Goal: Task Accomplishment & Management: Use online tool/utility

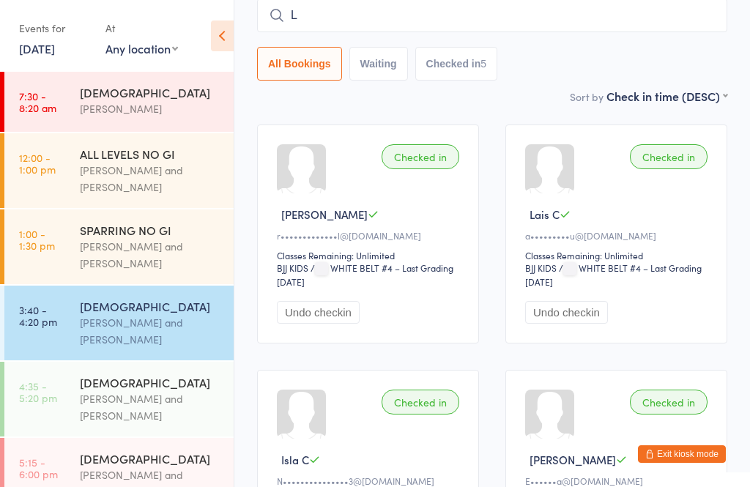
scroll to position [133, 0]
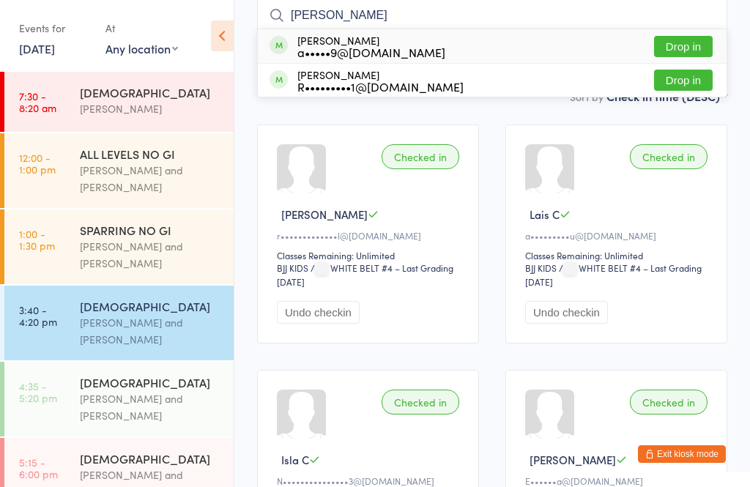
type input "[PERSON_NAME]"
click at [679, 51] on button "Drop in" at bounding box center [683, 46] width 59 height 21
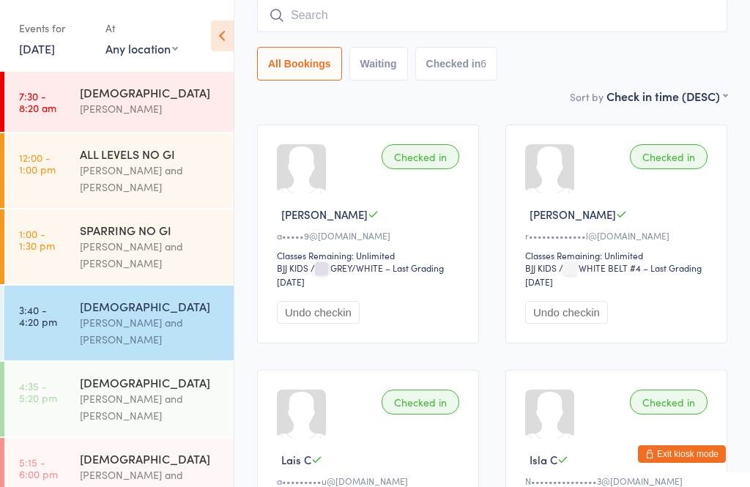
click at [179, 390] on div "[DEMOGRAPHIC_DATA]" at bounding box center [150, 382] width 141 height 16
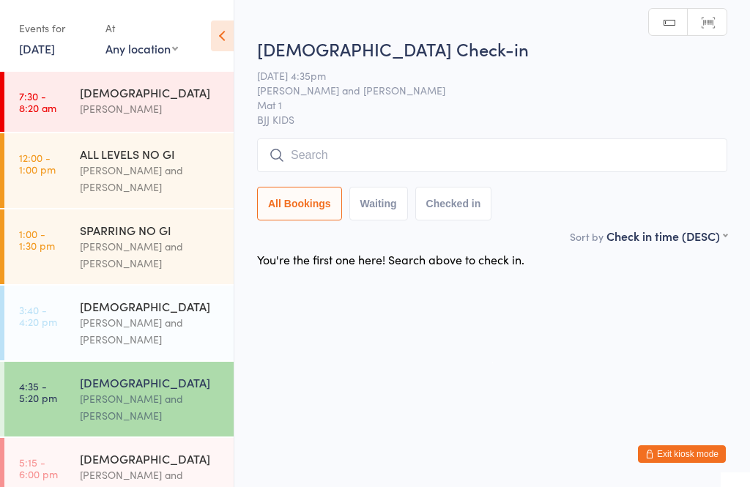
click at [372, 154] on input "search" at bounding box center [492, 155] width 470 height 34
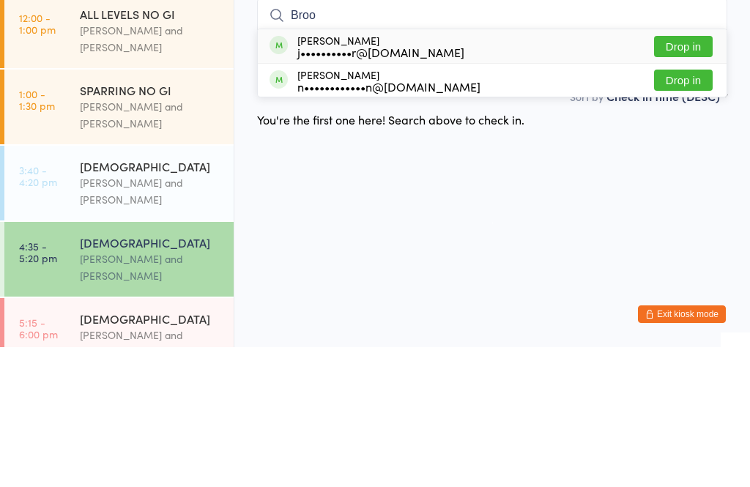
type input "Broo"
click at [692, 176] on button "Drop in" at bounding box center [683, 186] width 59 height 21
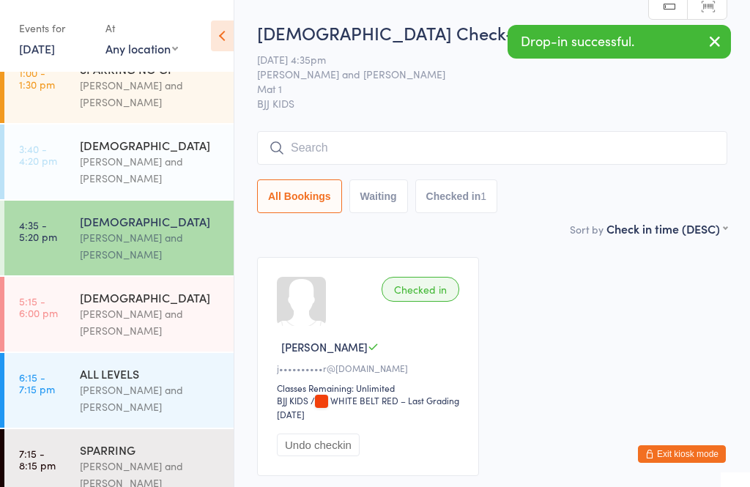
scroll to position [160, 0]
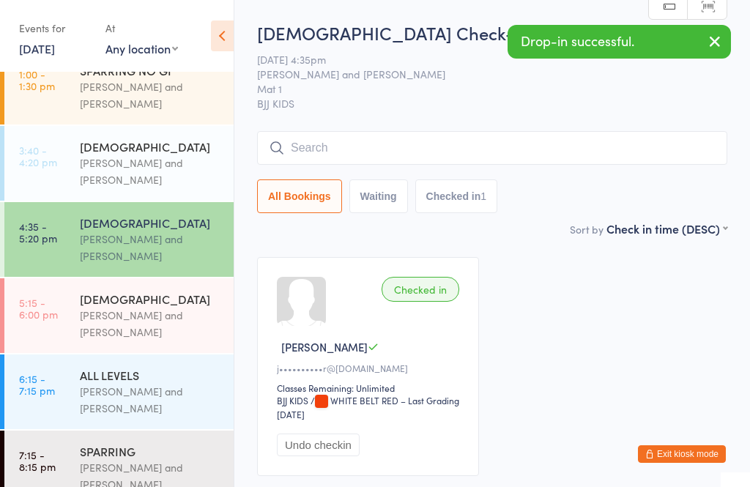
click at [136, 325] on div "[PERSON_NAME] and [PERSON_NAME]" at bounding box center [150, 324] width 141 height 34
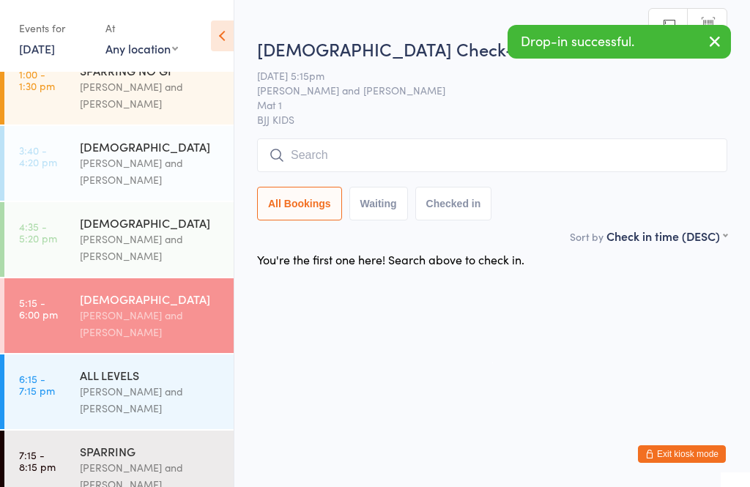
click at [393, 155] on input "search" at bounding box center [492, 155] width 470 height 34
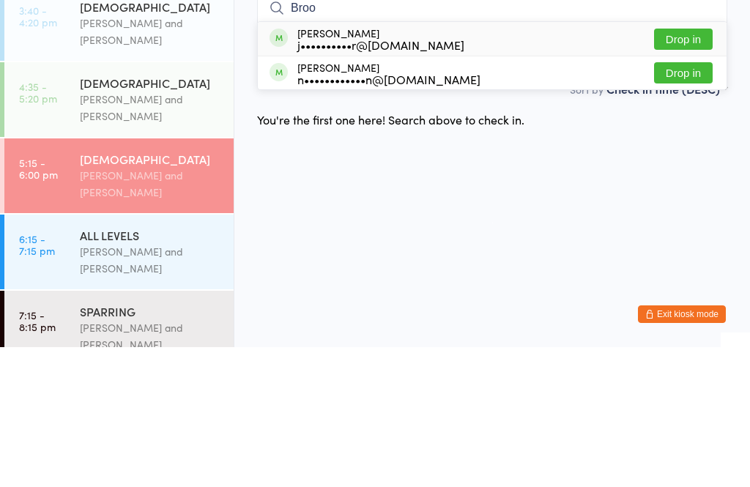
type input "Broo"
click at [702, 169] on button "Drop in" at bounding box center [683, 179] width 59 height 21
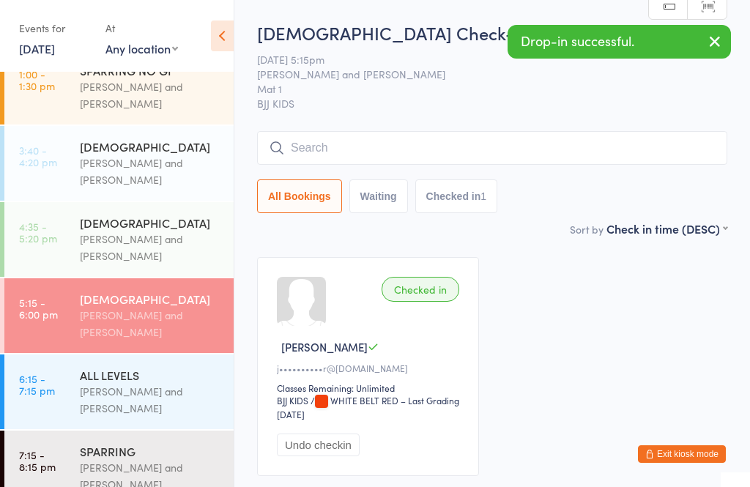
click at [150, 231] on div "[DEMOGRAPHIC_DATA]" at bounding box center [150, 223] width 141 height 16
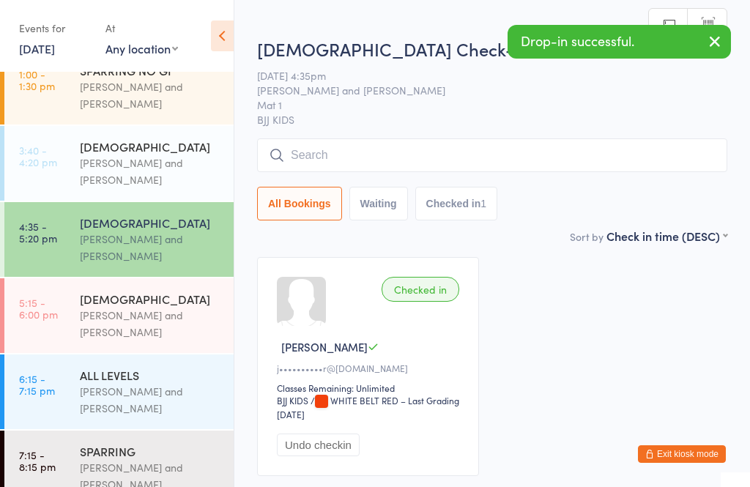
click at [492, 155] on input "search" at bounding box center [492, 155] width 470 height 34
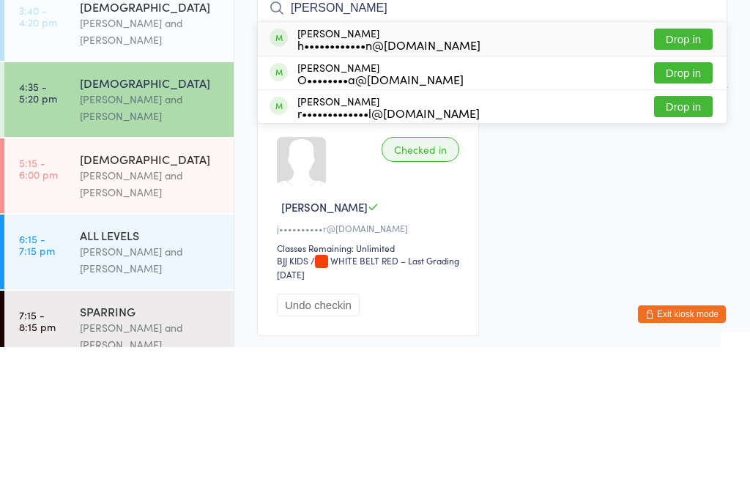
type input "[PERSON_NAME]"
click at [695, 169] on button "Drop in" at bounding box center [683, 179] width 59 height 21
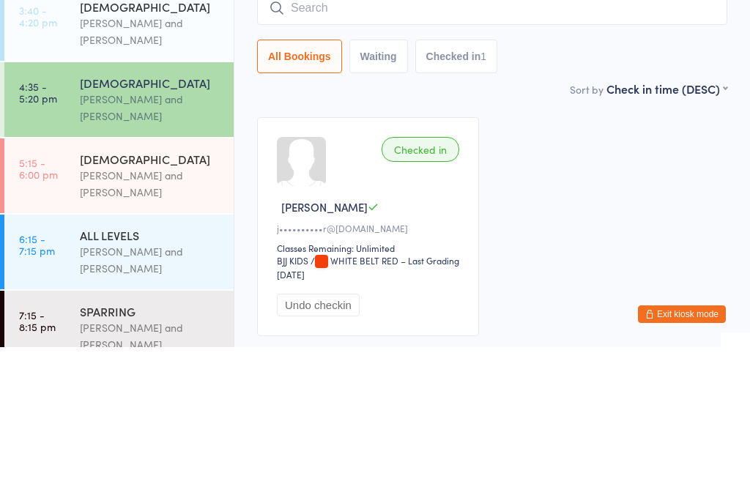
scroll to position [110, 0]
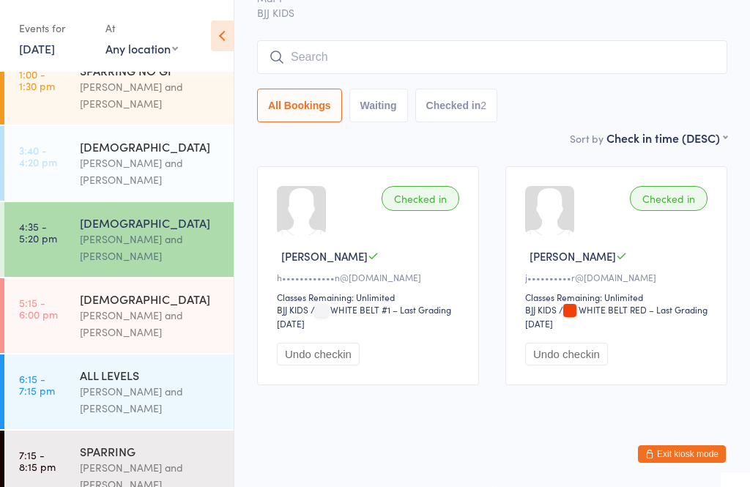
click at [392, 53] on input "search" at bounding box center [492, 57] width 470 height 34
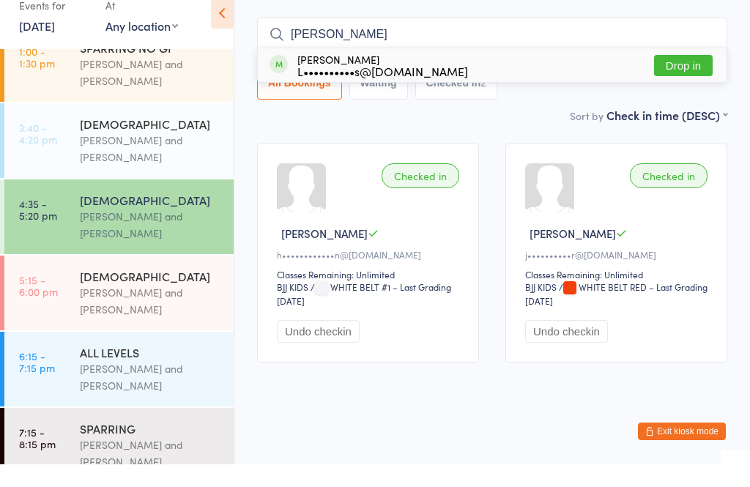
type input "[PERSON_NAME]"
click at [683, 78] on button "Drop in" at bounding box center [683, 88] width 59 height 21
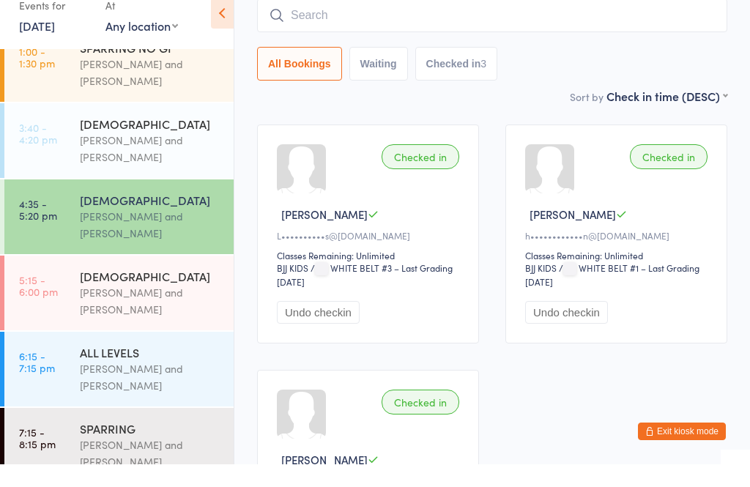
click at [577, 78] on div "All Bookings Waiting Checked in 3" at bounding box center [492, 87] width 470 height 34
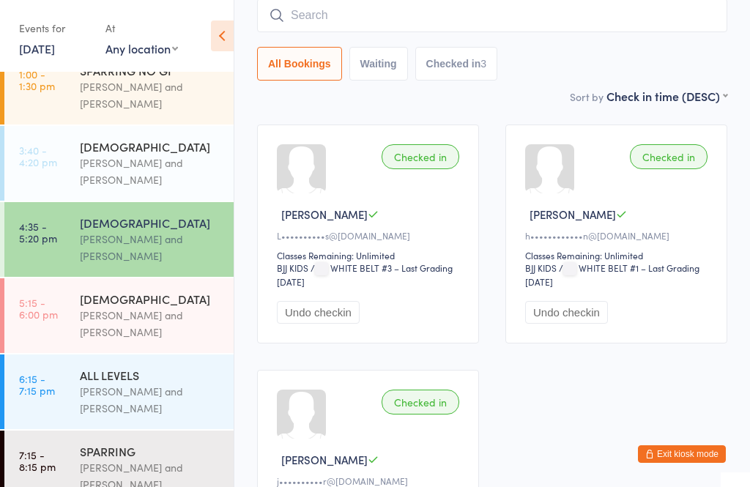
click at [502, 32] on input "search" at bounding box center [492, 16] width 470 height 34
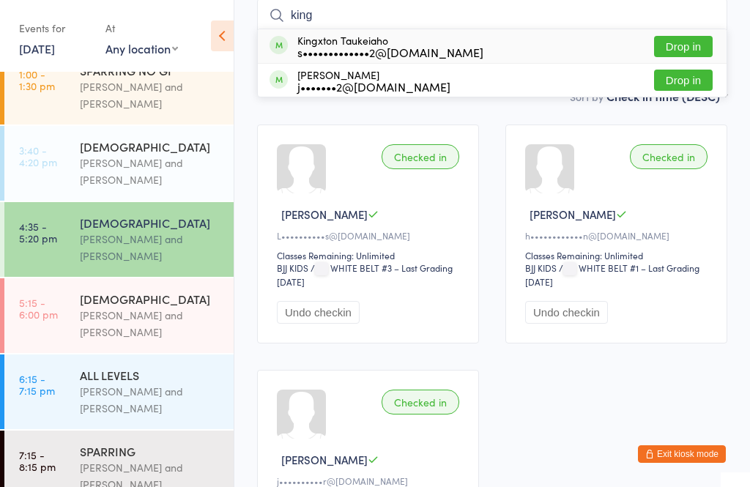
type input "king"
click at [327, 47] on div "s•••••••••••••2@[DOMAIN_NAME]" at bounding box center [390, 52] width 186 height 12
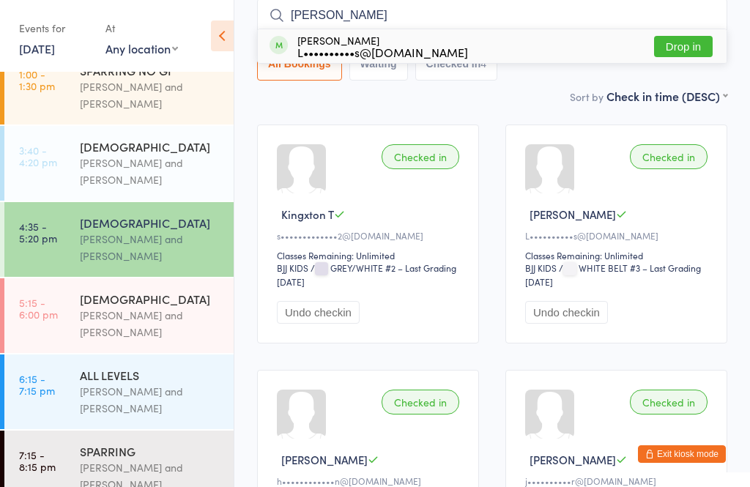
type input "[PERSON_NAME]"
click at [320, 44] on div "[PERSON_NAME] L••••••••••s@[DOMAIN_NAME]" at bounding box center [382, 45] width 171 height 23
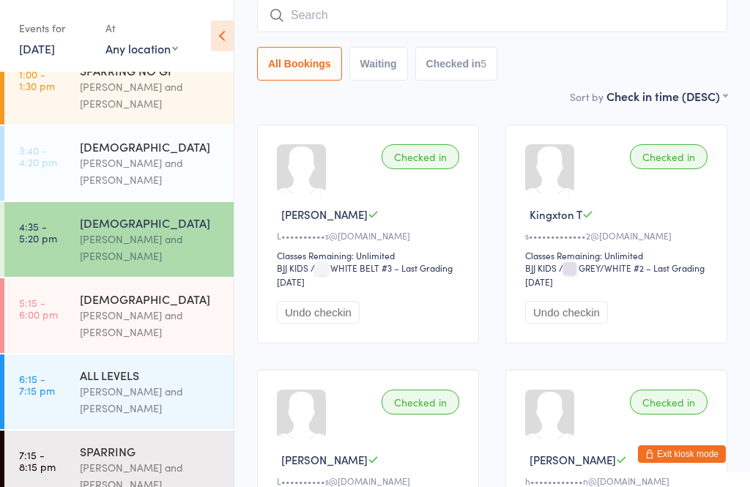
click at [131, 161] on div "[PERSON_NAME] and [PERSON_NAME]" at bounding box center [150, 172] width 141 height 34
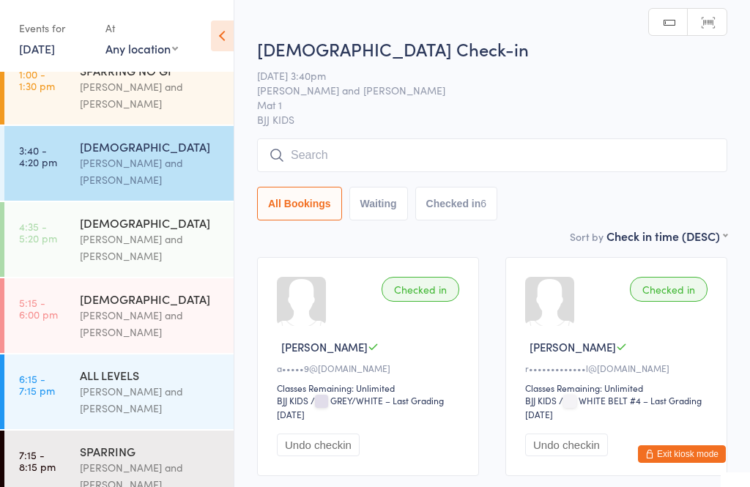
click at [456, 170] on input "search" at bounding box center [492, 155] width 470 height 34
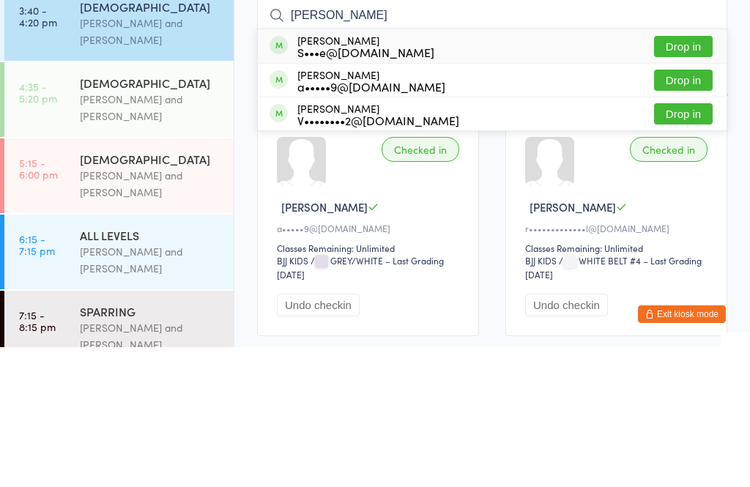
type input "[PERSON_NAME]"
click at [499, 169] on div "[PERSON_NAME] S•••e@[DOMAIN_NAME] Drop in" at bounding box center [492, 186] width 469 height 34
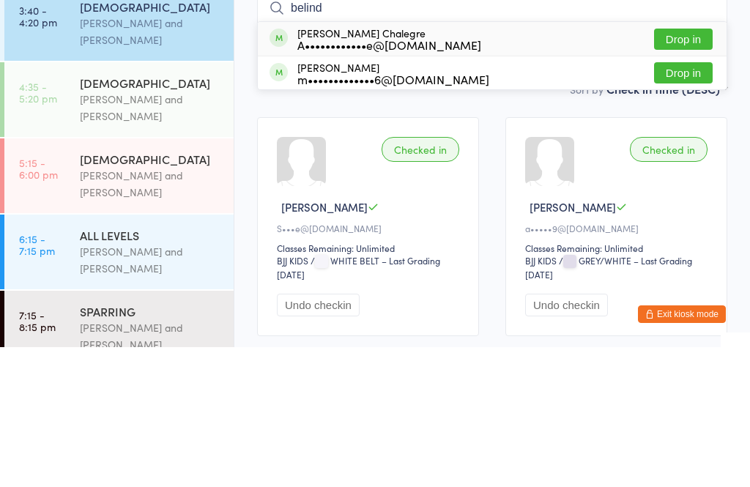
type input "belind"
click at [695, 169] on button "Drop in" at bounding box center [683, 179] width 59 height 21
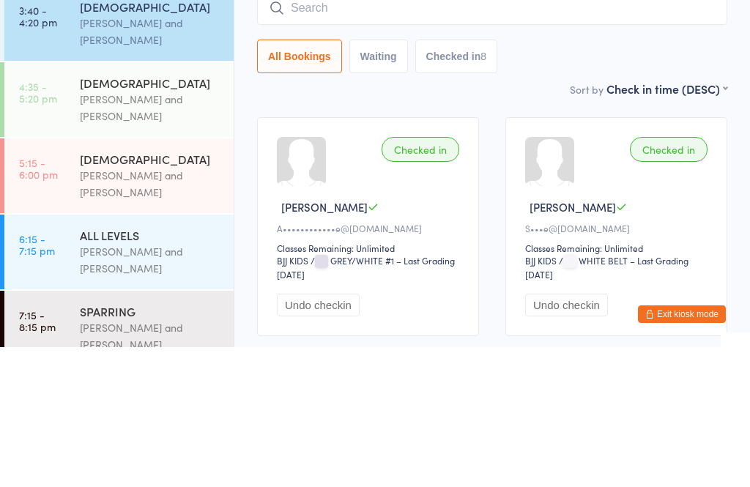
click at [45, 297] on time "5:15 - 6:00 pm" at bounding box center [38, 308] width 39 height 23
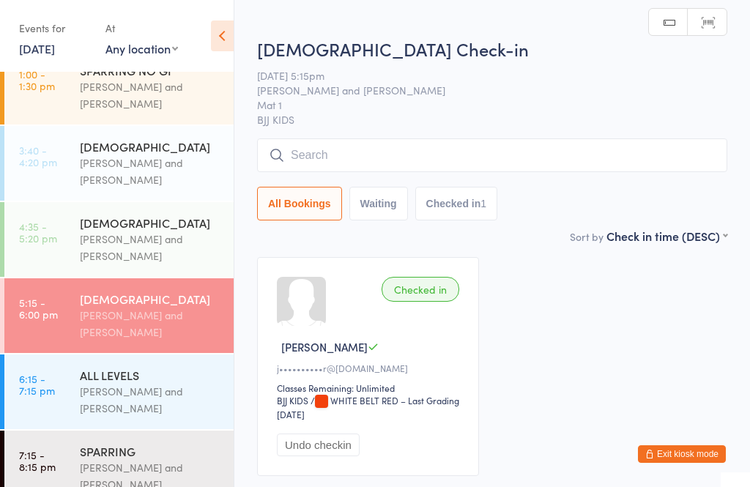
click at [337, 162] on input "search" at bounding box center [492, 155] width 470 height 34
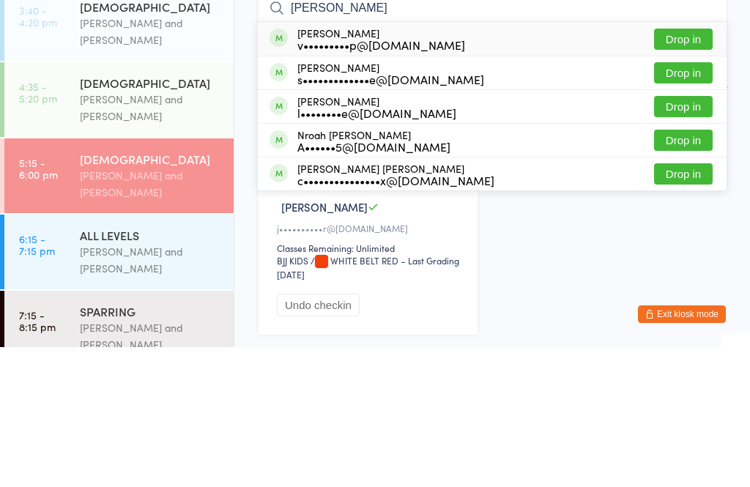
type input "[PERSON_NAME]"
click at [289, 167] on div "[PERSON_NAME] v•••••••••p@[DOMAIN_NAME]" at bounding box center [368, 178] width 196 height 23
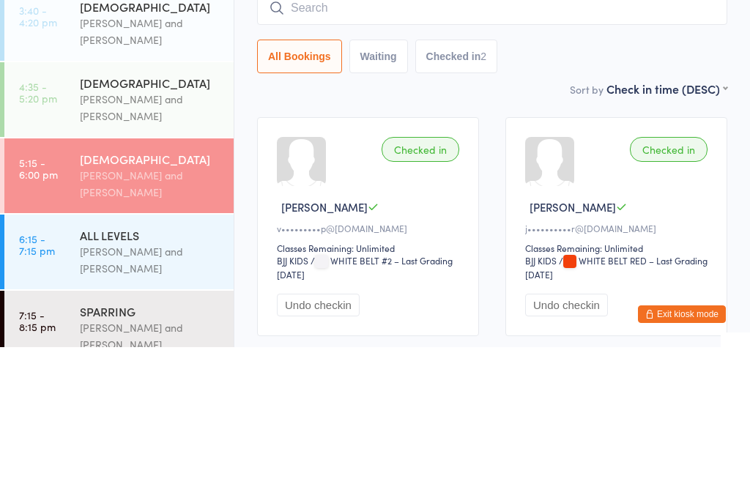
scroll to position [110, 0]
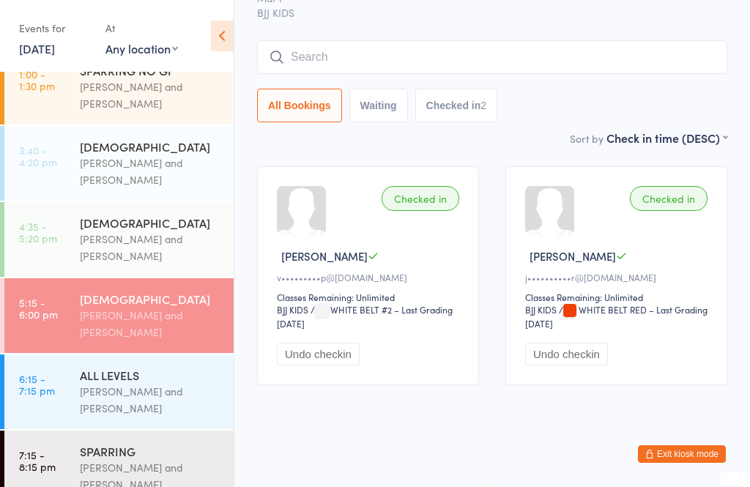
click at [292, 45] on input "search" at bounding box center [492, 57] width 470 height 34
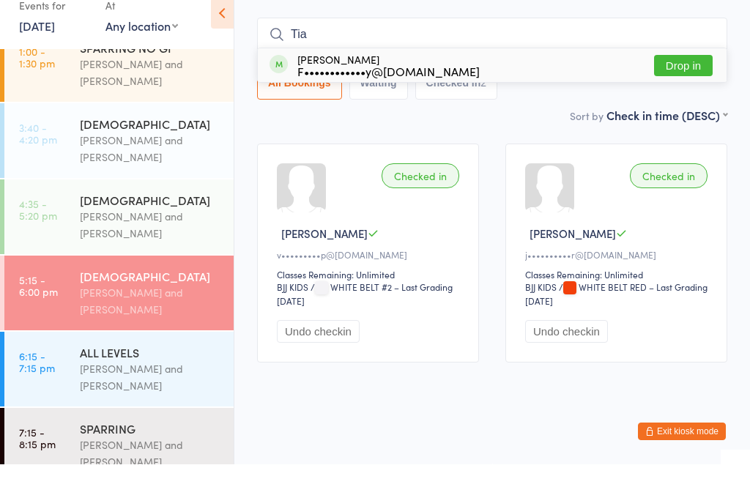
type input "Tia"
click at [280, 78] on span at bounding box center [279, 87] width 18 height 18
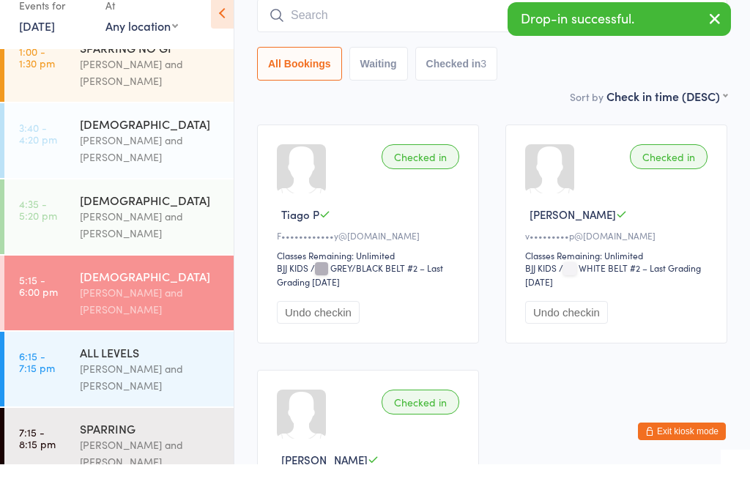
scroll to position [133, 0]
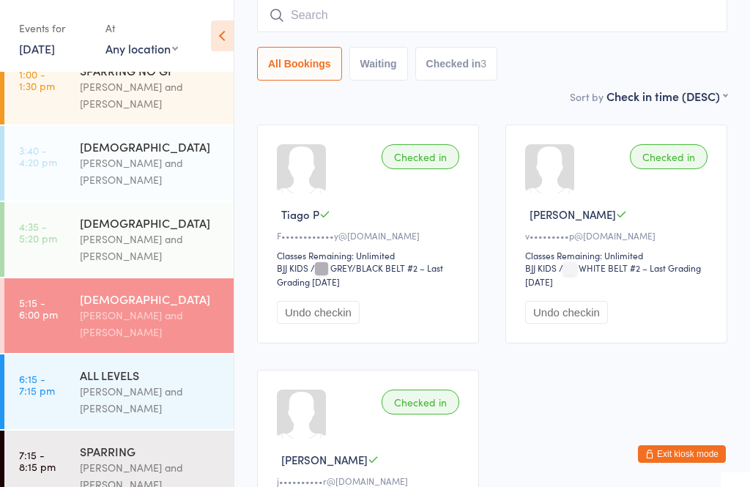
click at [297, 21] on input "search" at bounding box center [492, 16] width 470 height 34
click at [69, 237] on link "4:35 - 5:20 pm [DEMOGRAPHIC_DATA] [PERSON_NAME] and [PERSON_NAME]" at bounding box center [118, 239] width 229 height 75
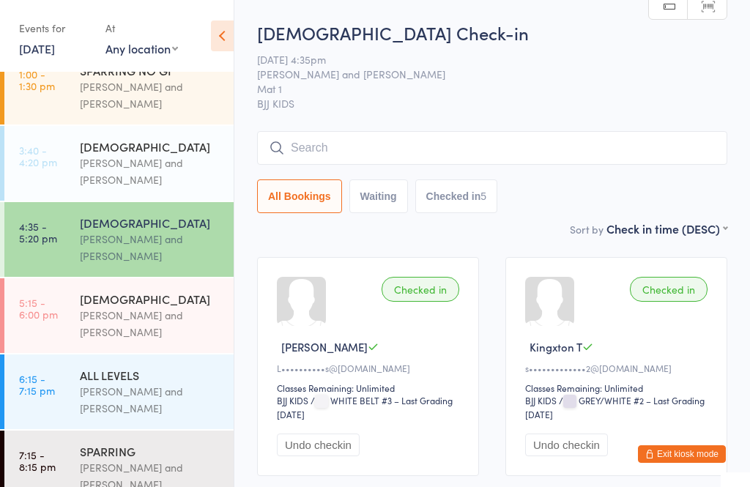
click at [212, 327] on div "[PERSON_NAME] and [PERSON_NAME]" at bounding box center [150, 324] width 141 height 34
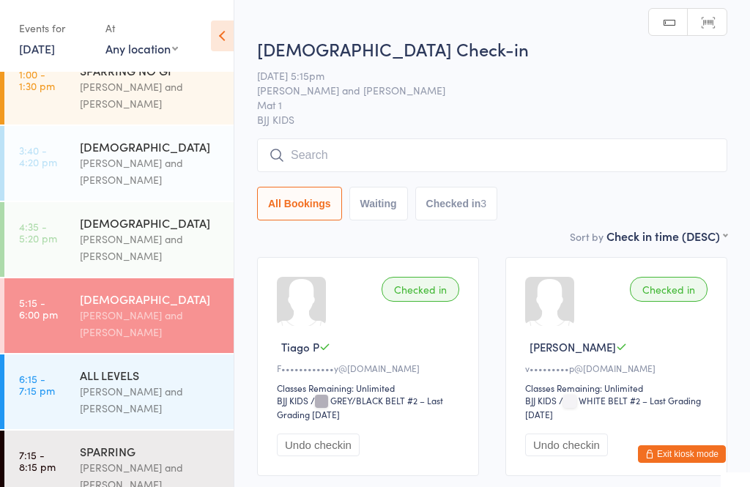
click at [550, 163] on input "search" at bounding box center [492, 155] width 470 height 34
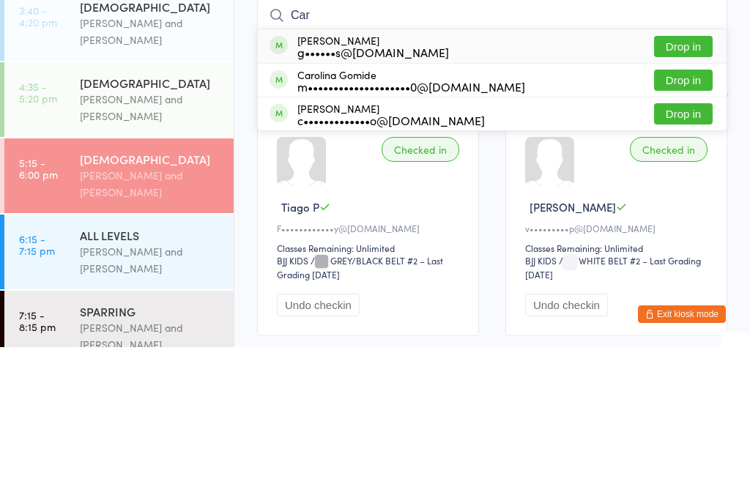
type input "Car"
click at [683, 176] on button "Drop in" at bounding box center [683, 186] width 59 height 21
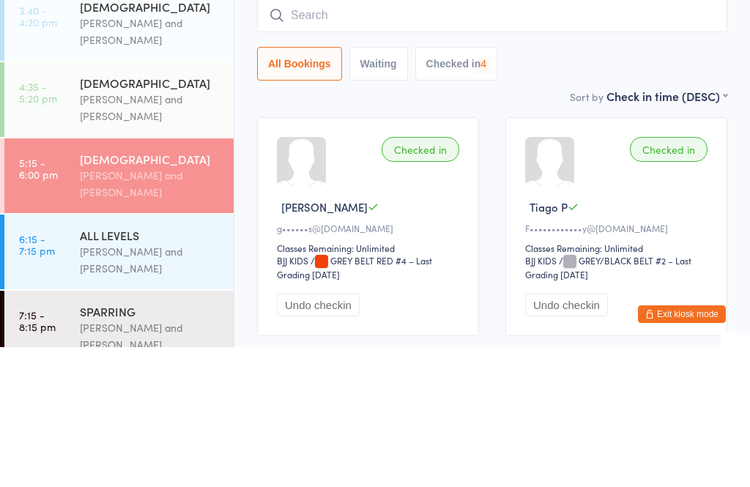
click at [704, 187] on div "All Bookings Waiting Checked in 4" at bounding box center [492, 204] width 470 height 34
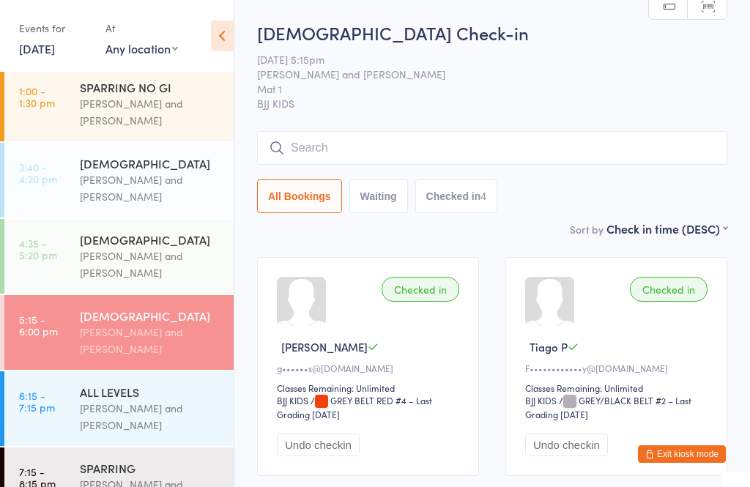
click at [188, 281] on div "[PERSON_NAME] and [PERSON_NAME]" at bounding box center [150, 265] width 141 height 34
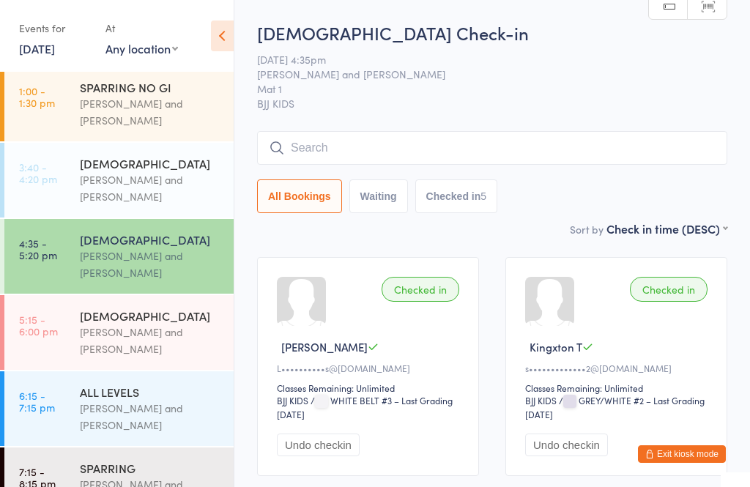
click at [190, 309] on div "[DEMOGRAPHIC_DATA] [PERSON_NAME] and [PERSON_NAME]" at bounding box center [157, 332] width 154 height 75
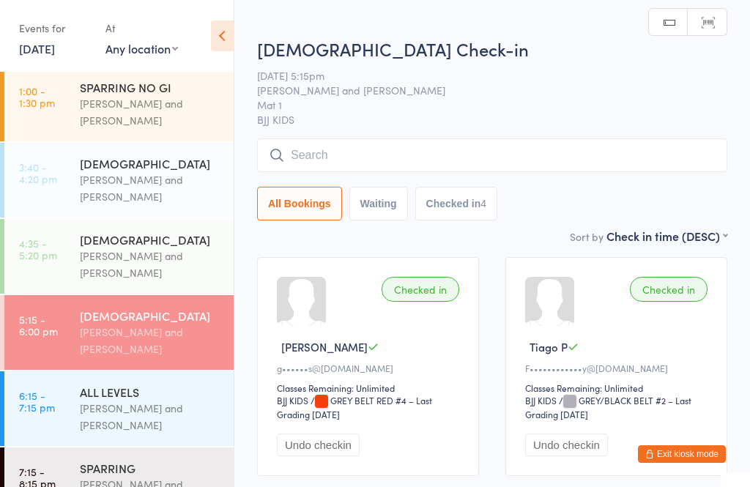
click at [423, 160] on input "search" at bounding box center [492, 155] width 470 height 34
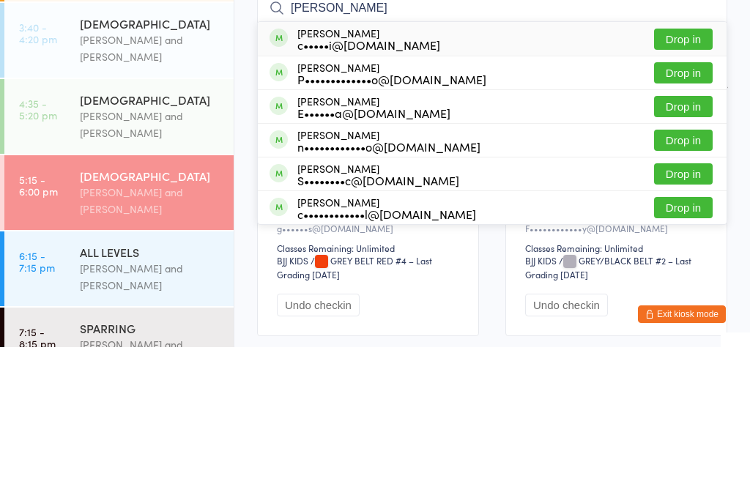
type input "[PERSON_NAME]"
click at [442, 162] on div "[PERSON_NAME] c•••••i@[DOMAIN_NAME] Drop in" at bounding box center [492, 179] width 469 height 34
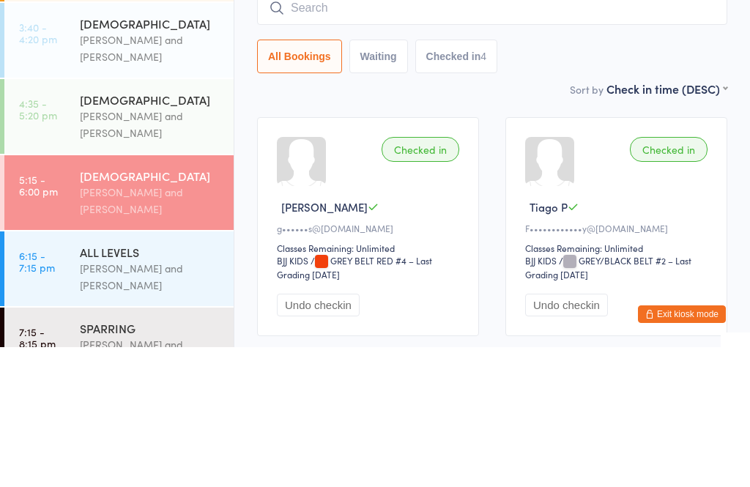
scroll to position [140, 0]
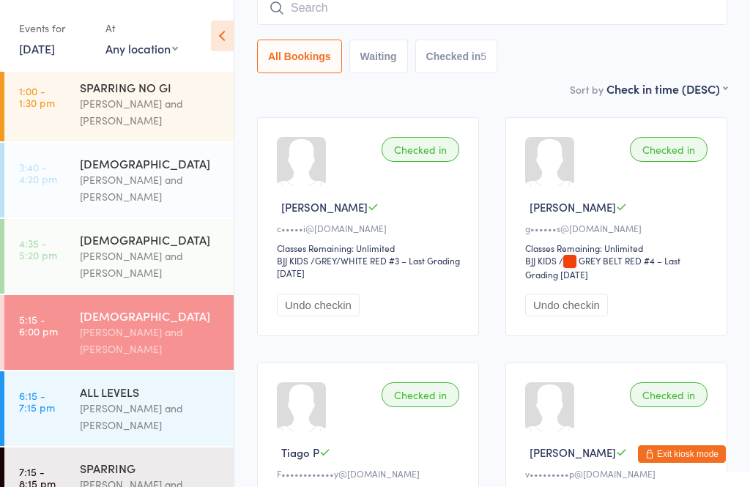
click at [174, 339] on div "[PERSON_NAME] and [PERSON_NAME]" at bounding box center [150, 341] width 141 height 34
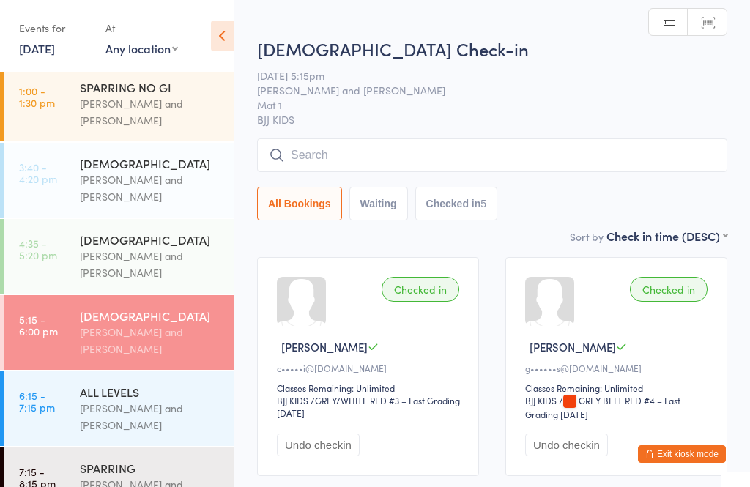
click at [344, 166] on input "search" at bounding box center [492, 155] width 470 height 34
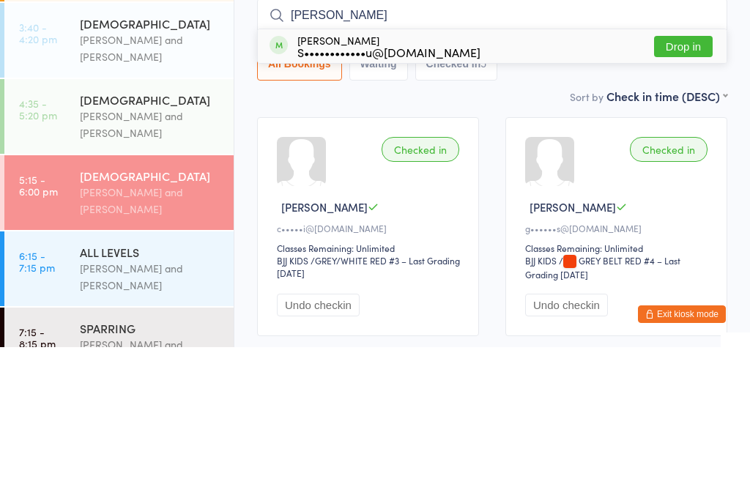
type input "[PERSON_NAME]"
click at [699, 176] on button "Drop in" at bounding box center [683, 186] width 59 height 21
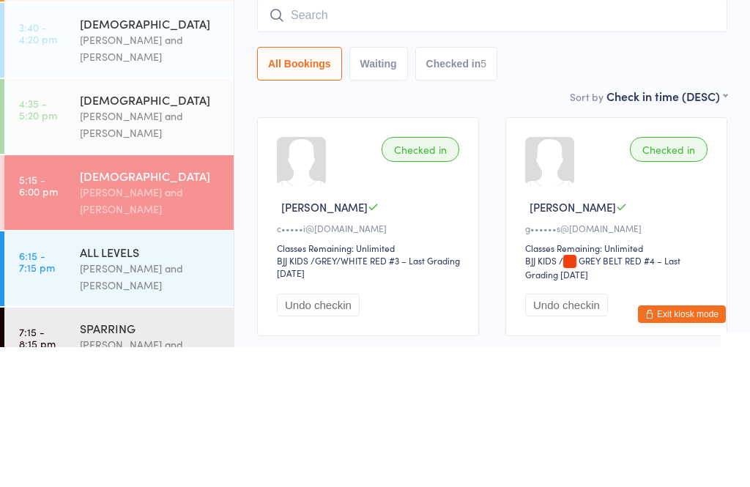
scroll to position [140, 0]
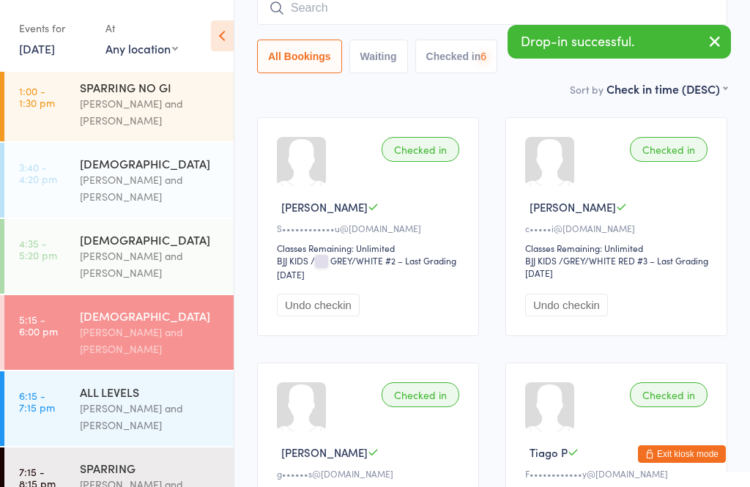
click at [399, 25] on input "search" at bounding box center [492, 8] width 470 height 34
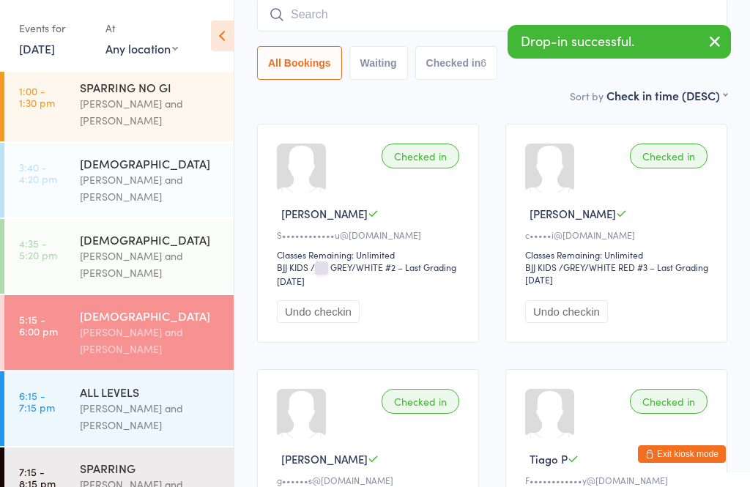
scroll to position [133, 0]
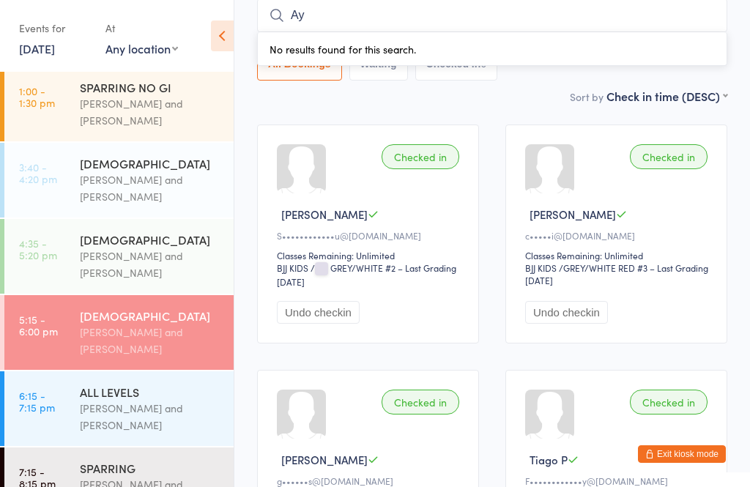
type input "A"
click at [440, 12] on input "search" at bounding box center [492, 16] width 470 height 34
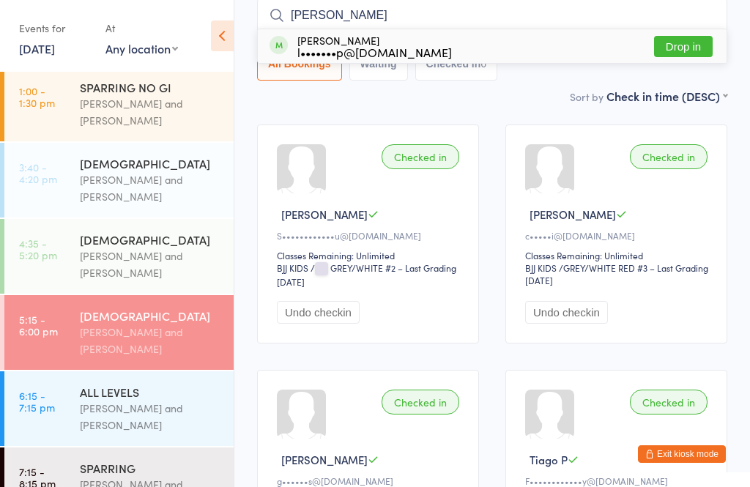
type input "Liliane"
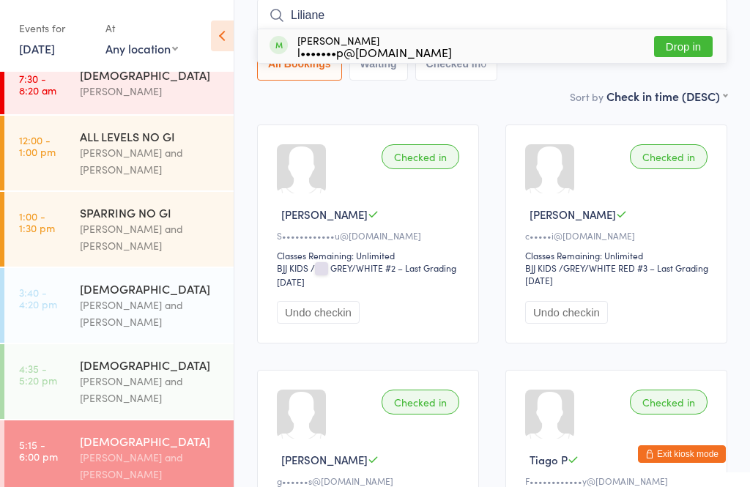
scroll to position [10, 0]
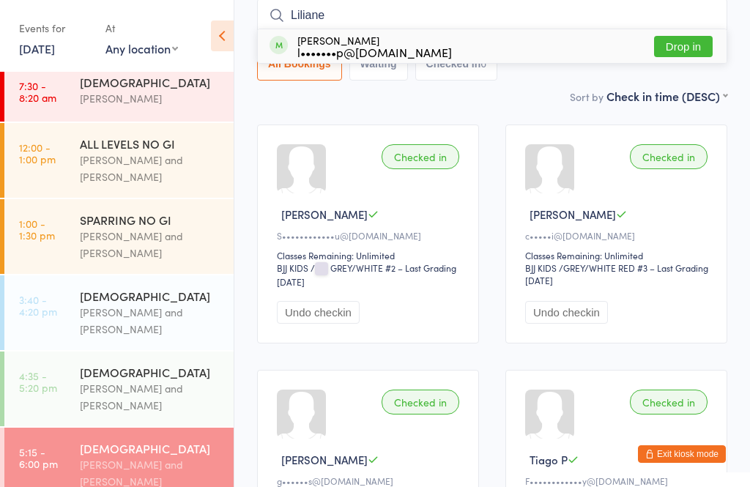
click at [155, 391] on div "[PERSON_NAME] and [PERSON_NAME]" at bounding box center [150, 397] width 141 height 34
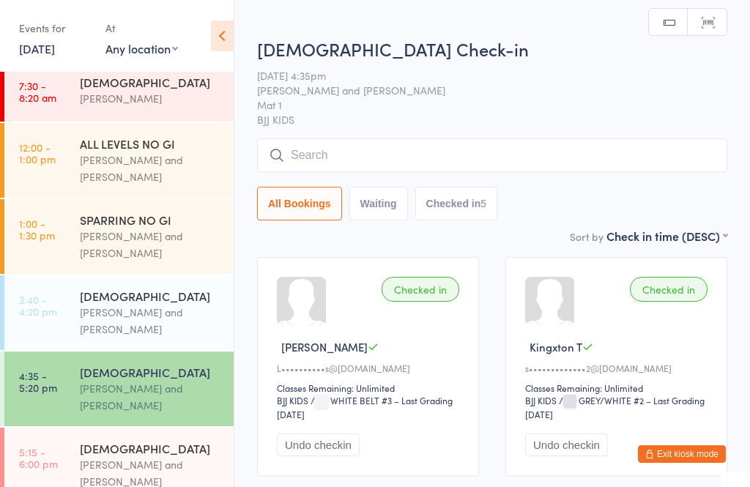
click at [462, 160] on input "search" at bounding box center [492, 155] width 470 height 34
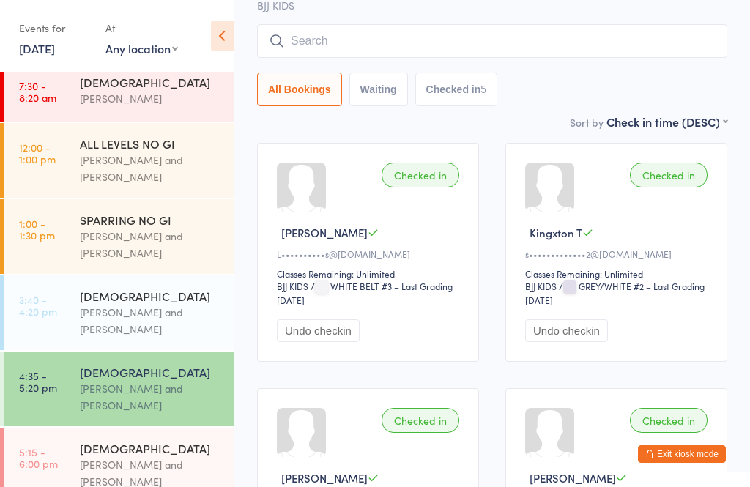
scroll to position [140, 0]
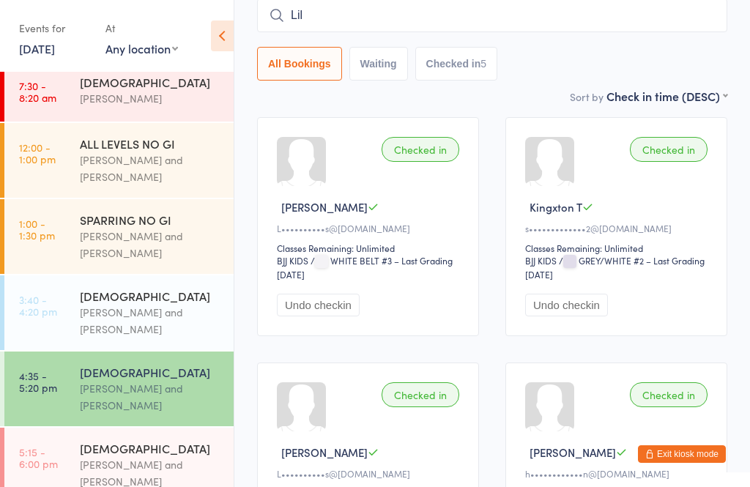
type input "[PERSON_NAME]"
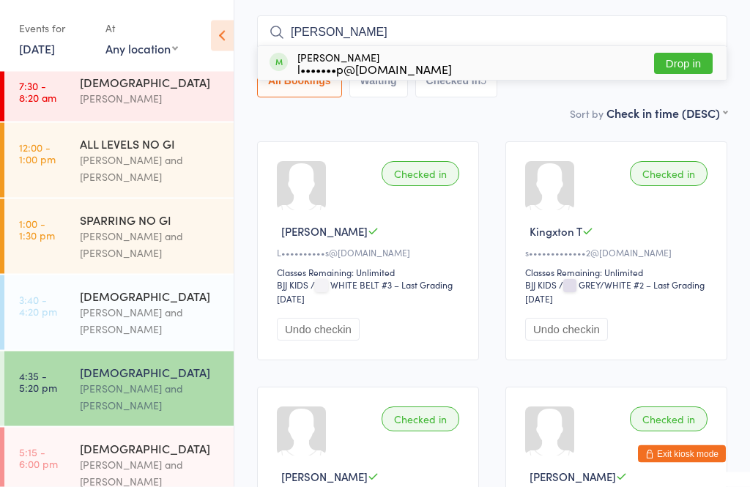
scroll to position [114, 0]
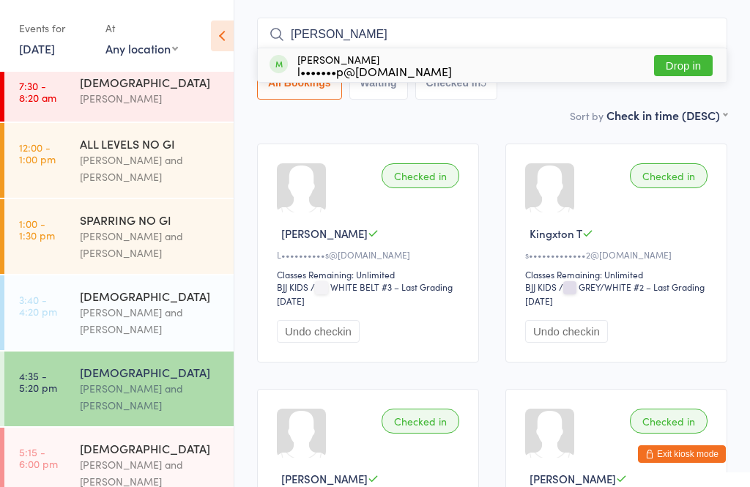
click at [426, 42] on input "[PERSON_NAME]" at bounding box center [492, 35] width 470 height 34
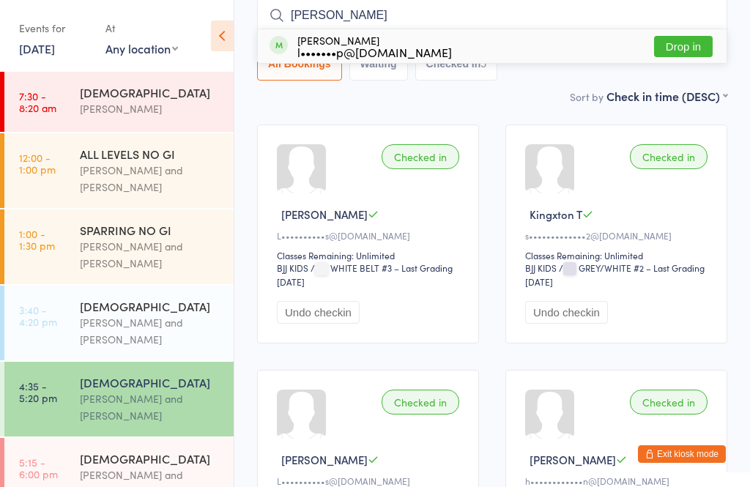
scroll to position [0, 0]
click at [173, 408] on div "[PERSON_NAME] and [PERSON_NAME]" at bounding box center [150, 407] width 141 height 34
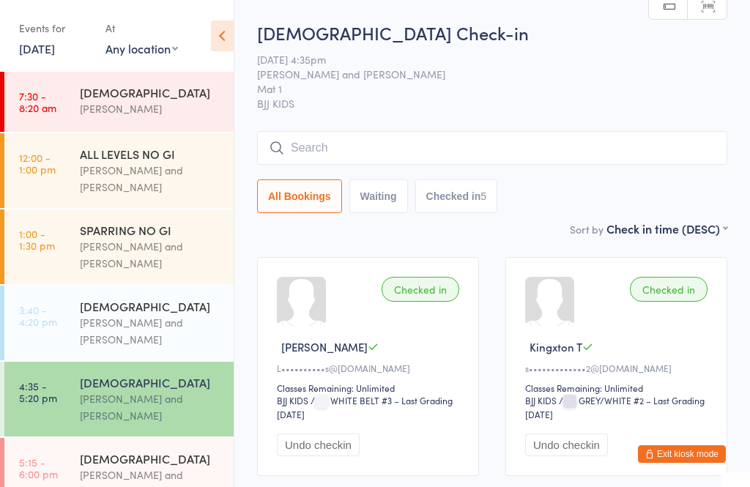
click at [506, 147] on input "search" at bounding box center [492, 148] width 470 height 34
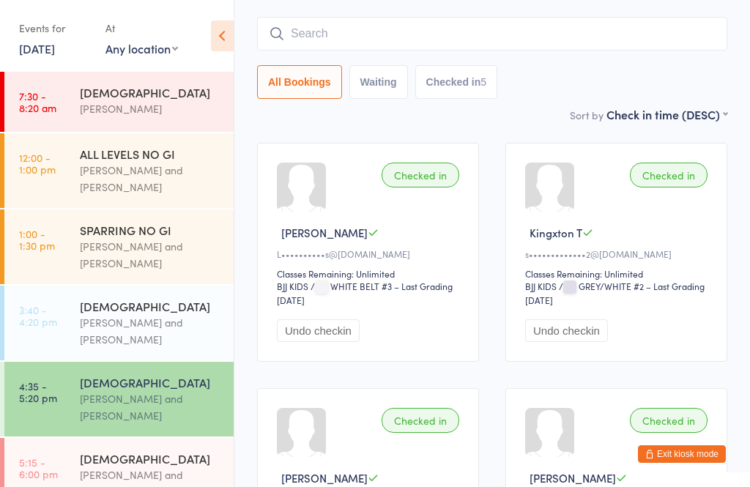
scroll to position [133, 0]
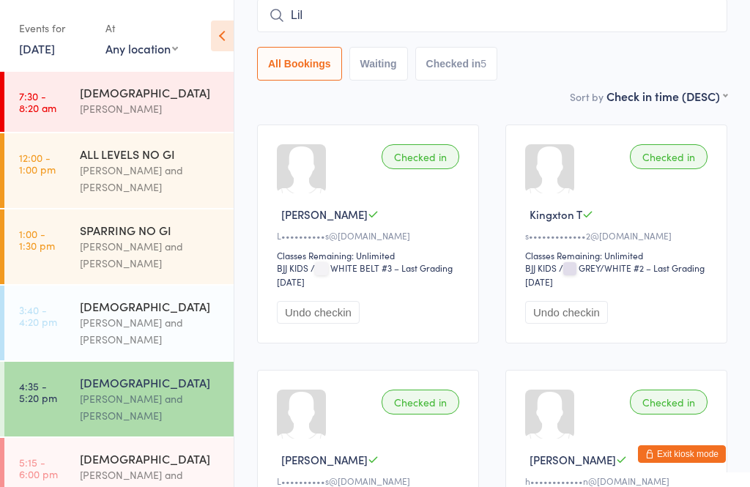
type input "[PERSON_NAME]"
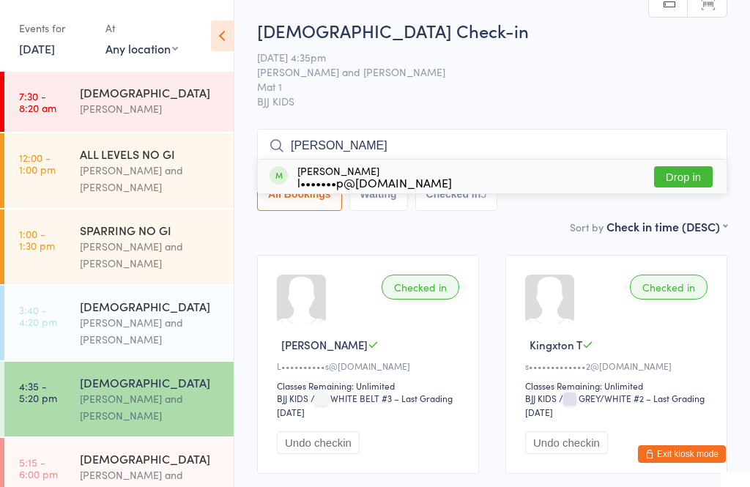
scroll to position [0, 0]
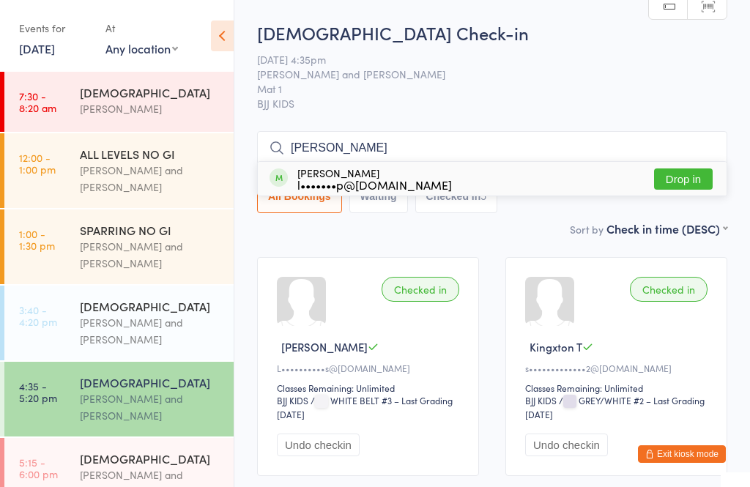
click at [138, 402] on div "[PERSON_NAME] and [PERSON_NAME]" at bounding box center [150, 407] width 141 height 34
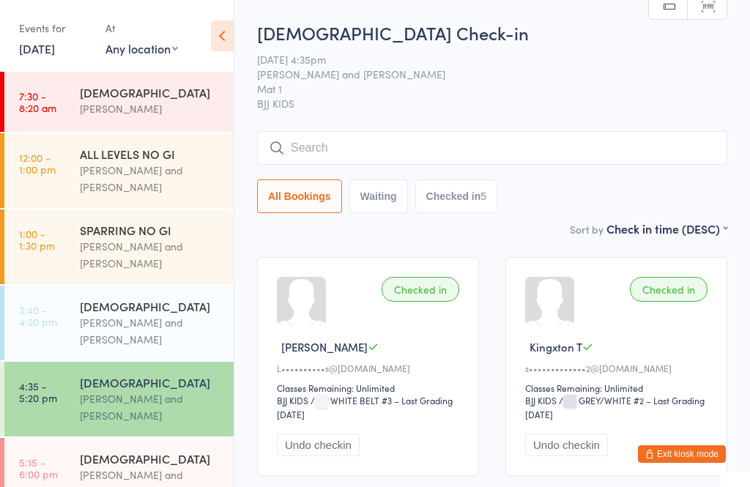
click at [707, 233] on select "First name (ASC) First name (DESC) Last name (ASC) Last name (DESC) Check in ti…" at bounding box center [667, 227] width 121 height 12
click at [481, 201] on button "Checked in 5" at bounding box center [456, 196] width 83 height 34
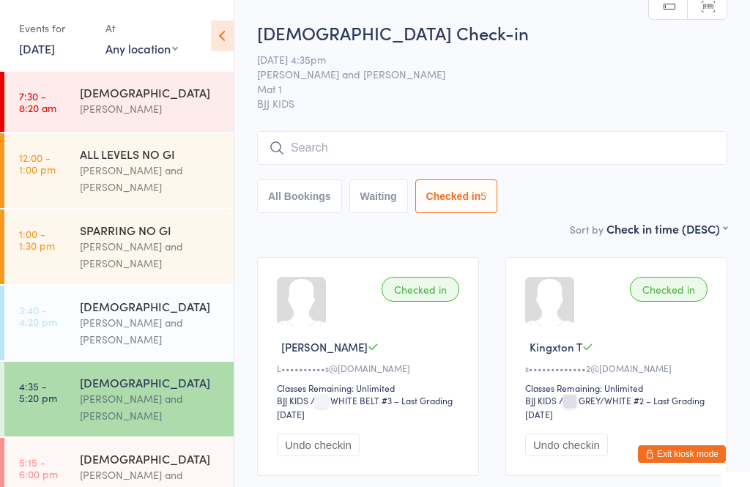
click at [314, 193] on button "All Bookings" at bounding box center [299, 196] width 85 height 34
select select "1"
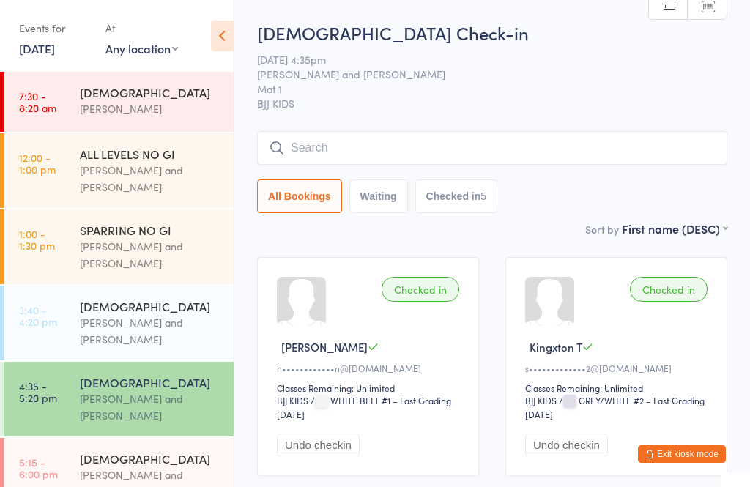
click at [374, 154] on input "search" at bounding box center [492, 148] width 470 height 34
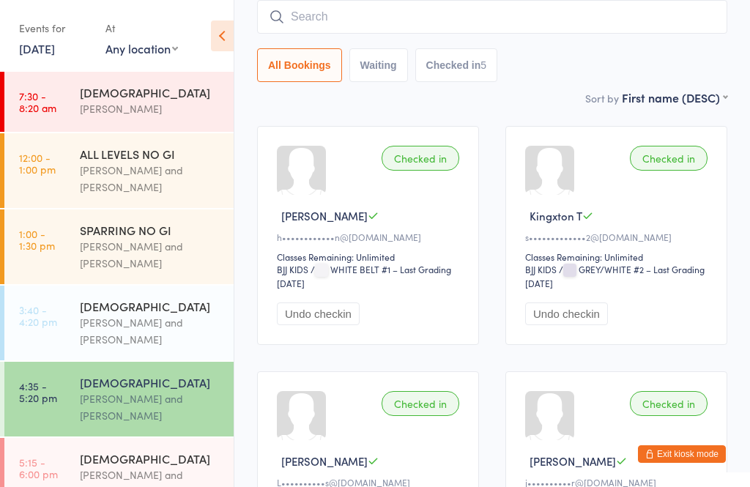
scroll to position [133, 0]
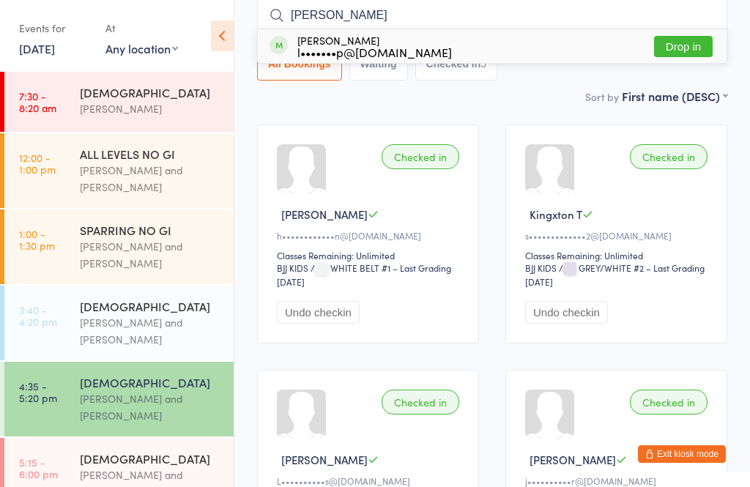
click at [509, 113] on main "[DEMOGRAPHIC_DATA] Check-in [DATE] 4:35pm [PERSON_NAME] and [PERSON_NAME] Mat 1…" at bounding box center [492, 368] width 470 height 960
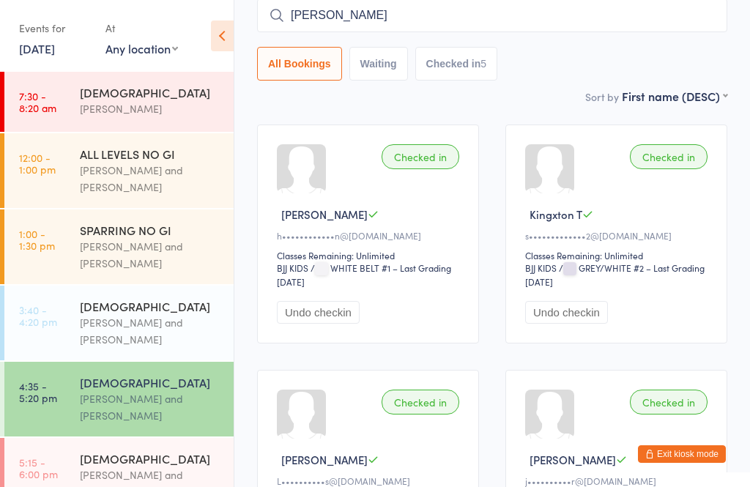
click at [347, 32] on input "[PERSON_NAME]" at bounding box center [492, 16] width 470 height 34
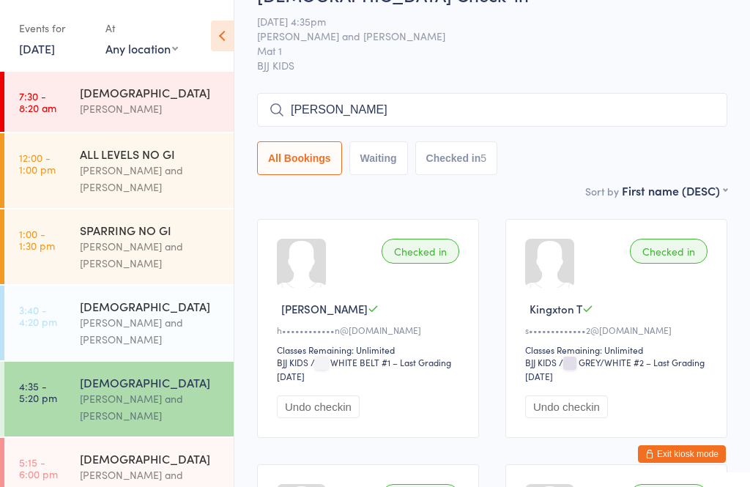
scroll to position [0, 0]
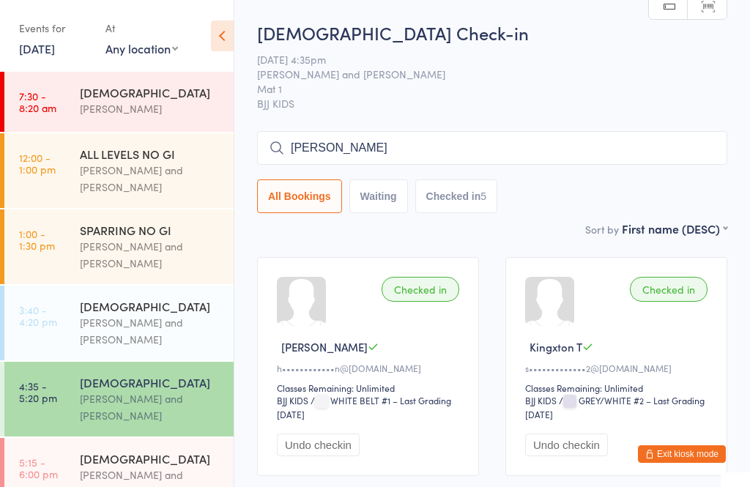
click at [332, 133] on input "[PERSON_NAME]" at bounding box center [492, 148] width 470 height 34
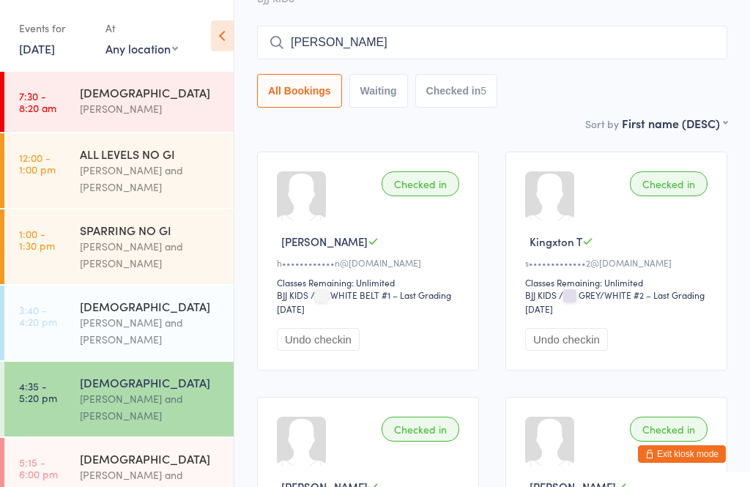
scroll to position [133, 0]
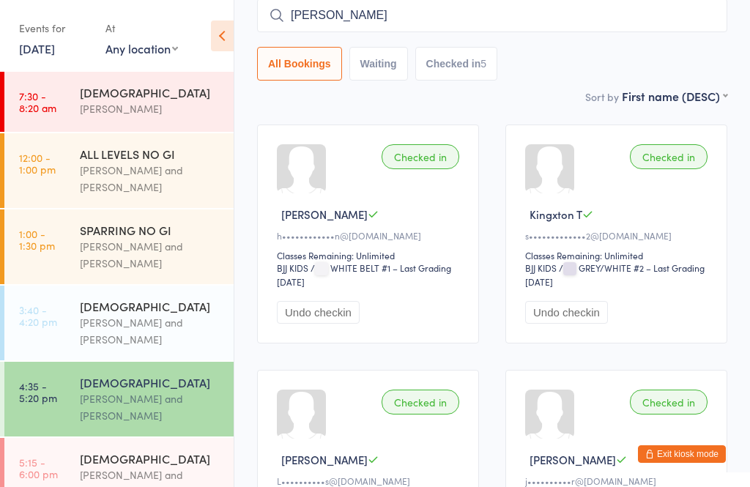
click at [343, 23] on input "[PERSON_NAME]" at bounding box center [492, 16] width 470 height 34
click at [333, 15] on input "[PERSON_NAME]" at bounding box center [492, 16] width 470 height 34
type input "L"
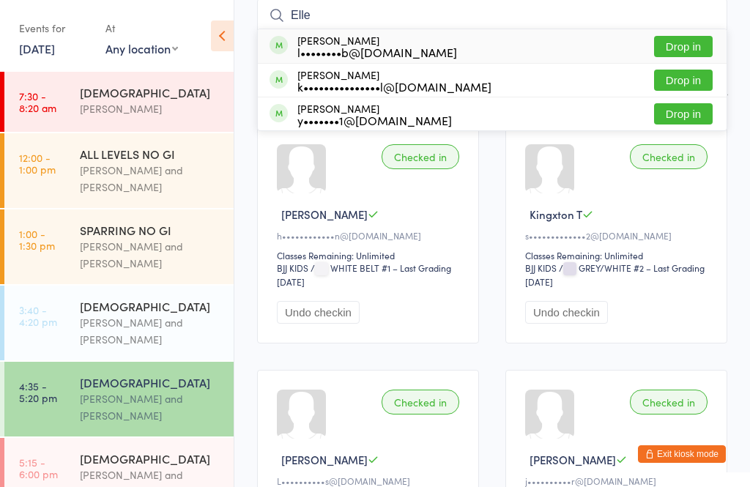
type input "Elle"
click at [366, 48] on div "l••••••••b@[DOMAIN_NAME]" at bounding box center [377, 52] width 160 height 12
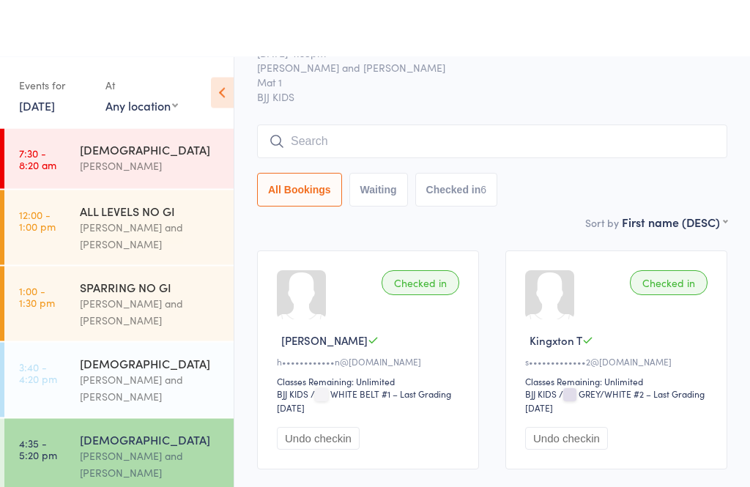
scroll to position [0, 0]
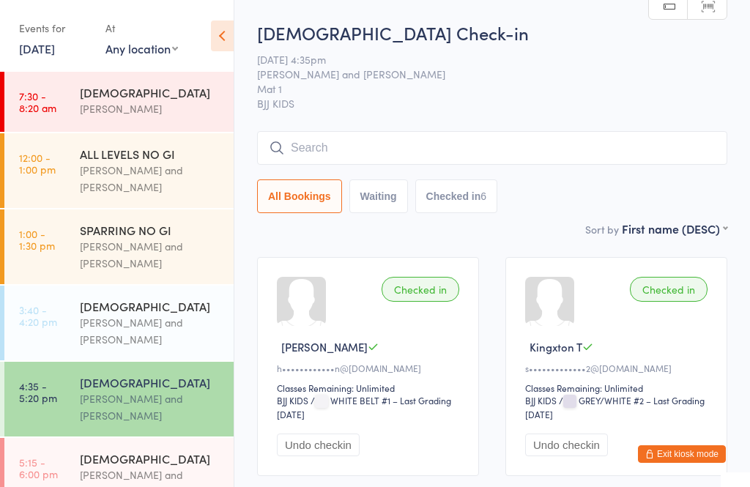
click at [344, 155] on input "search" at bounding box center [492, 148] width 470 height 34
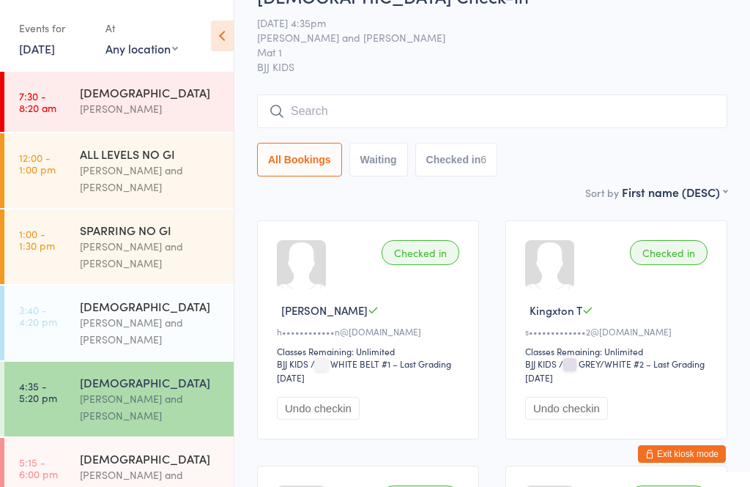
scroll to position [133, 0]
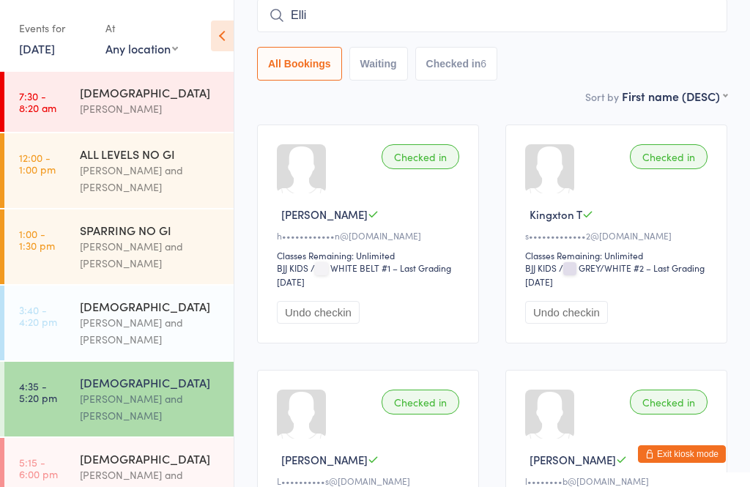
type input "[PERSON_NAME]"
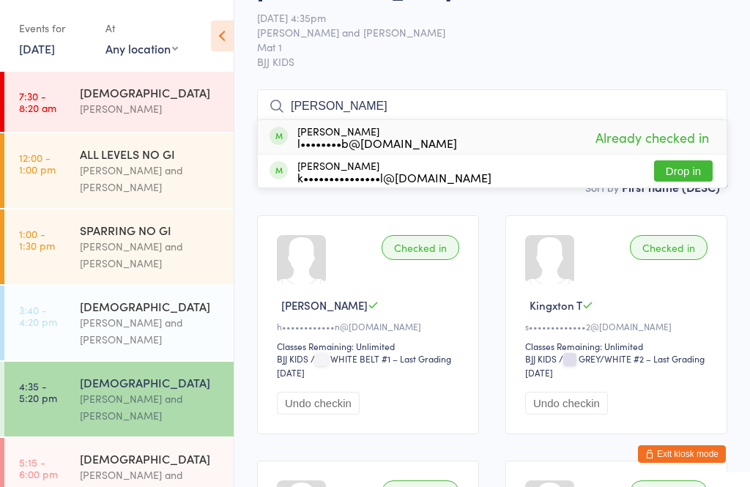
scroll to position [40, 0]
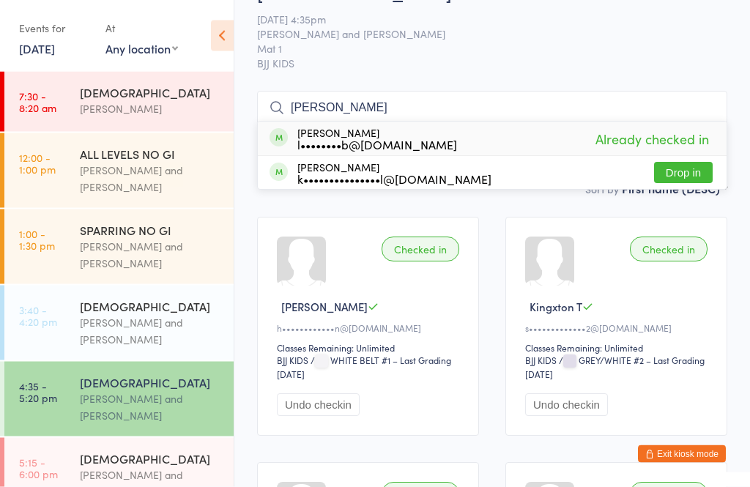
click at [352, 104] on input "[PERSON_NAME]" at bounding box center [492, 109] width 470 height 34
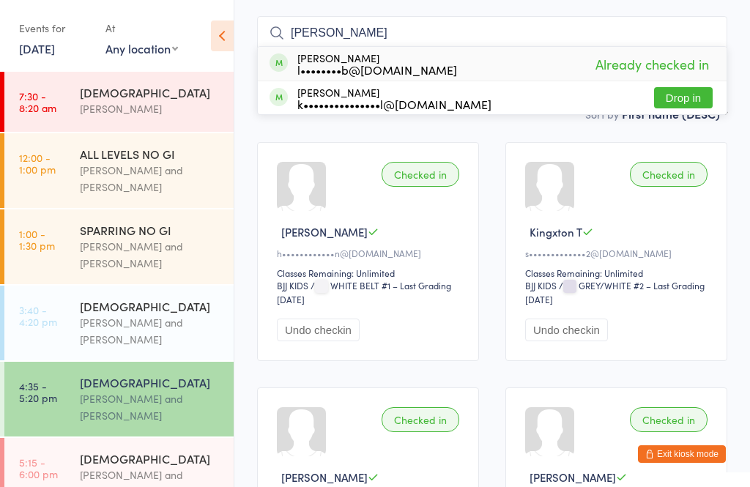
scroll to position [133, 0]
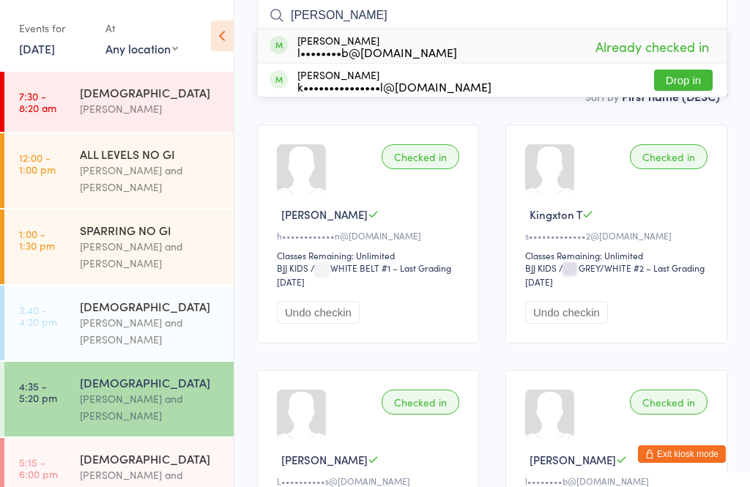
click at [375, 21] on input "[PERSON_NAME]" at bounding box center [492, 16] width 470 height 34
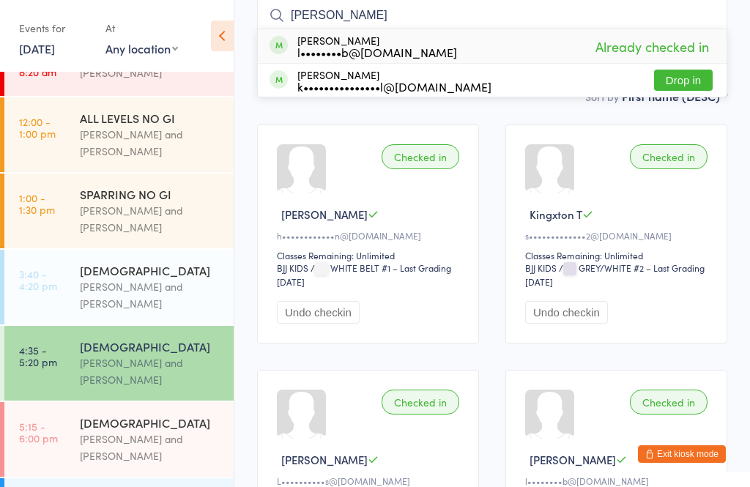
scroll to position [45, 0]
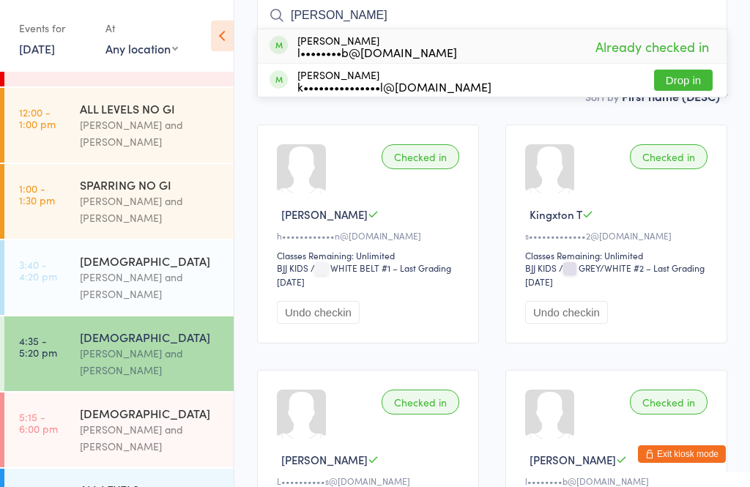
click at [137, 443] on div "[PERSON_NAME] and [PERSON_NAME]" at bounding box center [150, 438] width 141 height 34
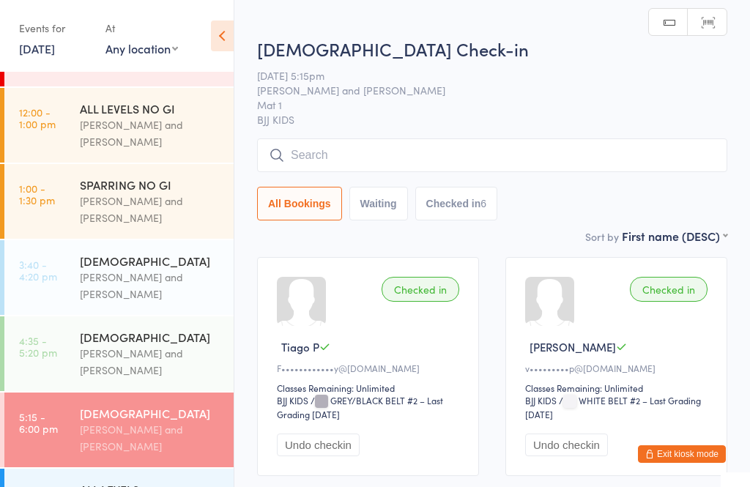
click at [418, 140] on input "search" at bounding box center [492, 155] width 470 height 34
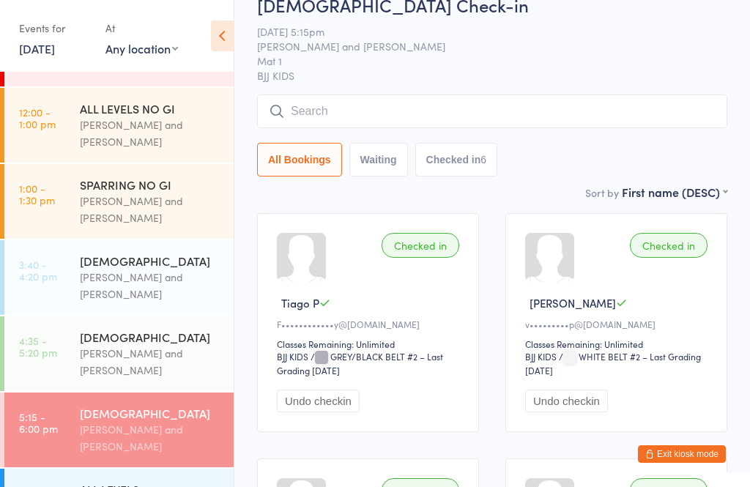
scroll to position [140, 0]
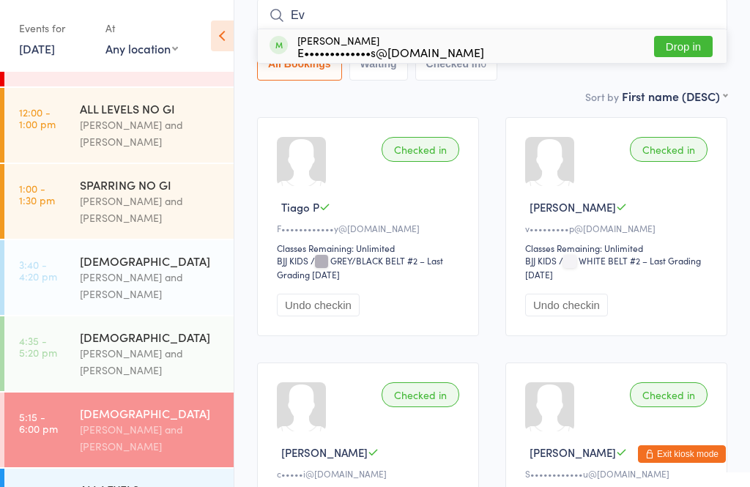
type input "Ev"
click at [691, 45] on button "Drop in" at bounding box center [683, 46] width 59 height 21
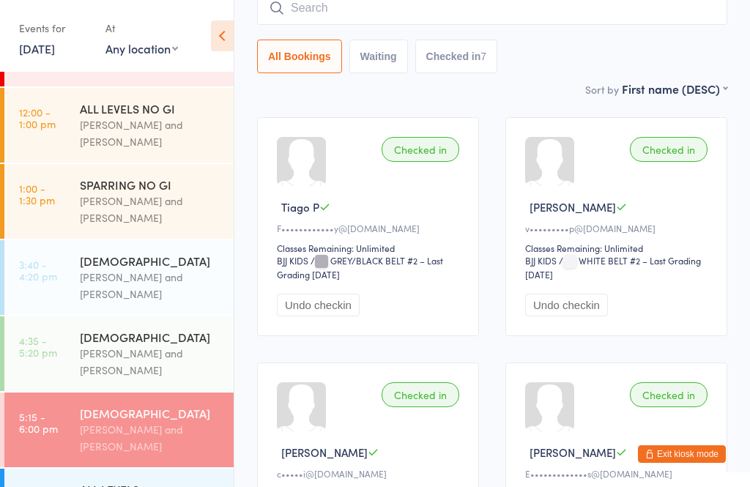
click at [313, 21] on input "search" at bounding box center [492, 8] width 470 height 34
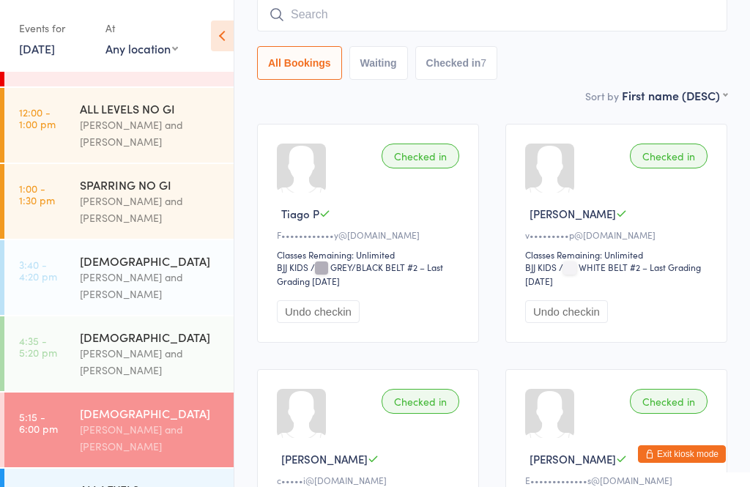
scroll to position [133, 0]
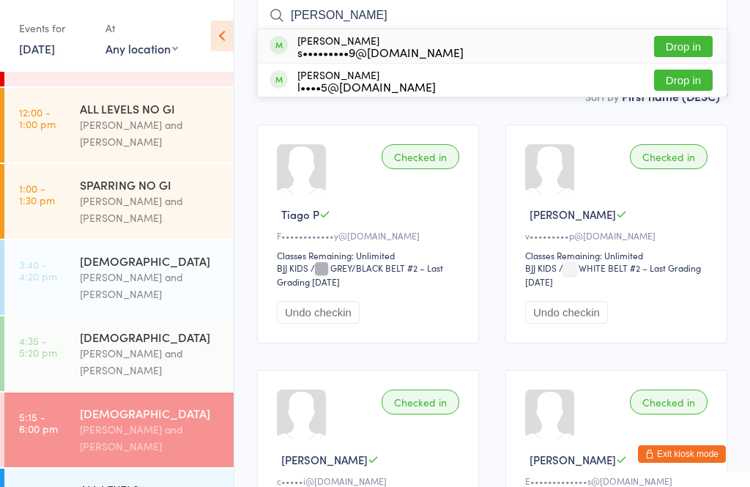
type input "[PERSON_NAME]"
click at [352, 53] on div "s•••••••••9@[DOMAIN_NAME]" at bounding box center [380, 52] width 166 height 12
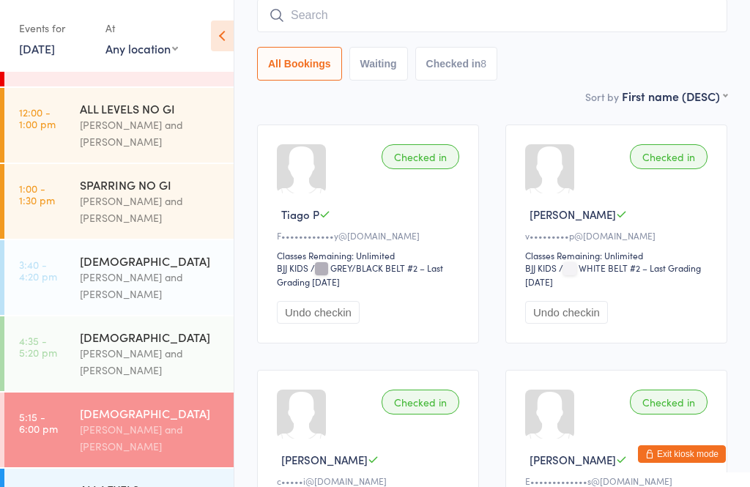
click at [497, 56] on button "Checked in 8" at bounding box center [456, 64] width 83 height 34
select select "5"
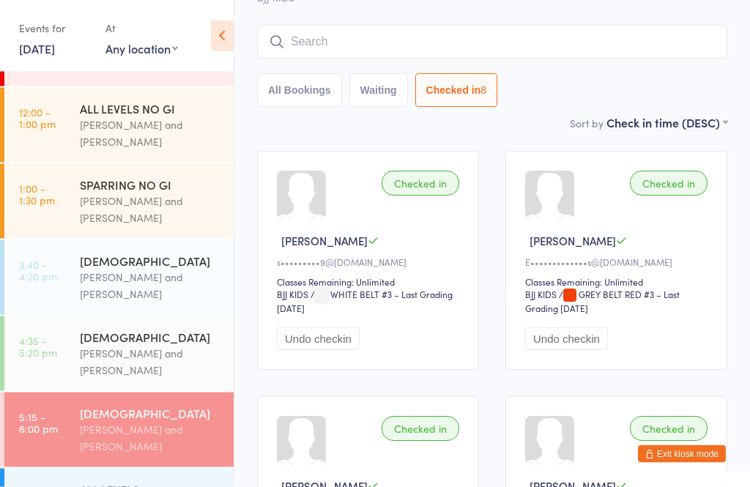
click at [496, 53] on input "search" at bounding box center [492, 43] width 470 height 34
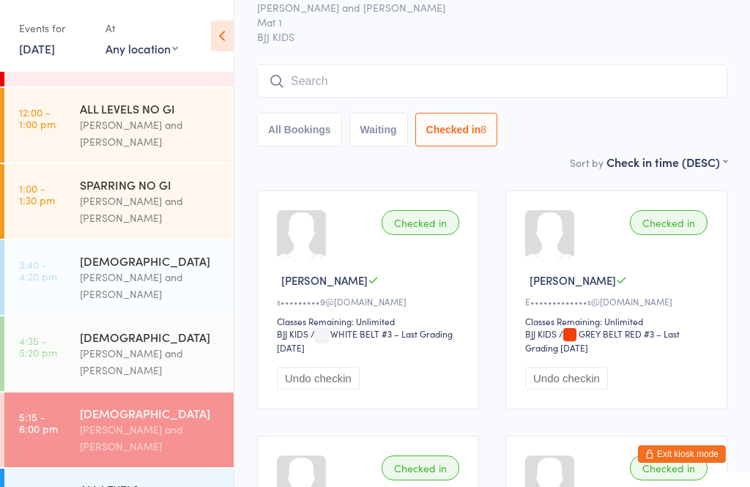
click at [380, 80] on input "search" at bounding box center [492, 81] width 470 height 34
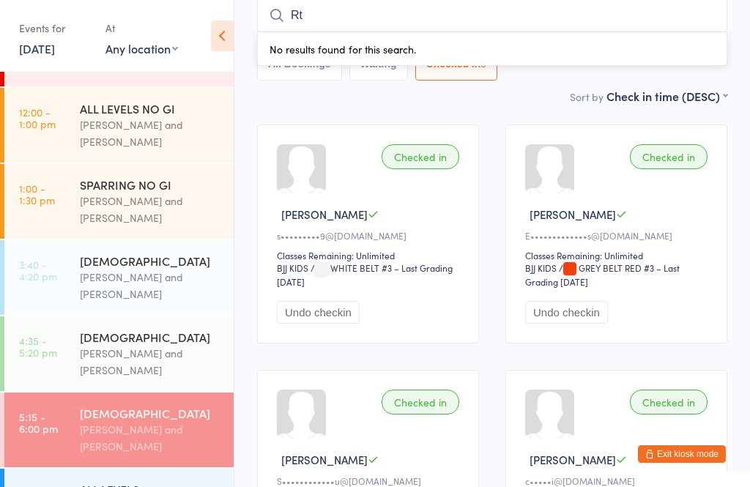
type input "R"
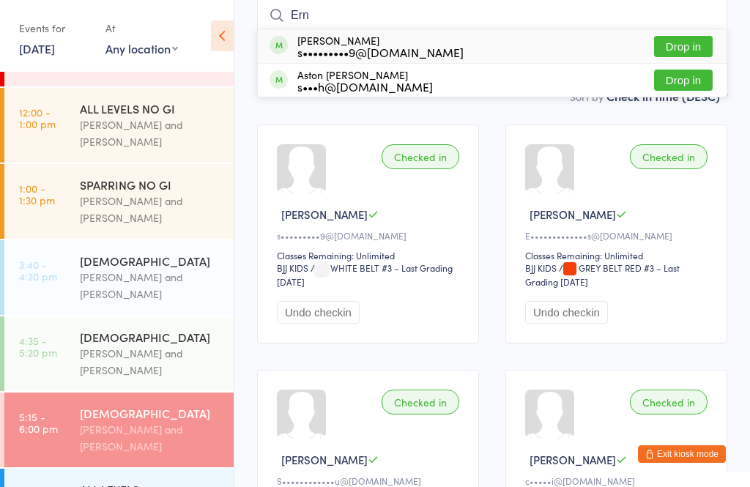
type input "Ern"
click at [520, 56] on div "[PERSON_NAME] s•••••••••9@[DOMAIN_NAME] Drop in" at bounding box center [492, 46] width 469 height 34
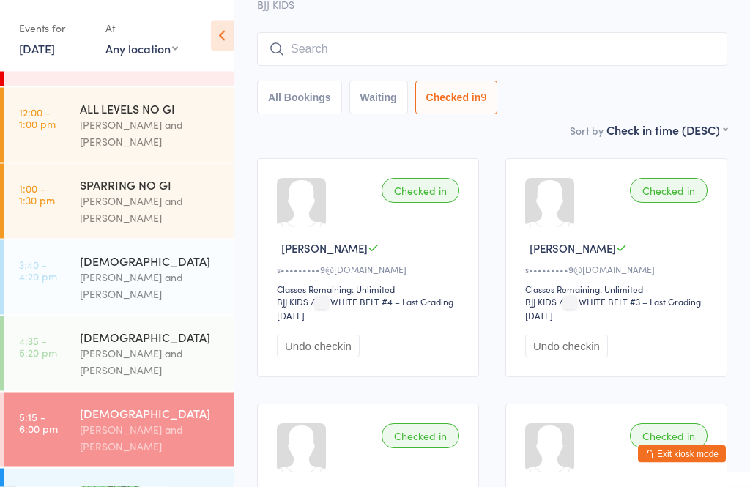
scroll to position [95, 0]
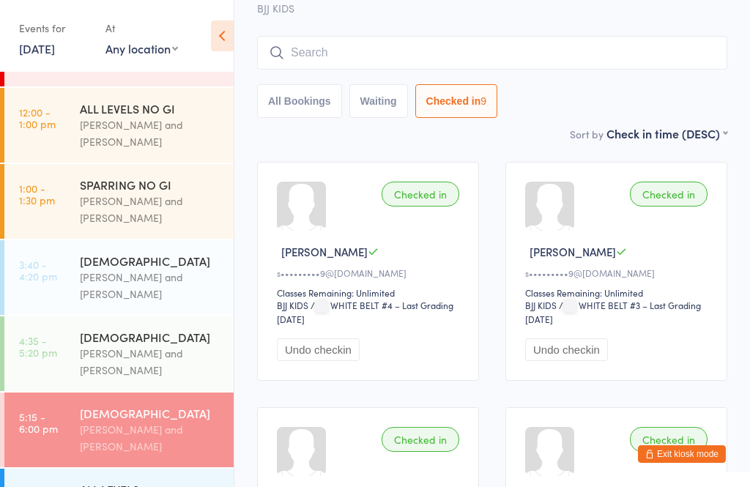
click at [477, 46] on input "search" at bounding box center [492, 53] width 470 height 34
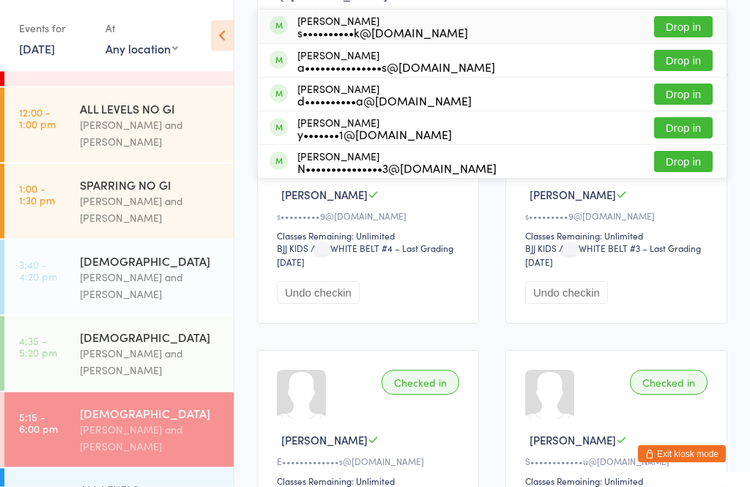
scroll to position [154, 0]
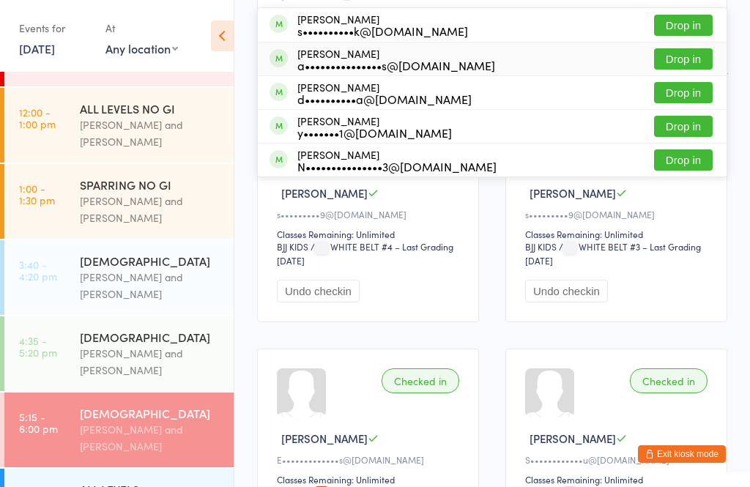
type input "[PERSON_NAME]"
click at [557, 67] on div "[PERSON_NAME] a•••••••••••••••s@[DOMAIN_NAME] Drop in" at bounding box center [492, 58] width 469 height 33
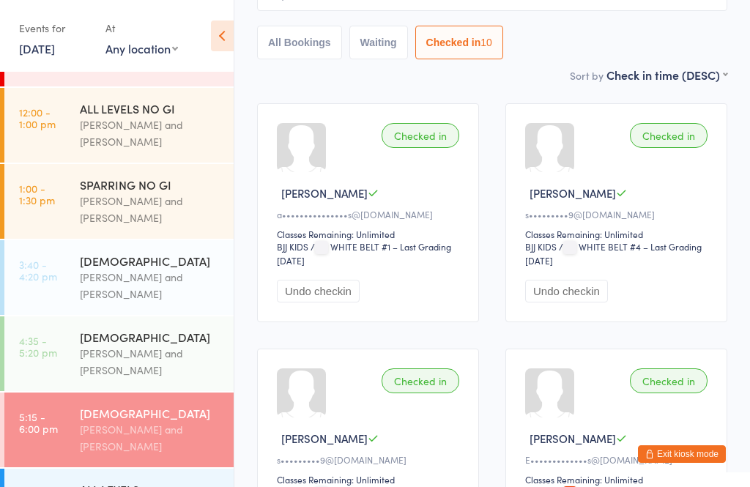
click at [132, 353] on div "[PERSON_NAME] and [PERSON_NAME]" at bounding box center [150, 362] width 141 height 34
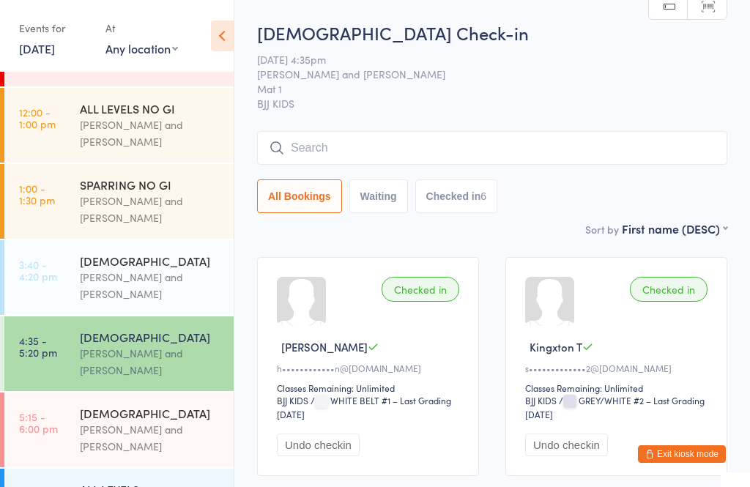
click at [166, 445] on div "[PERSON_NAME] and [PERSON_NAME]" at bounding box center [150, 438] width 141 height 34
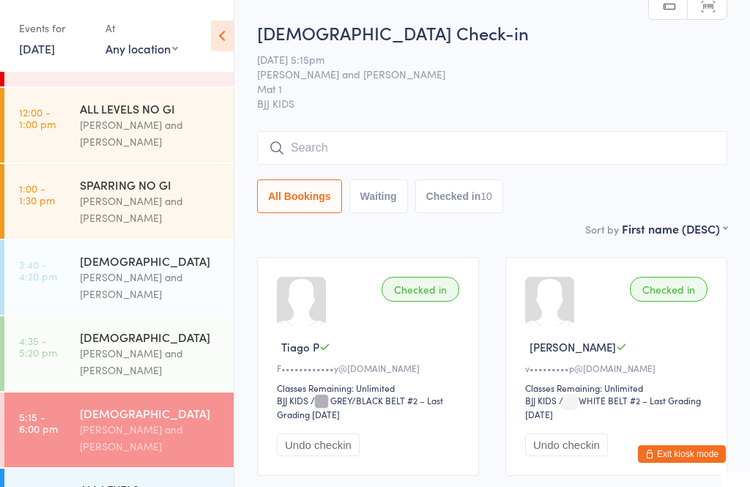
scroll to position [64, 0]
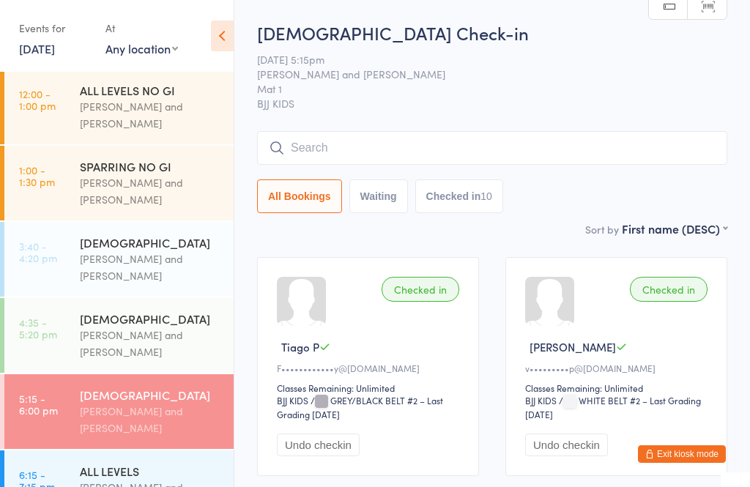
click at [369, 155] on input "search" at bounding box center [492, 148] width 470 height 34
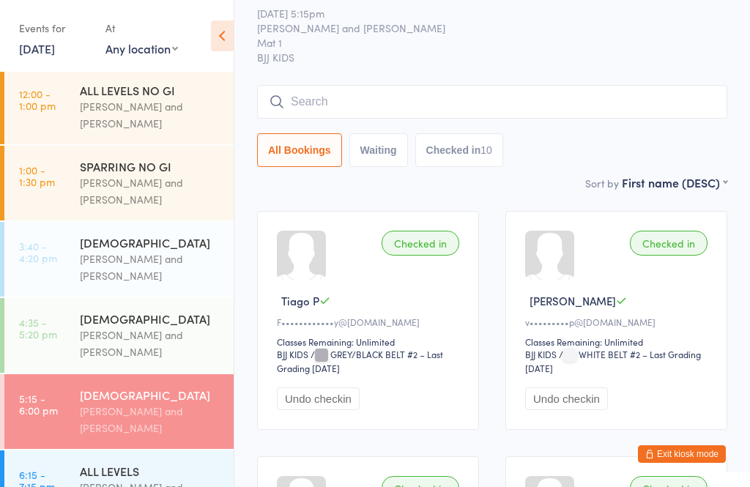
scroll to position [133, 0]
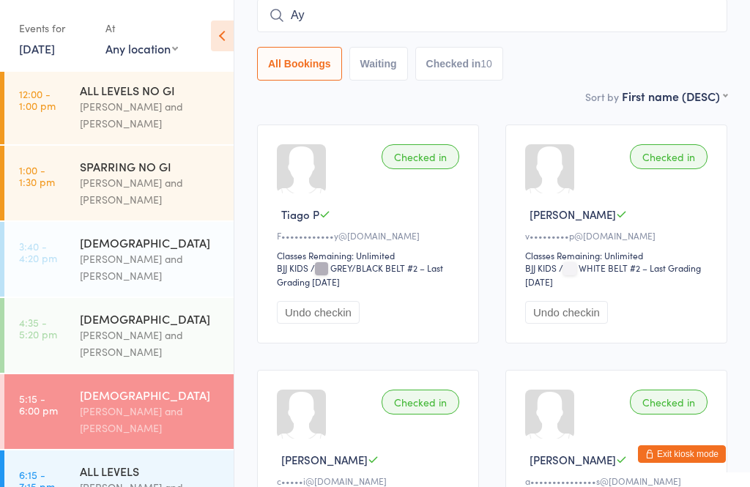
type input "A"
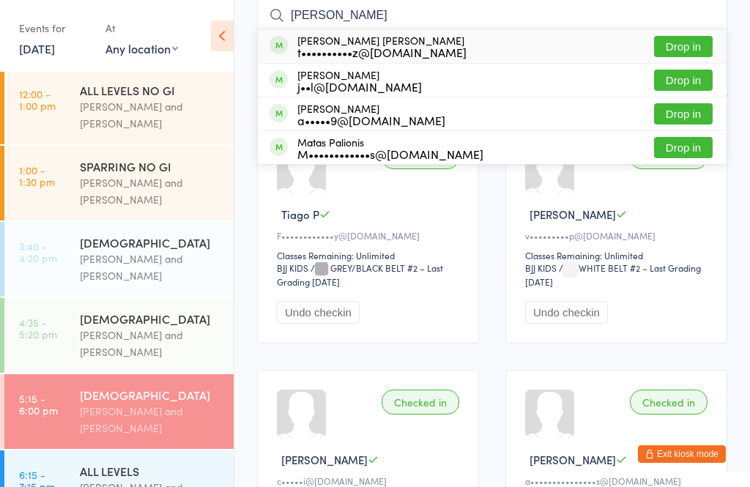
type input "[PERSON_NAME]"
click at [351, 48] on div "t••••••••••z@[DOMAIN_NAME]" at bounding box center [381, 52] width 169 height 12
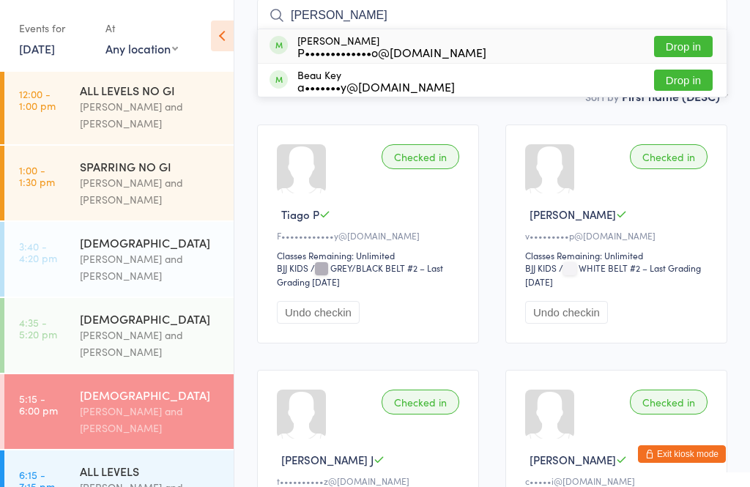
type input "[PERSON_NAME]"
click at [339, 44] on div "[PERSON_NAME] P•••••••••••••o@[DOMAIN_NAME]" at bounding box center [391, 45] width 189 height 23
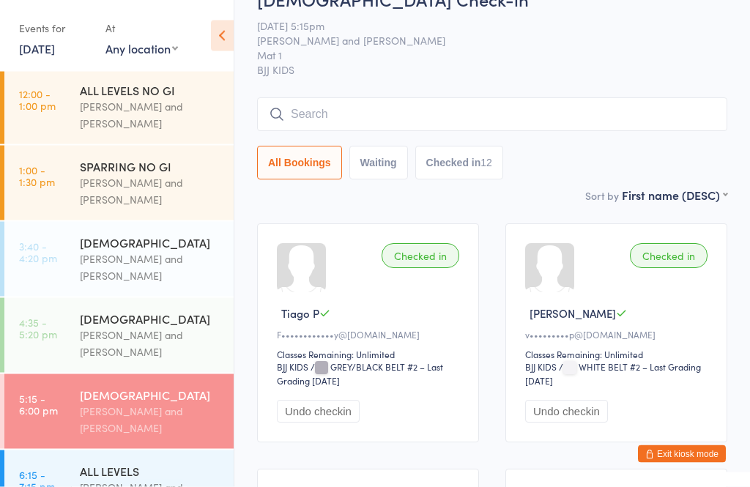
scroll to position [0, 0]
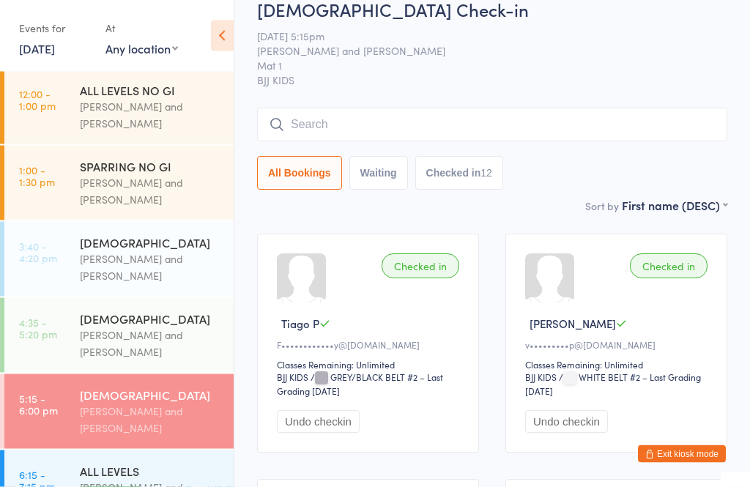
click at [591, 130] on input "search" at bounding box center [492, 125] width 470 height 34
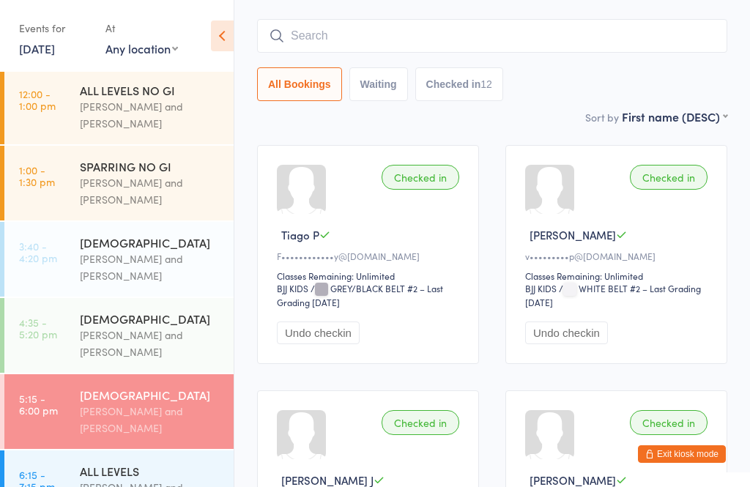
scroll to position [133, 0]
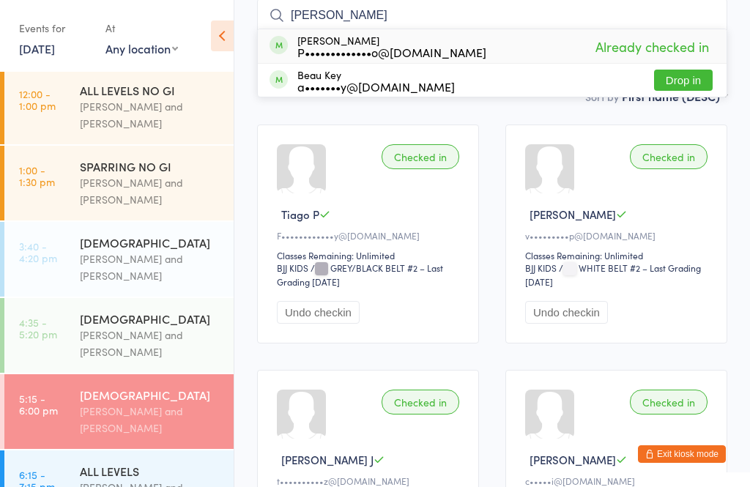
type input "[PERSON_NAME]"
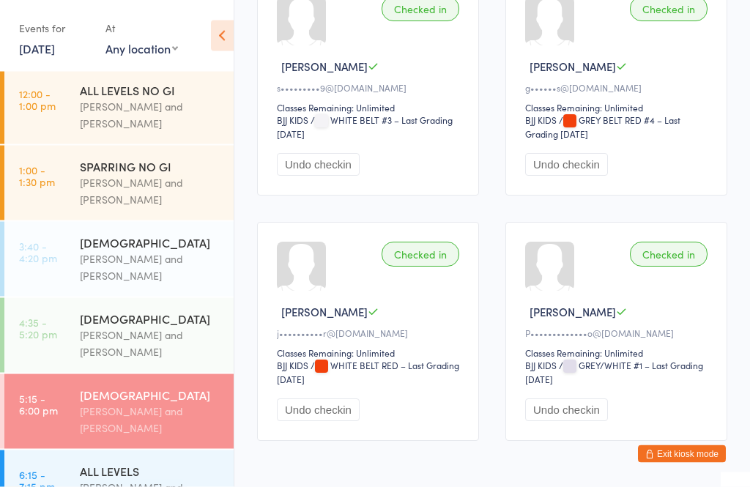
scroll to position [1317, 0]
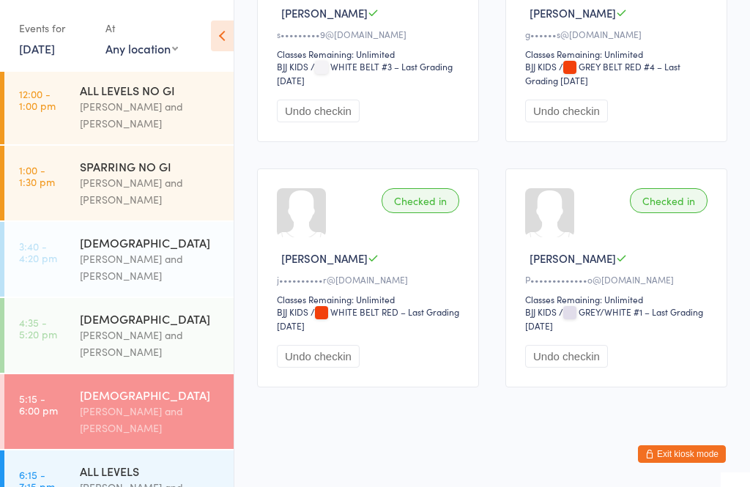
click at [51, 416] on time "5:15 - 6:00 pm" at bounding box center [38, 404] width 39 height 23
click at [75, 365] on link "4:35 - 5:20 pm [DEMOGRAPHIC_DATA] [PERSON_NAME] and [PERSON_NAME]" at bounding box center [118, 335] width 229 height 75
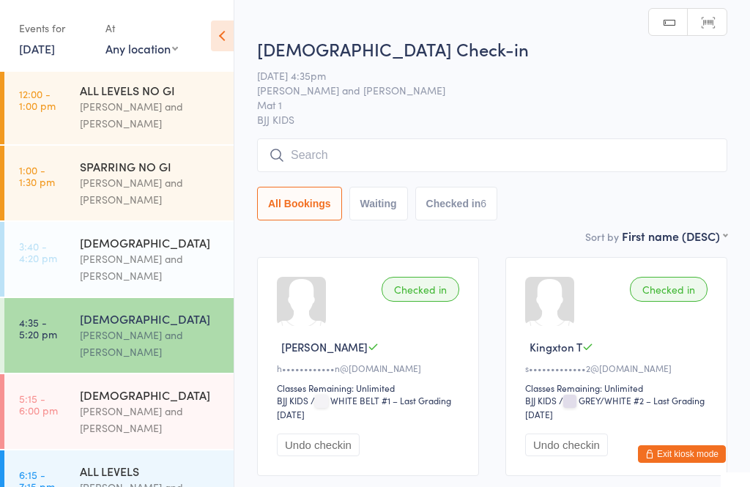
click at [572, 172] on input "search" at bounding box center [492, 155] width 470 height 34
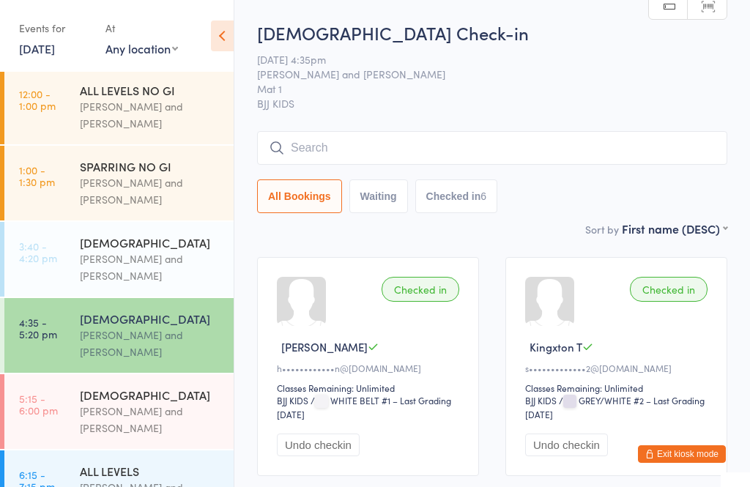
click at [348, 149] on input "search" at bounding box center [492, 148] width 470 height 34
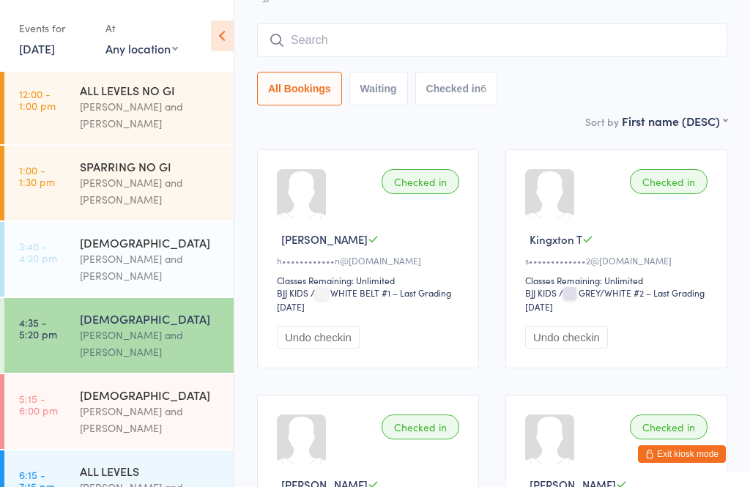
scroll to position [133, 0]
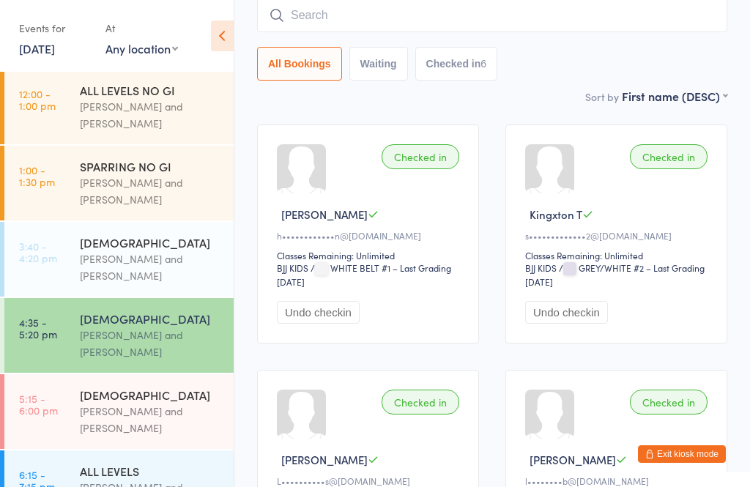
click at [142, 403] on div "[DEMOGRAPHIC_DATA]" at bounding box center [150, 395] width 141 height 16
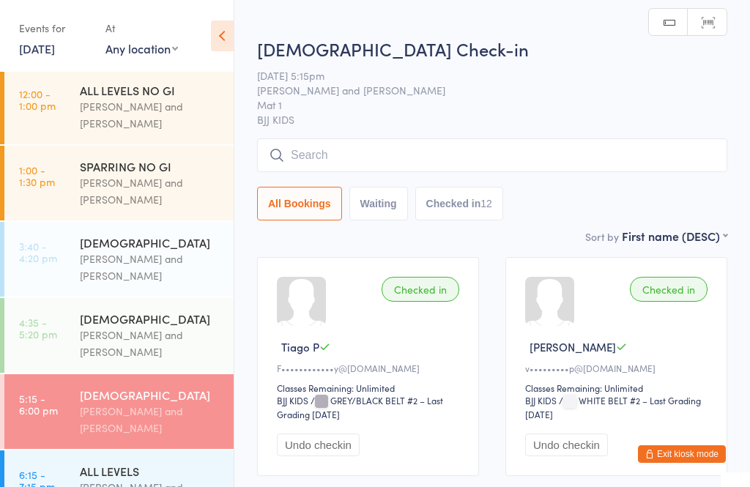
click at [308, 156] on input "search" at bounding box center [492, 155] width 470 height 34
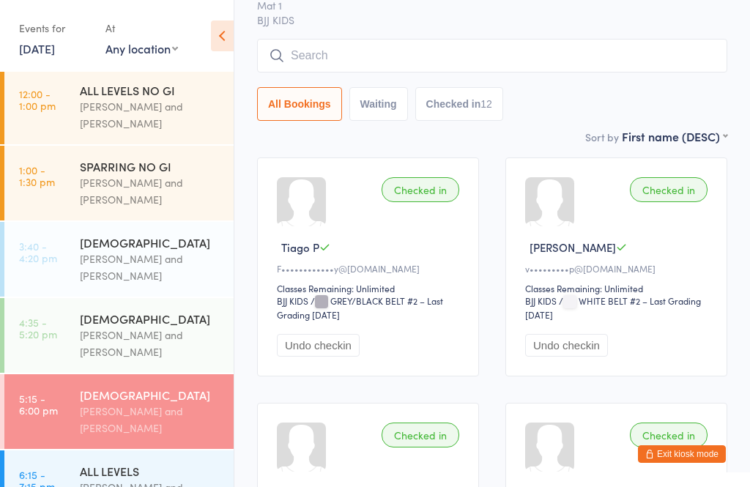
scroll to position [140, 0]
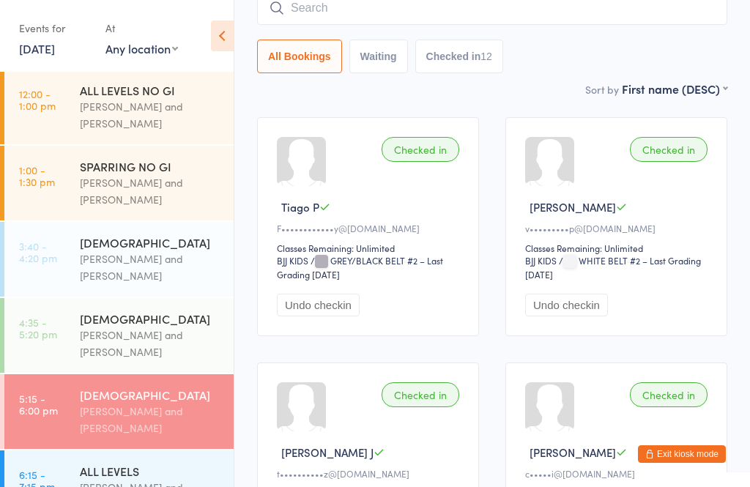
click at [342, 20] on input "search" at bounding box center [492, 8] width 470 height 34
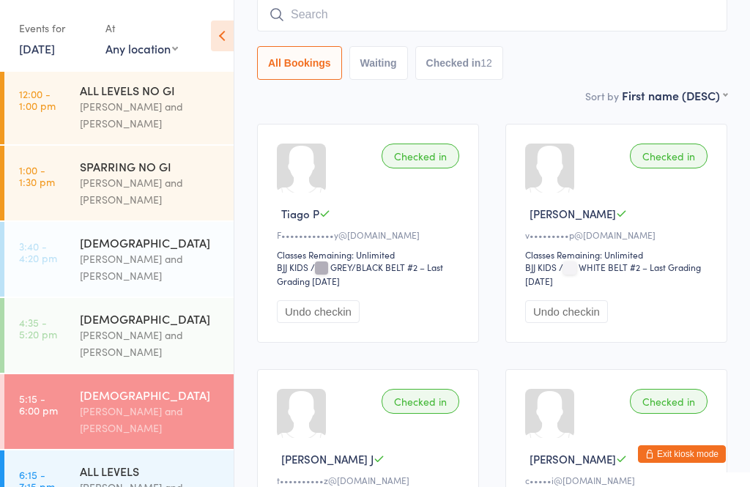
scroll to position [133, 0]
click at [136, 360] on div "[PERSON_NAME] and [PERSON_NAME]" at bounding box center [150, 344] width 141 height 34
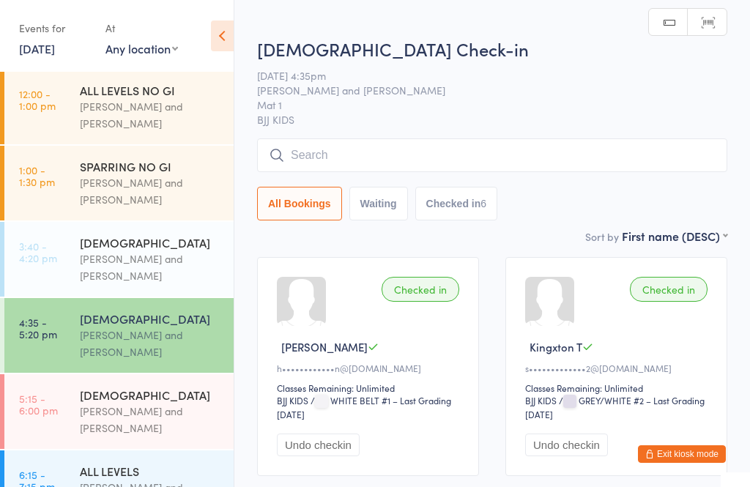
click at [486, 156] on input "search" at bounding box center [492, 155] width 470 height 34
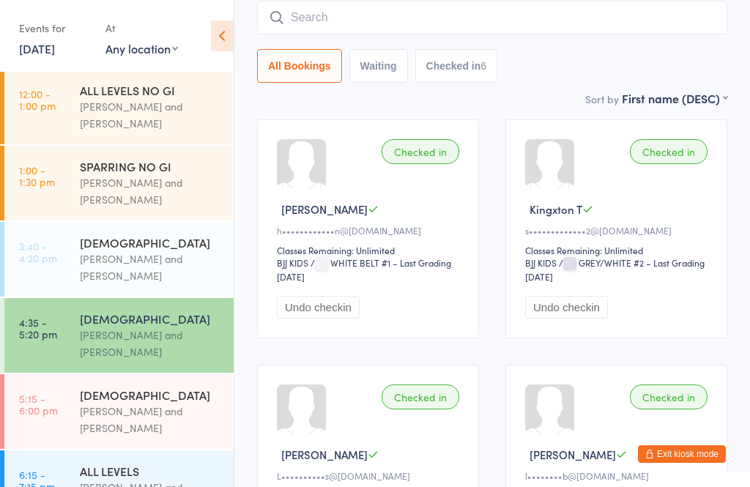
scroll to position [140, 0]
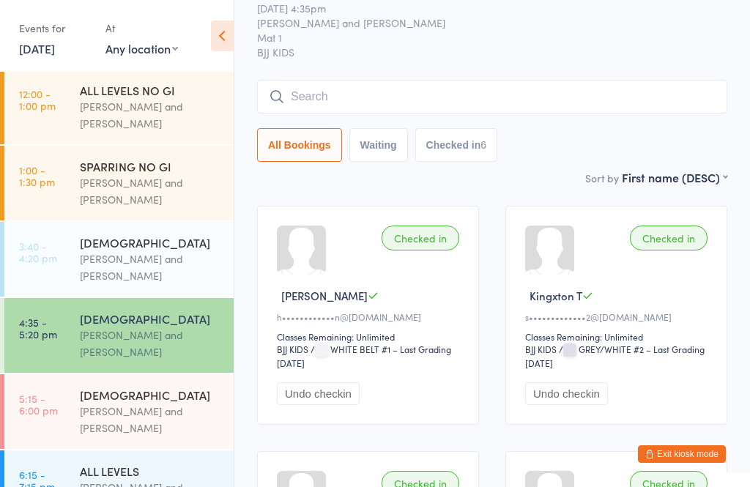
click at [384, 104] on input "search" at bounding box center [492, 97] width 470 height 34
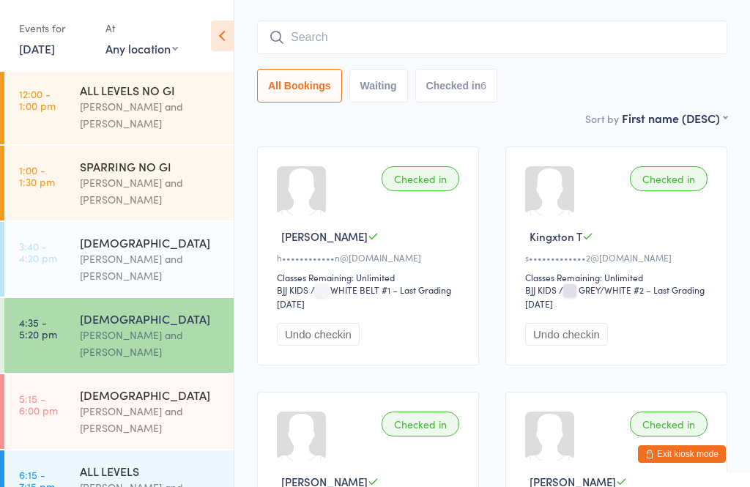
scroll to position [133, 0]
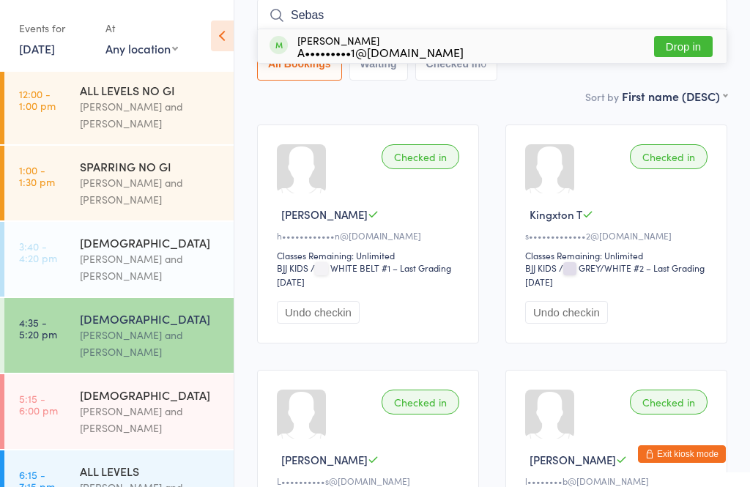
type input "Sebas"
click at [385, 42] on div "[PERSON_NAME] A•••••••••1@[DOMAIN_NAME]" at bounding box center [380, 45] width 166 height 23
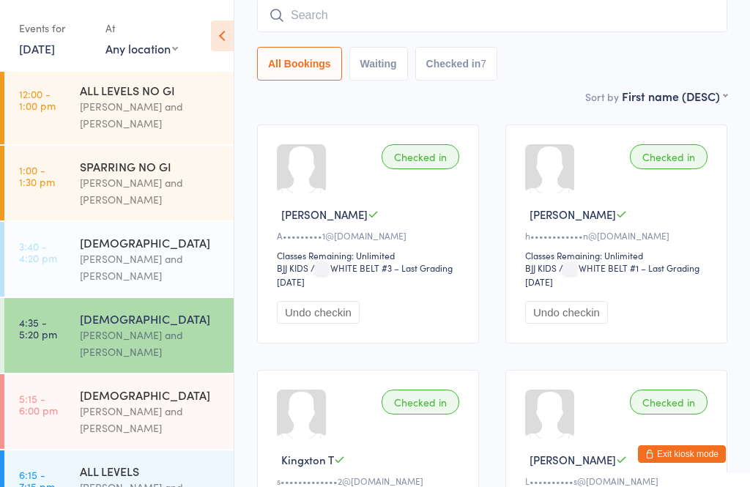
click at [81, 398] on div "[DEMOGRAPHIC_DATA]" at bounding box center [150, 395] width 141 height 16
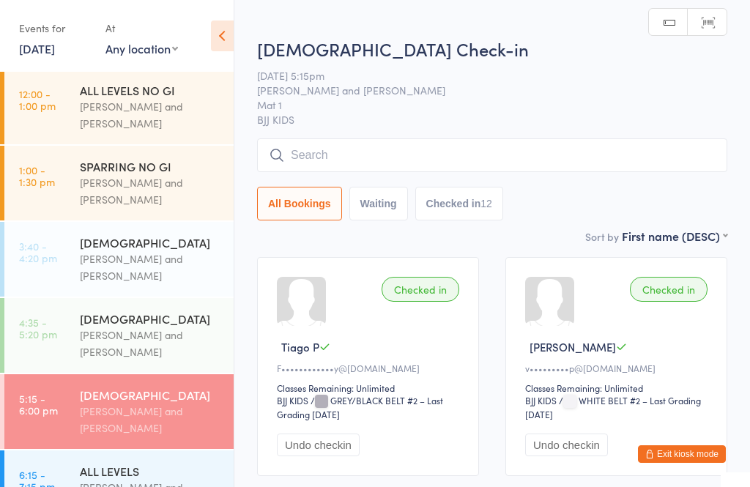
click at [125, 333] on div "[PERSON_NAME] and [PERSON_NAME]" at bounding box center [150, 344] width 141 height 34
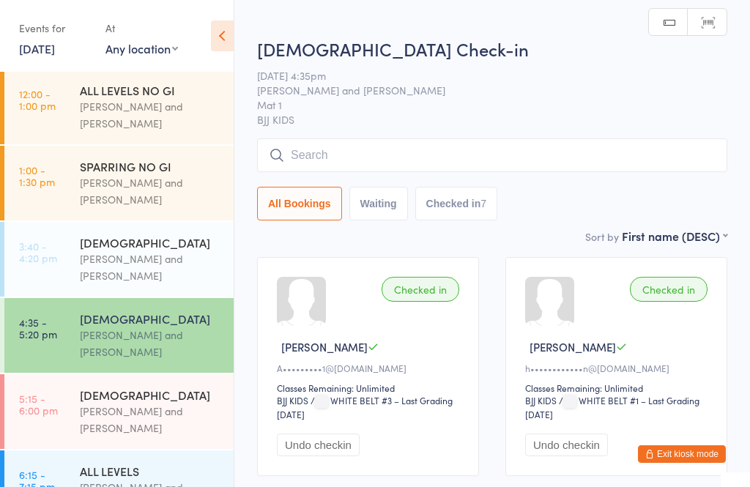
click at [410, 172] on input "search" at bounding box center [492, 155] width 470 height 34
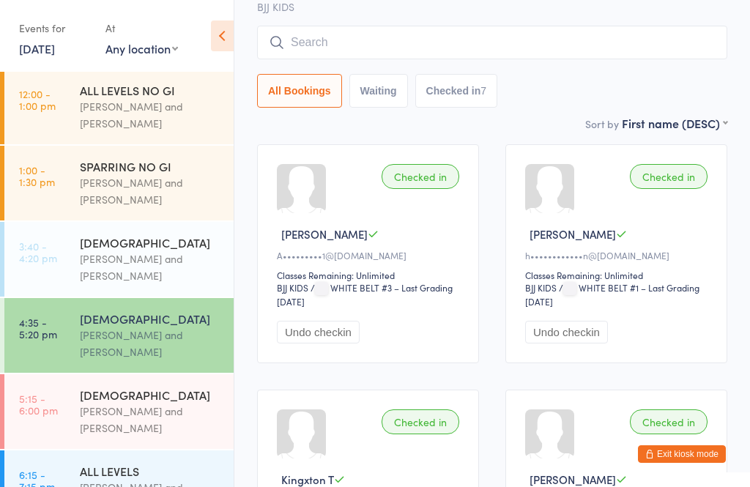
scroll to position [140, 0]
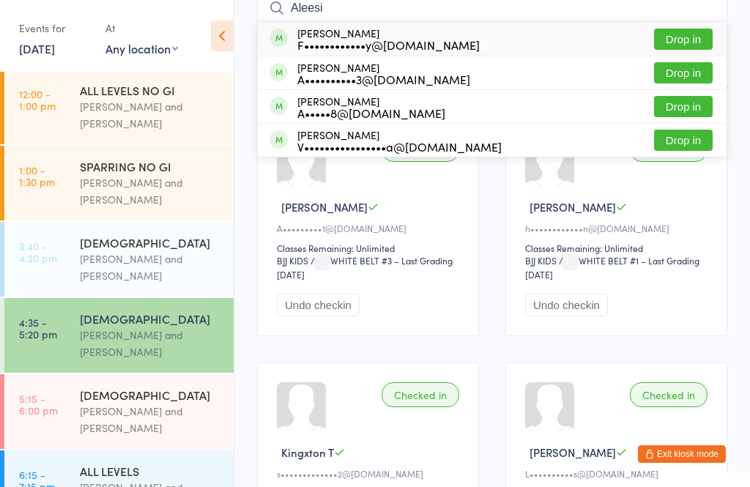
type input "Aleesi"
click at [692, 45] on button "Drop in" at bounding box center [683, 39] width 59 height 21
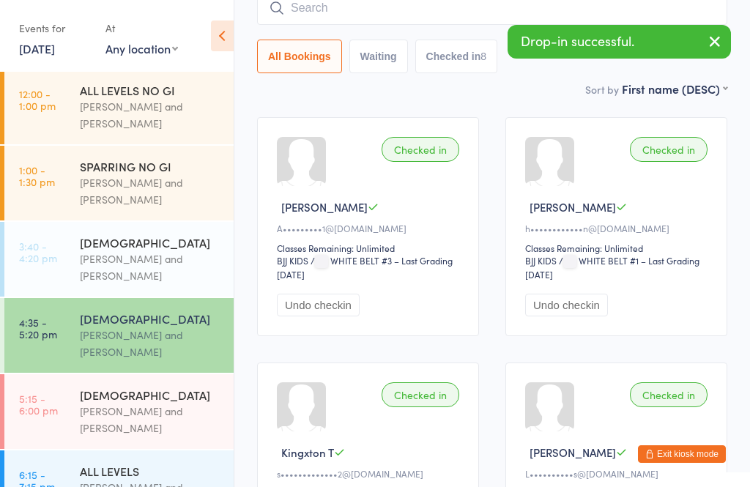
click at [471, 21] on input "search" at bounding box center [492, 8] width 470 height 34
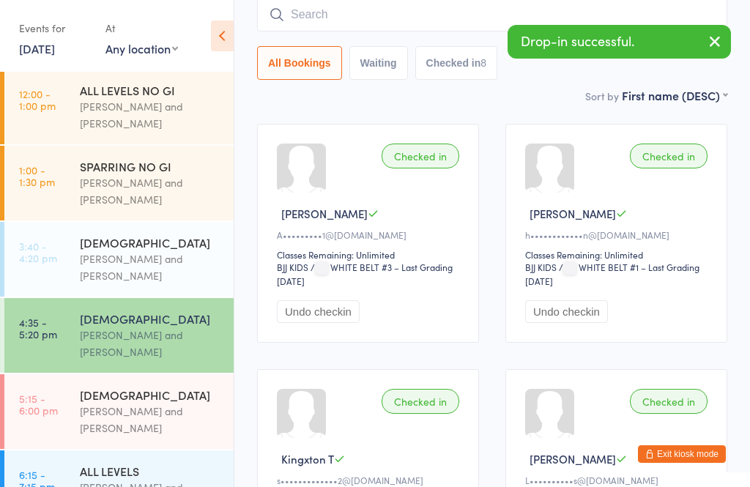
scroll to position [133, 0]
click at [103, 355] on div "[PERSON_NAME] and [PERSON_NAME]" at bounding box center [150, 344] width 141 height 34
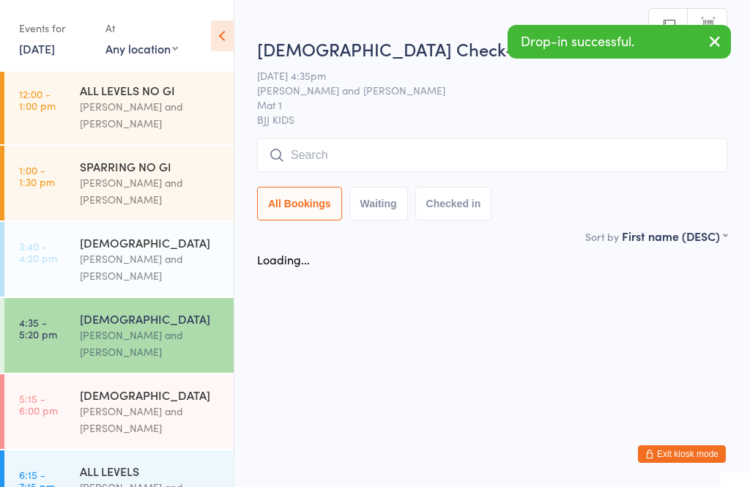
scroll to position [0, 0]
click at [97, 393] on div "[DEMOGRAPHIC_DATA]" at bounding box center [150, 395] width 141 height 16
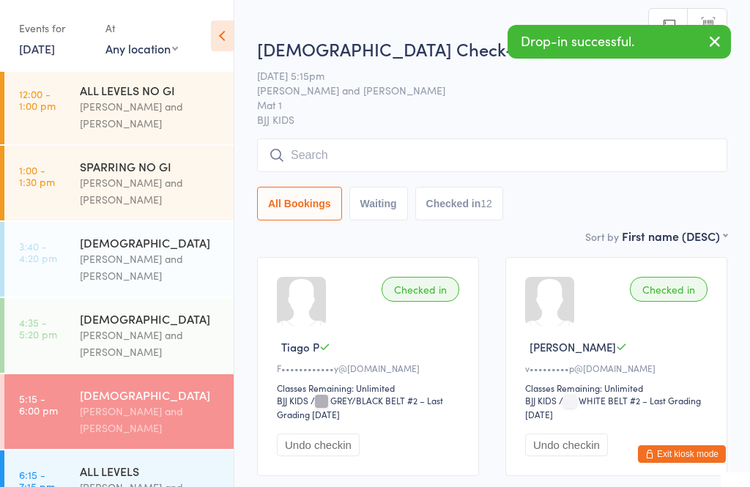
click at [371, 135] on div "[DEMOGRAPHIC_DATA] Check-in [DATE] 5:15pm [PERSON_NAME] and [PERSON_NAME] Mat 1…" at bounding box center [492, 132] width 470 height 191
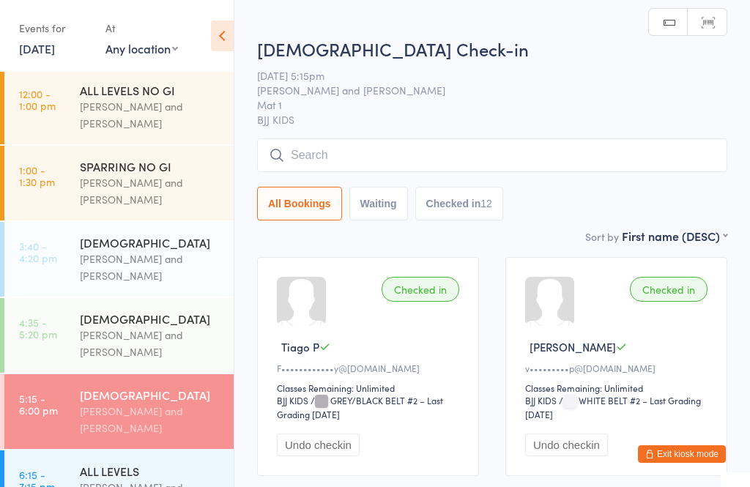
click at [384, 142] on input "search" at bounding box center [492, 155] width 470 height 34
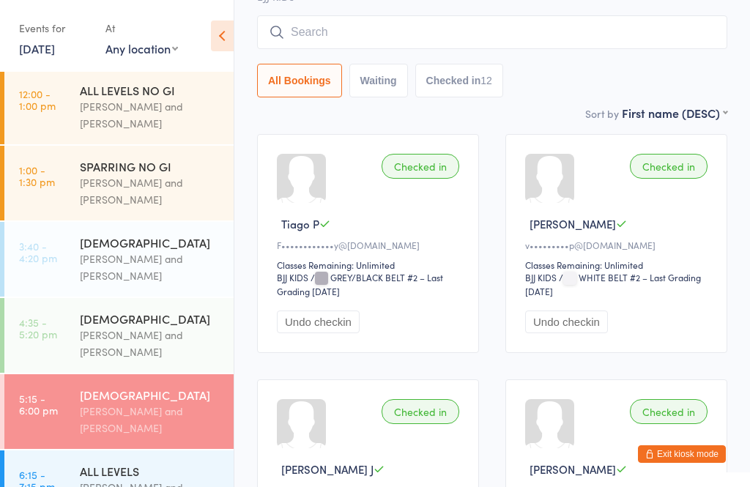
scroll to position [140, 0]
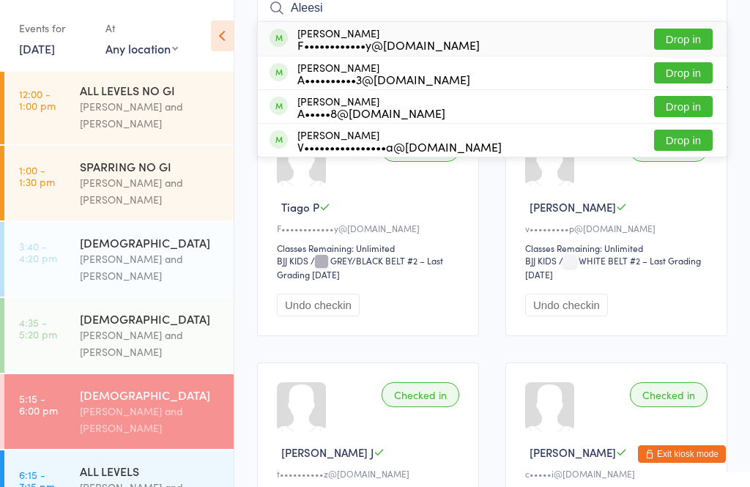
type input "Aleesi"
click at [677, 41] on button "Drop in" at bounding box center [683, 39] width 59 height 21
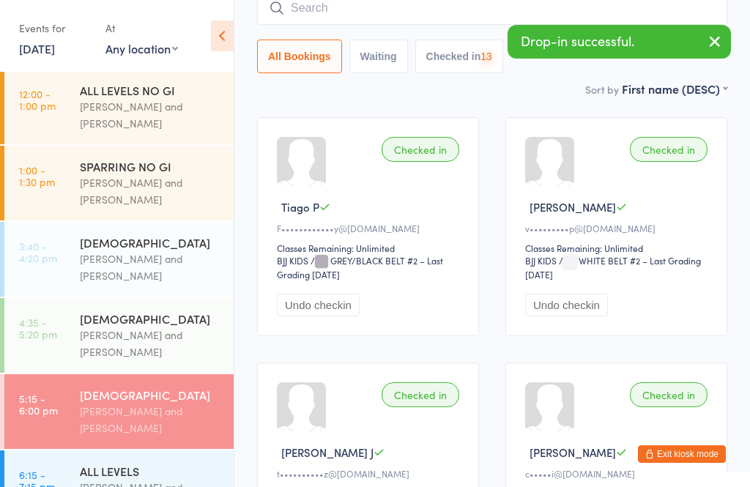
click at [325, 17] on input "search" at bounding box center [492, 8] width 470 height 34
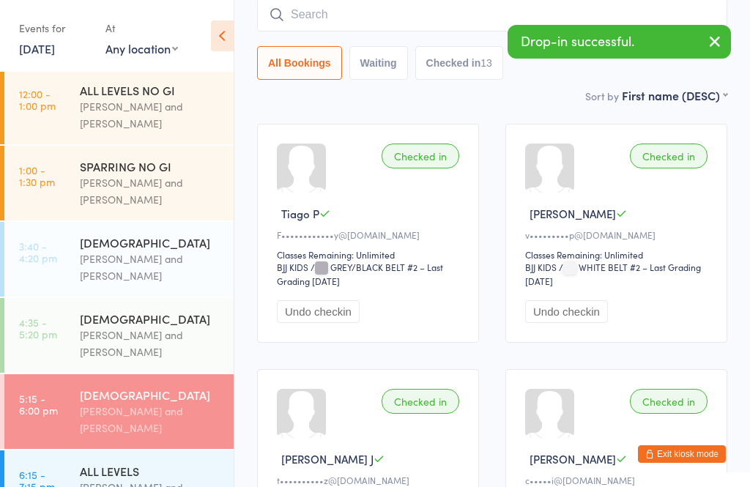
scroll to position [133, 0]
click at [434, 32] on input "search" at bounding box center [492, 16] width 470 height 34
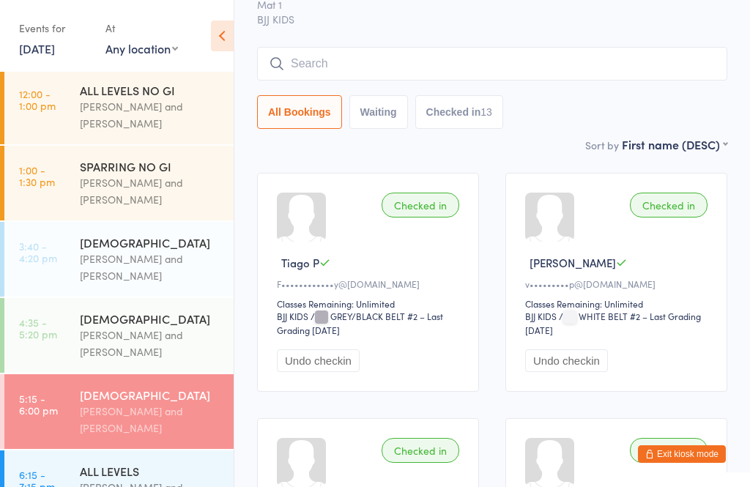
scroll to position [81, 0]
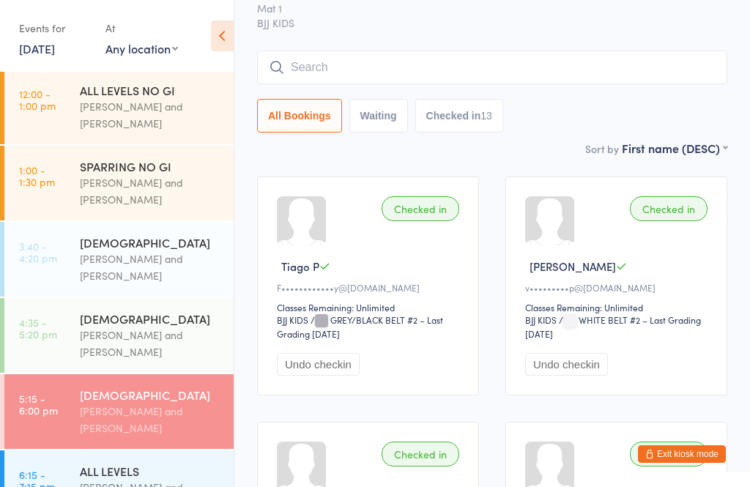
click at [709, 151] on select "First name (ASC) First name (DESC) Last name (ASC) Last name (DESC) Check in ti…" at bounding box center [675, 146] width 106 height 12
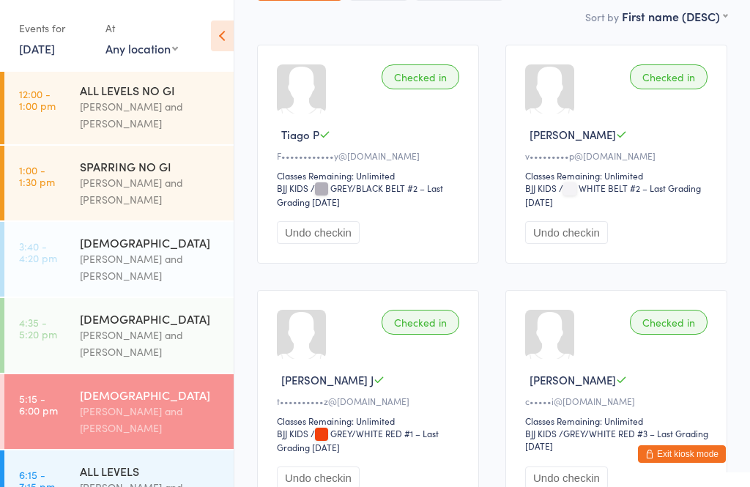
scroll to position [0, 0]
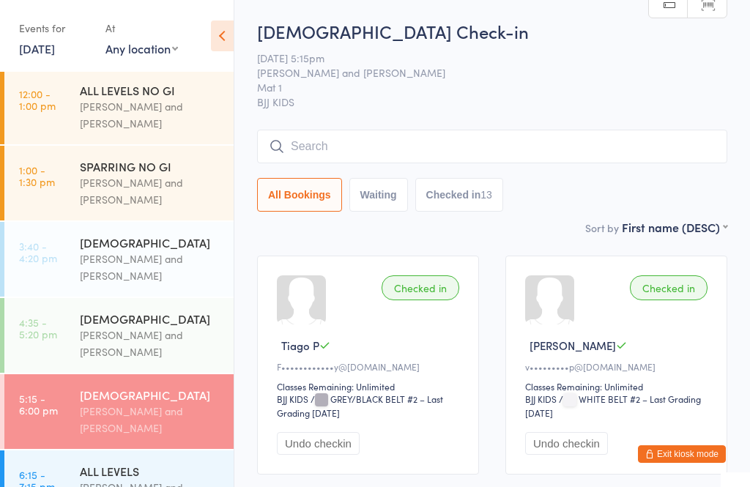
click at [413, 163] on input "search" at bounding box center [492, 147] width 470 height 34
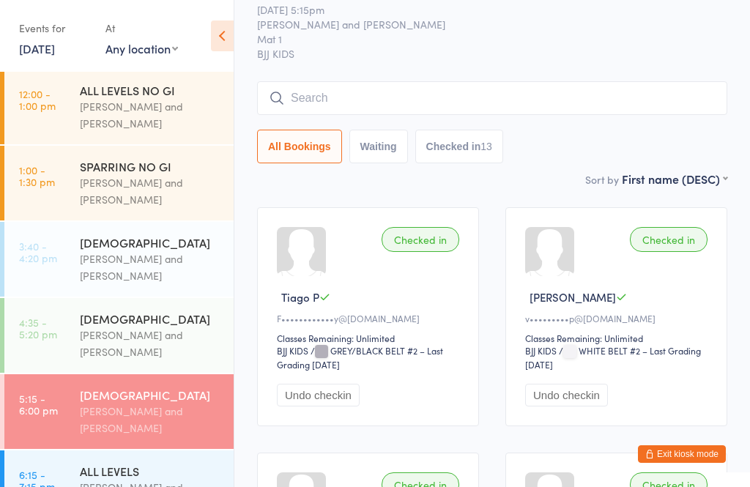
scroll to position [133, 0]
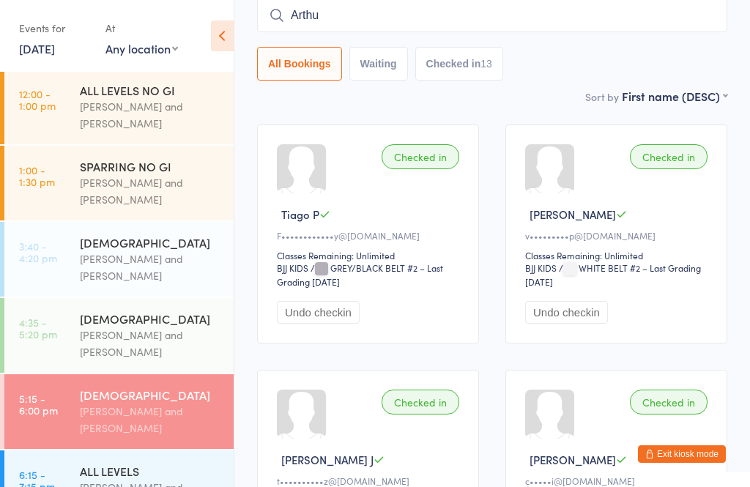
type input "[PERSON_NAME]"
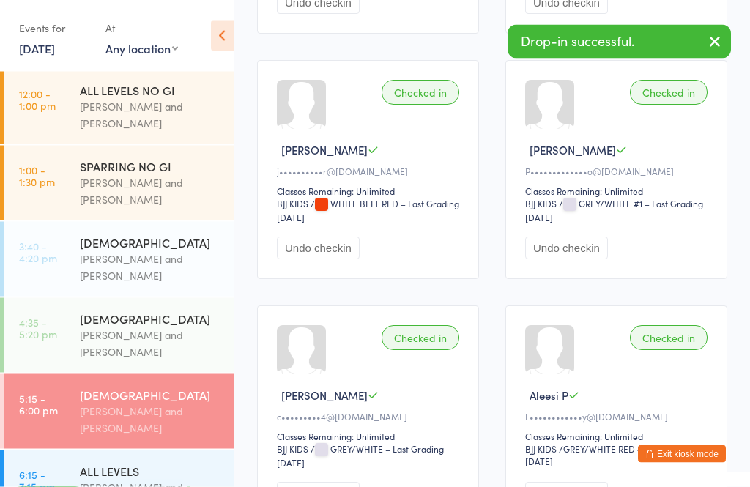
scroll to position [1567, 0]
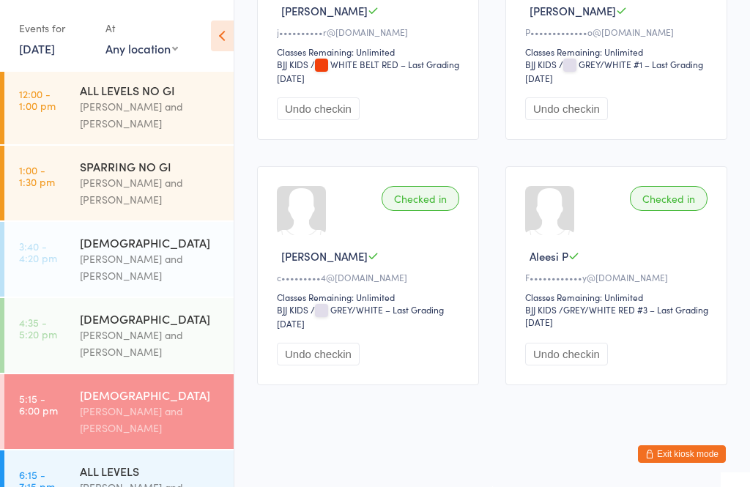
click at [450, 212] on div "Checked in [PERSON_NAME] C c•••••••••4@[DOMAIN_NAME] Classes Remaining: Unlimit…" at bounding box center [368, 275] width 222 height 219
click at [344, 366] on button "Undo checkin" at bounding box center [318, 354] width 83 height 23
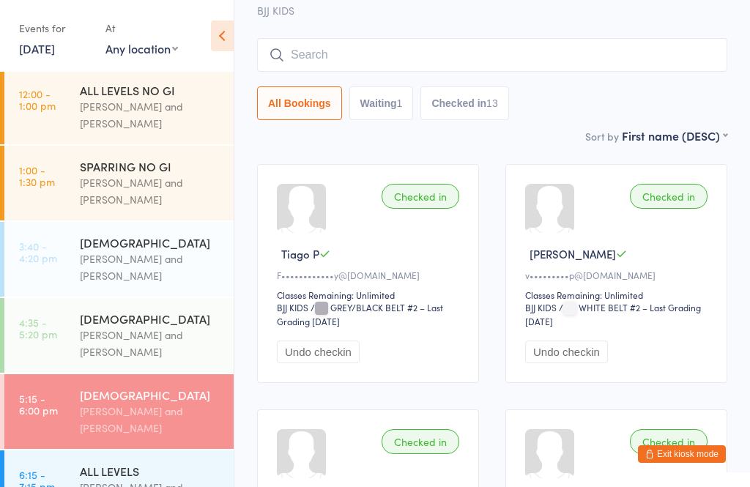
scroll to position [0, 0]
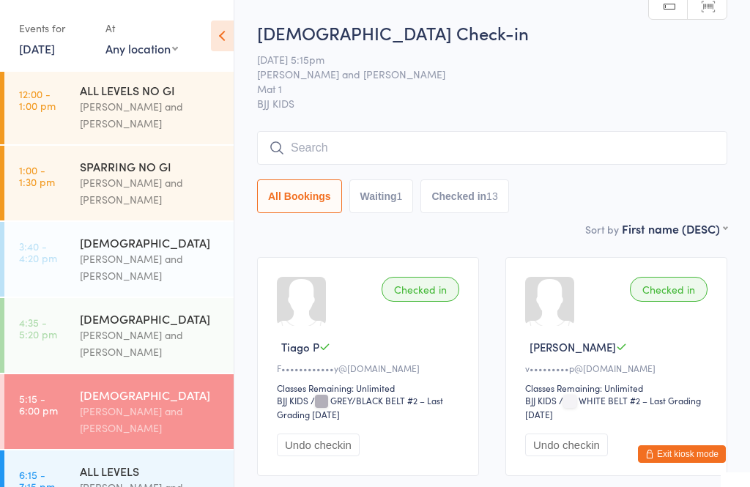
click at [412, 149] on input "search" at bounding box center [492, 148] width 470 height 34
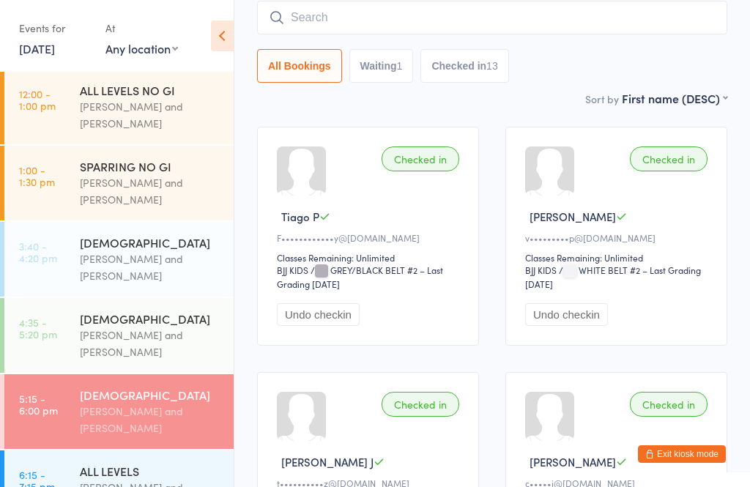
scroll to position [133, 0]
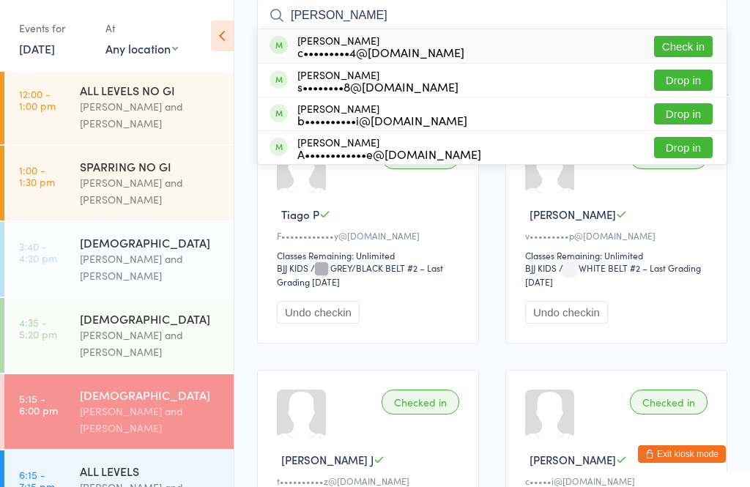
click at [528, 399] on div "Checked in [PERSON_NAME] c•••••i@[DOMAIN_NAME] Classes Remaining: Unlimited BJJ…" at bounding box center [617, 479] width 222 height 219
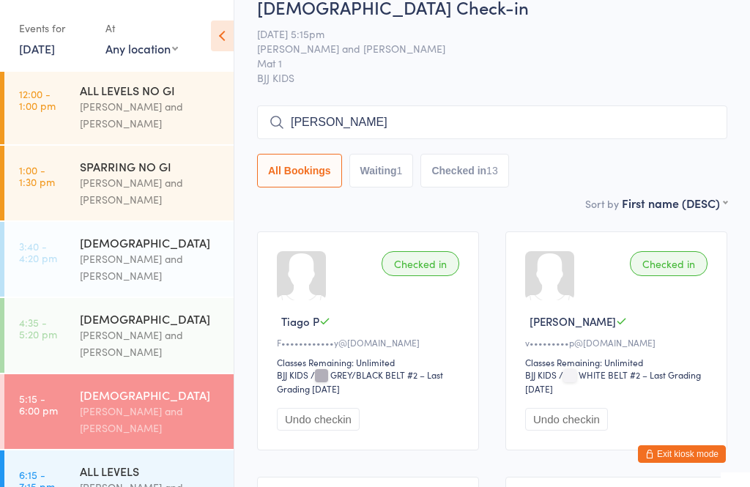
click at [593, 114] on input "[PERSON_NAME]" at bounding box center [492, 123] width 470 height 34
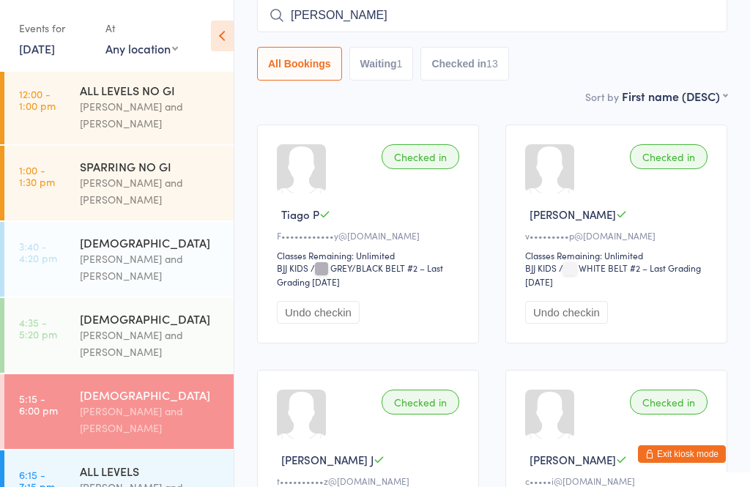
click at [432, 24] on input "[PERSON_NAME]" at bounding box center [492, 16] width 470 height 34
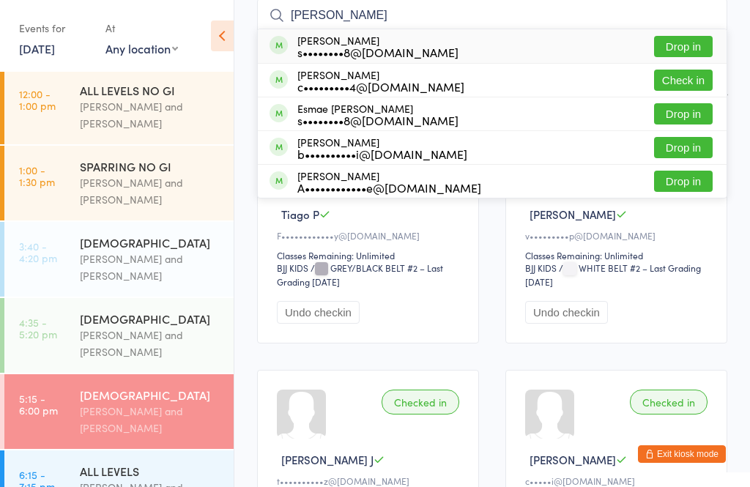
type input "[PERSON_NAME]"
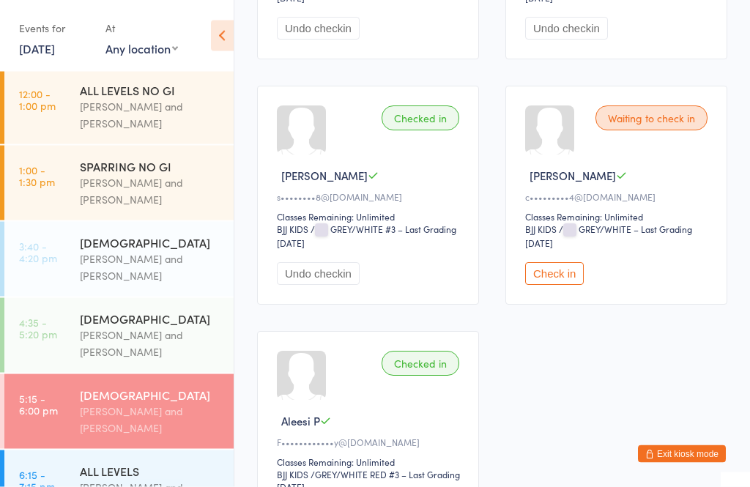
scroll to position [1645, 0]
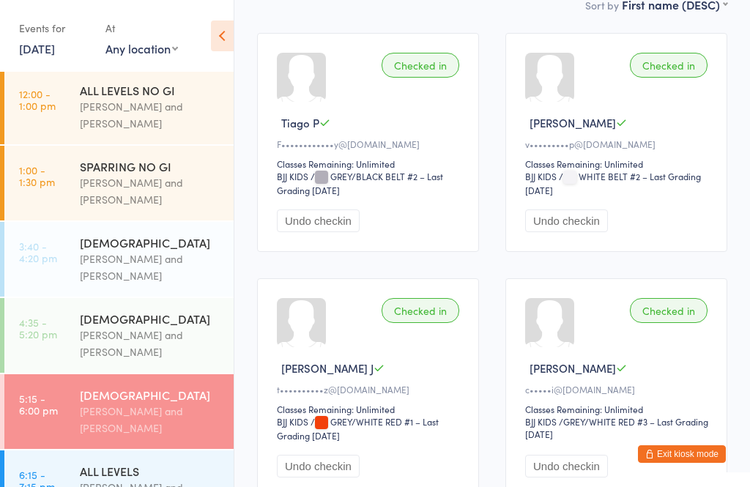
scroll to position [0, 0]
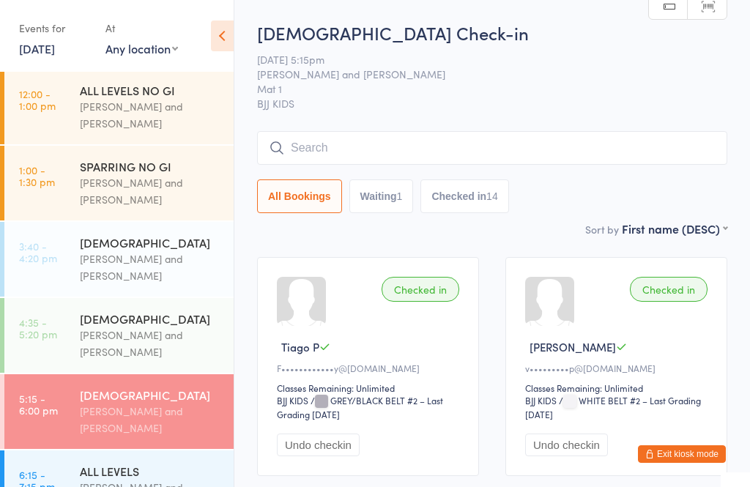
click at [405, 181] on button "Waiting 1" at bounding box center [381, 196] width 64 height 34
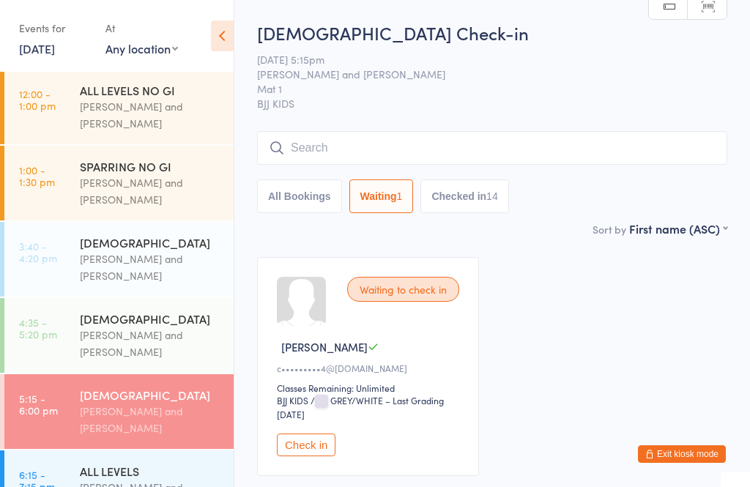
click at [303, 210] on button "All Bookings" at bounding box center [299, 196] width 85 height 34
select select "1"
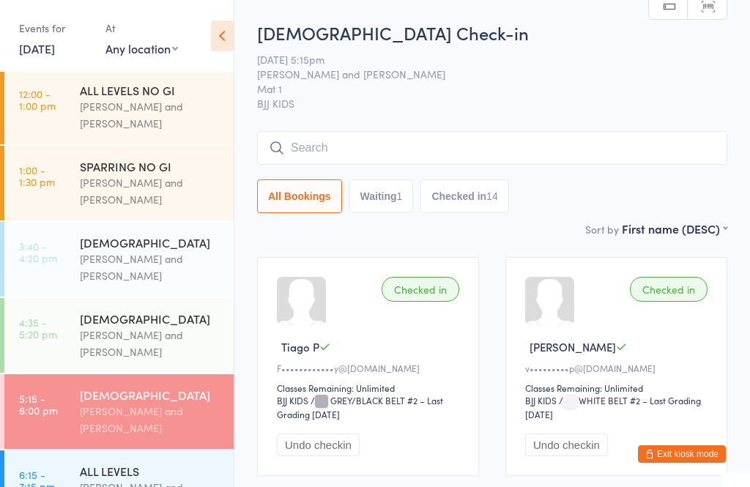
click at [367, 144] on input "search" at bounding box center [492, 148] width 470 height 34
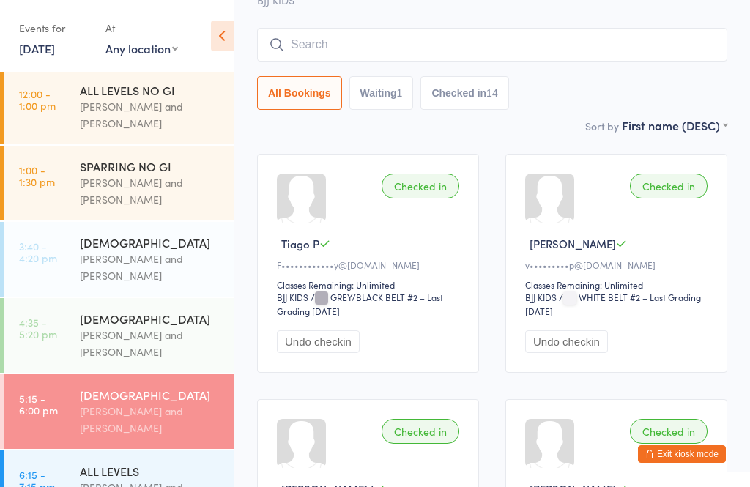
scroll to position [133, 0]
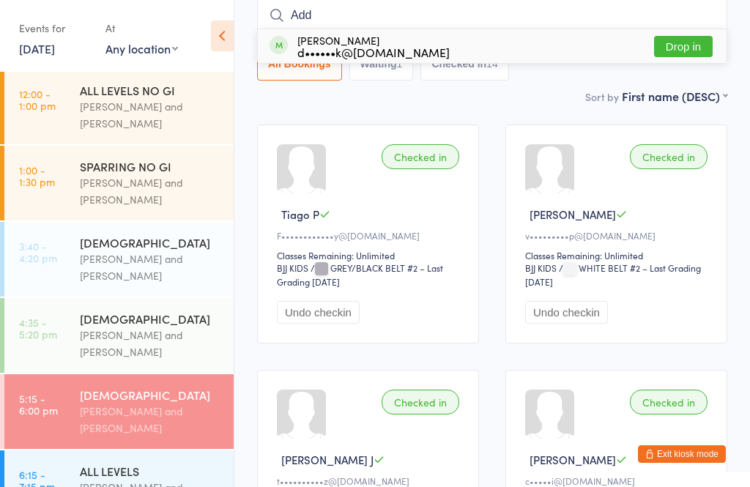
type input "Add"
click at [341, 53] on div "d••••••k@[DOMAIN_NAME]" at bounding box center [373, 52] width 152 height 12
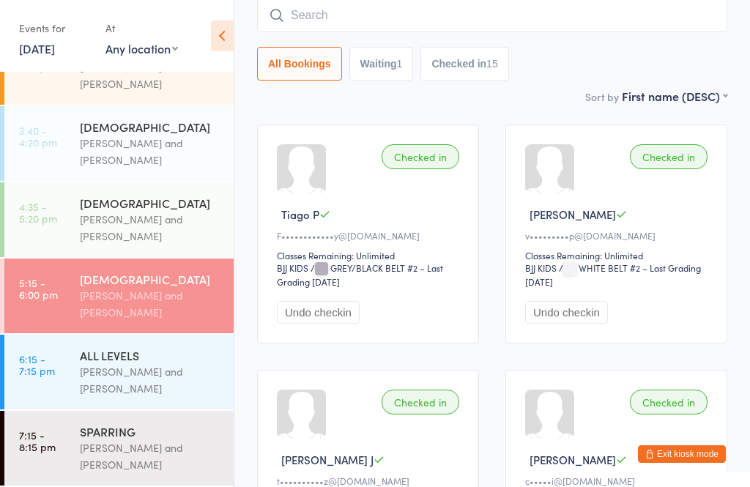
scroll to position [190, 0]
click at [133, 368] on div "[PERSON_NAME] and [PERSON_NAME]" at bounding box center [150, 380] width 141 height 34
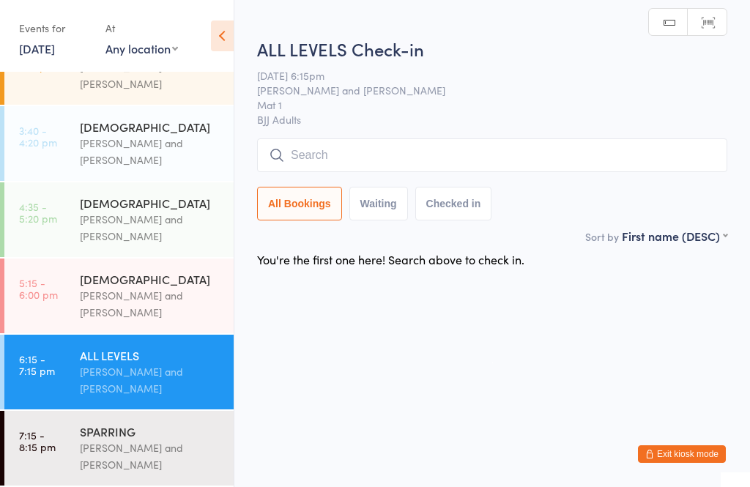
click at [347, 160] on input "search" at bounding box center [492, 155] width 470 height 34
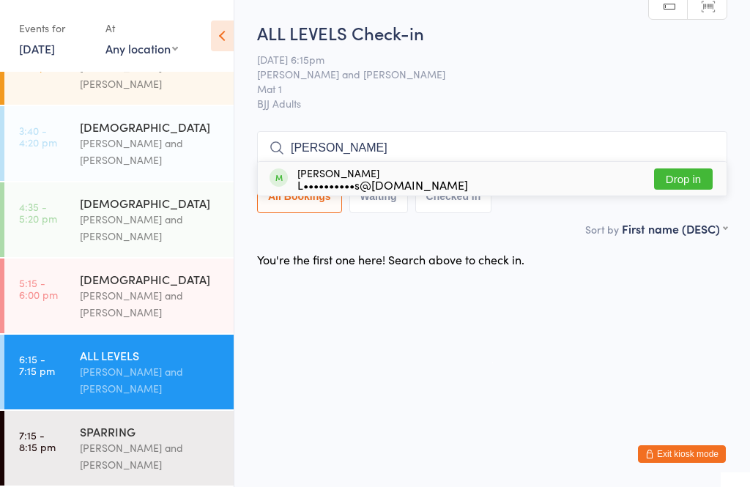
type input "[PERSON_NAME]"
click at [675, 173] on button "Drop in" at bounding box center [683, 179] width 59 height 21
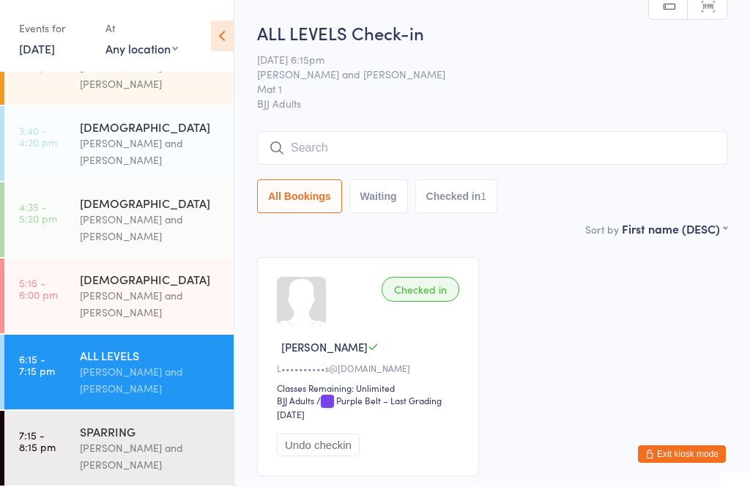
click at [512, 153] on input "search" at bounding box center [492, 148] width 470 height 34
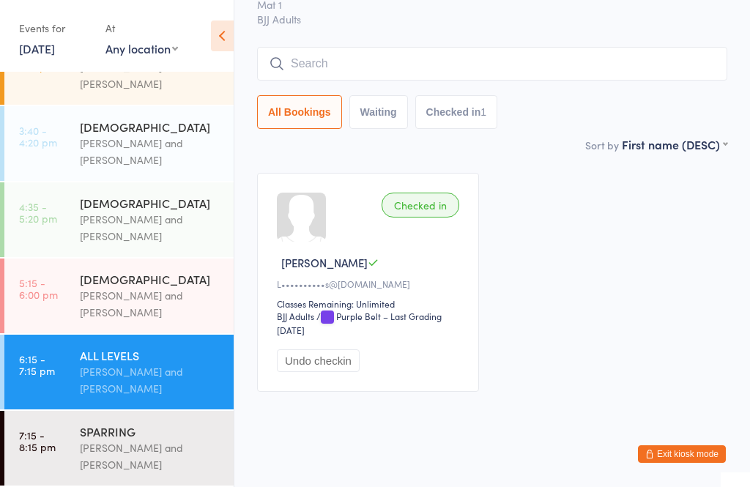
scroll to position [110, 0]
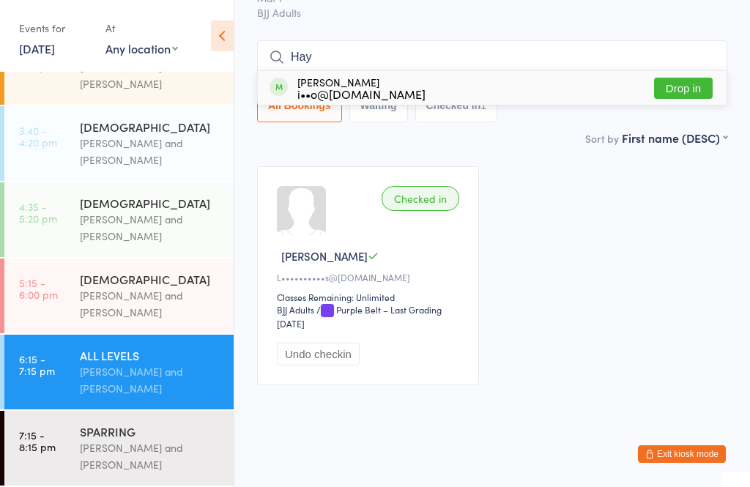
type input "Hay"
click at [454, 71] on div "[PERSON_NAME] i••o@[DOMAIN_NAME] Drop in" at bounding box center [492, 88] width 469 height 34
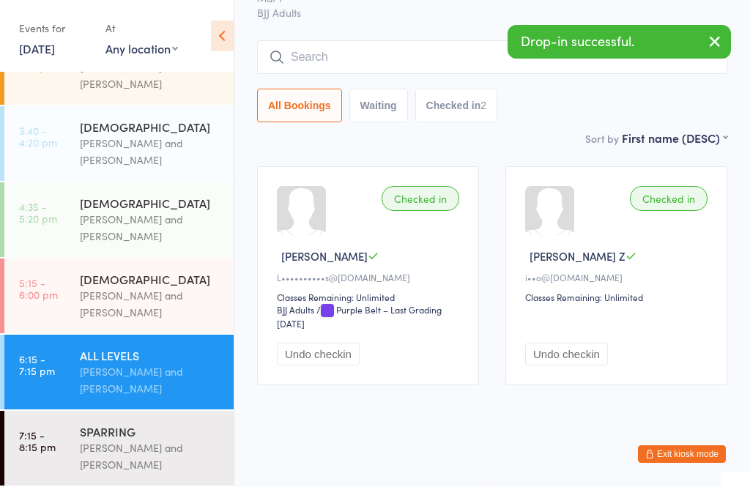
click at [387, 42] on input "search" at bounding box center [492, 57] width 470 height 34
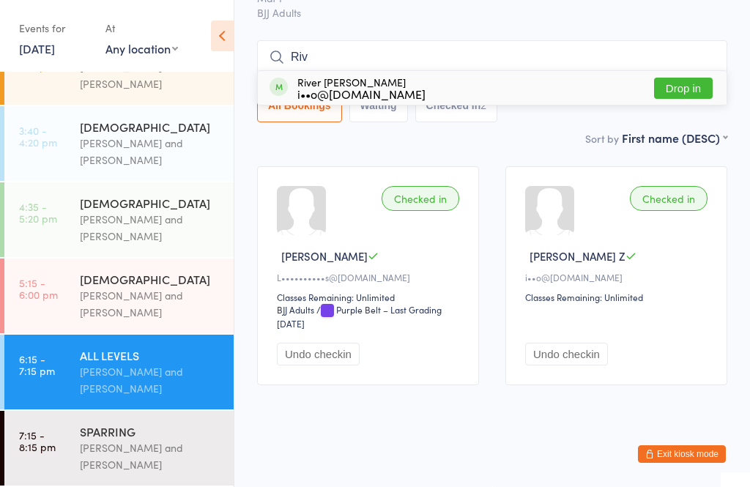
type input "Riv"
click at [439, 71] on div "River [PERSON_NAME] i••o@[DOMAIN_NAME] Drop in" at bounding box center [492, 88] width 469 height 34
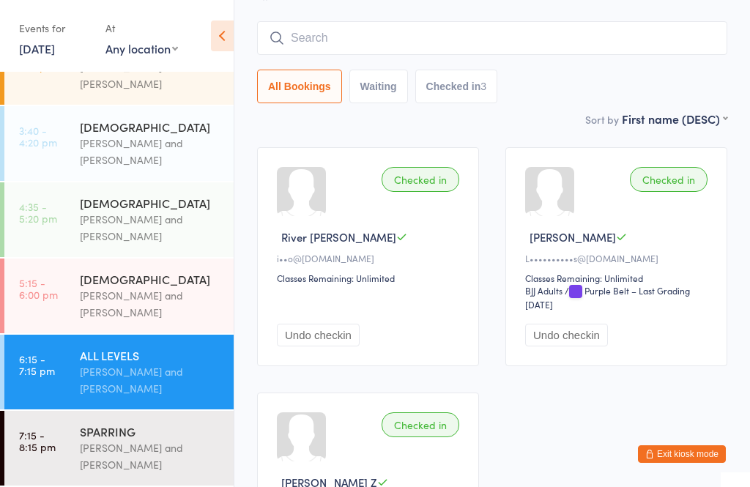
click at [171, 361] on div "ALL LEVELS" at bounding box center [150, 355] width 141 height 16
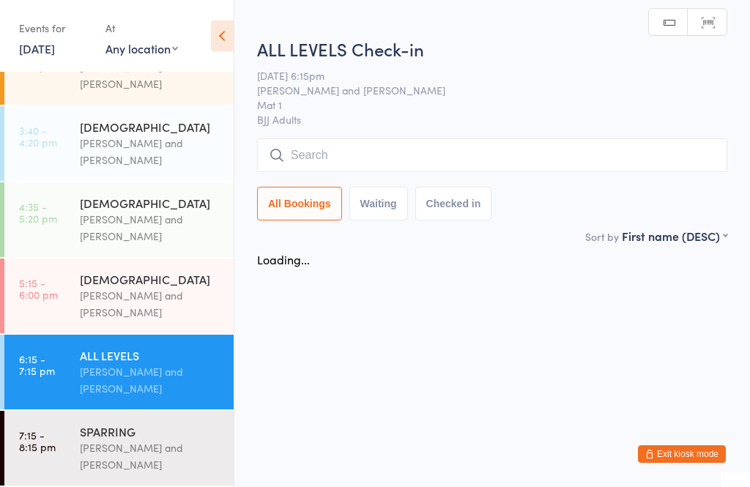
scroll to position [0, 0]
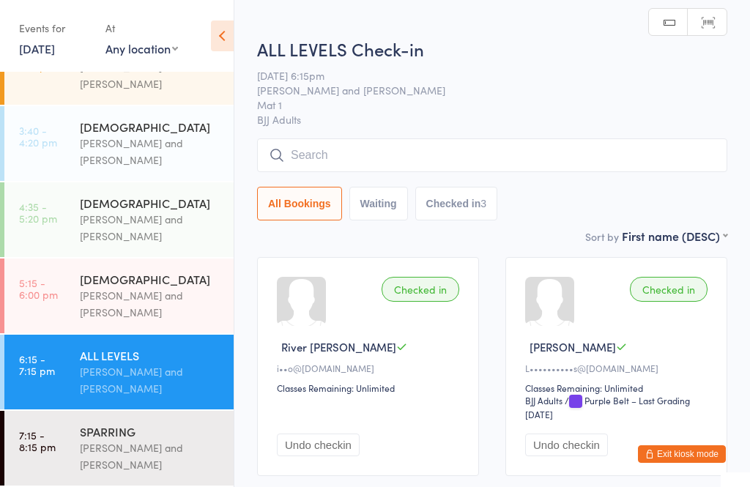
click at [415, 147] on input "search" at bounding box center [492, 155] width 470 height 34
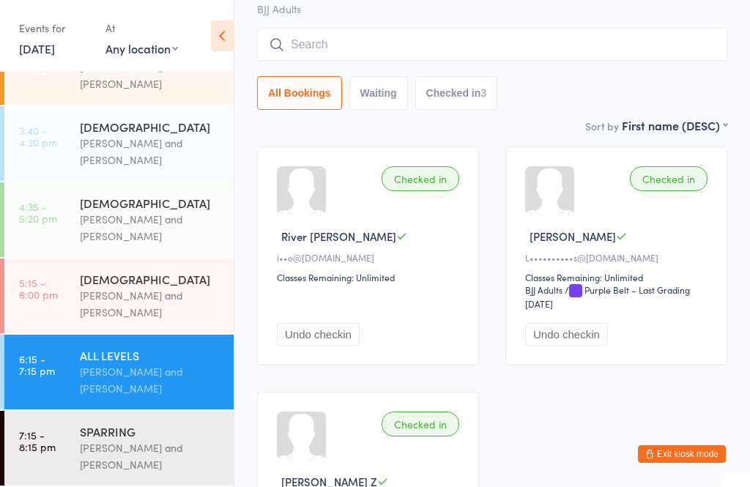
scroll to position [140, 0]
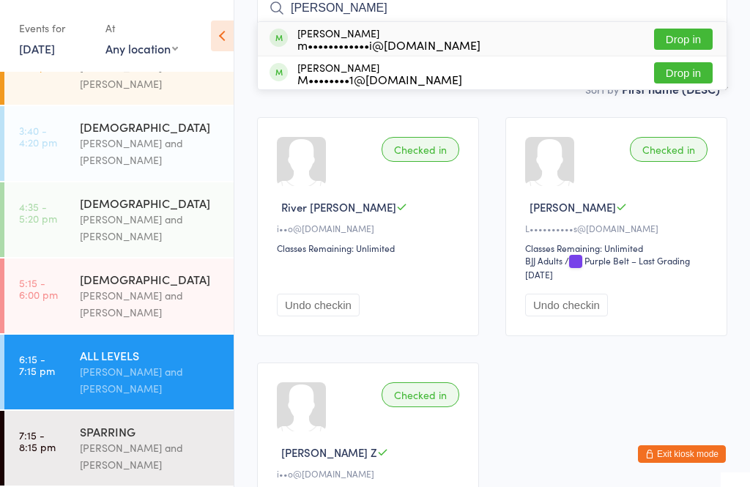
type input "[PERSON_NAME]"
click at [678, 74] on button "Drop in" at bounding box center [683, 72] width 59 height 21
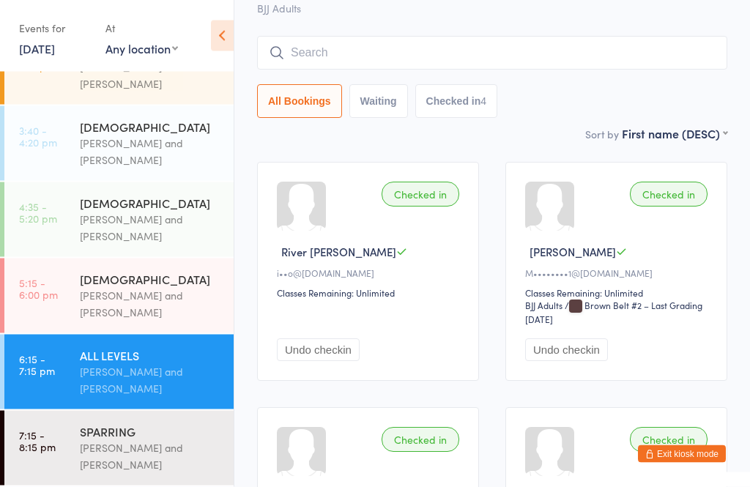
scroll to position [85, 0]
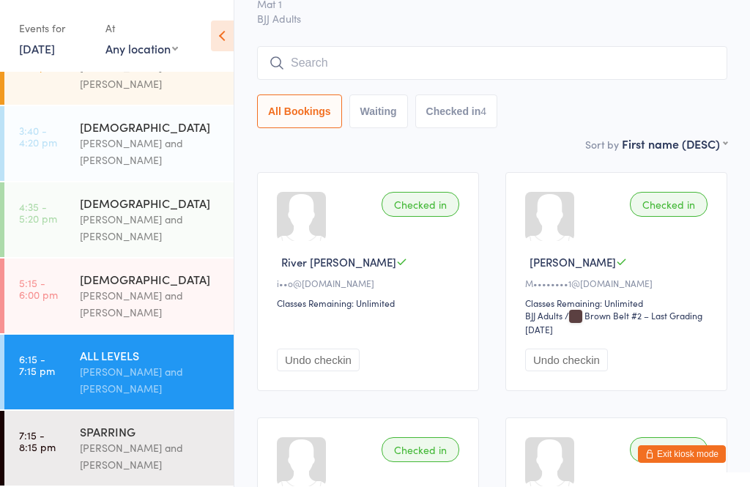
click at [515, 67] on input "search" at bounding box center [492, 63] width 470 height 34
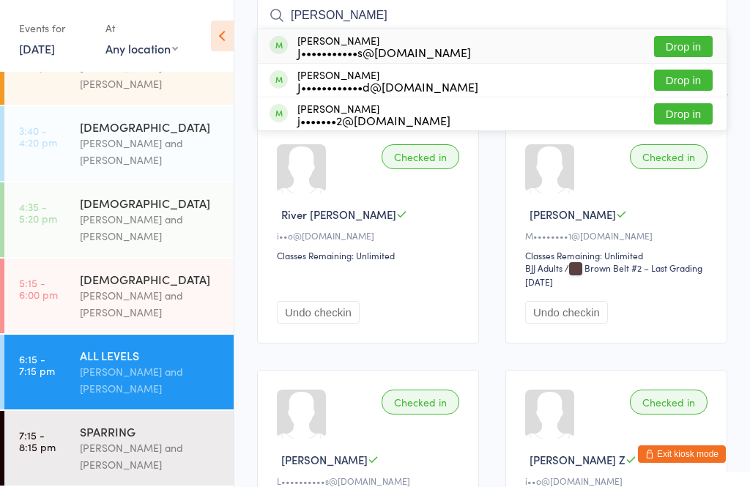
scroll to position [143, 0]
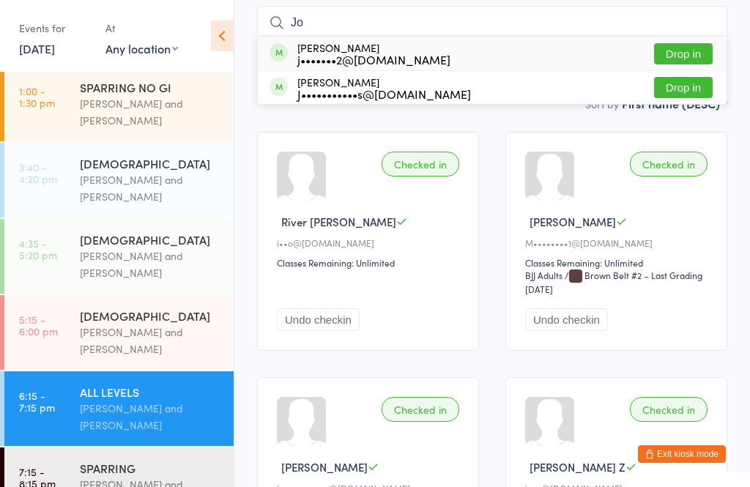
click at [341, 458] on div "Checked in [PERSON_NAME] [PERSON_NAME]••••••••••s@[DOMAIN_NAME] Classes Remaini…" at bounding box center [368, 486] width 222 height 219
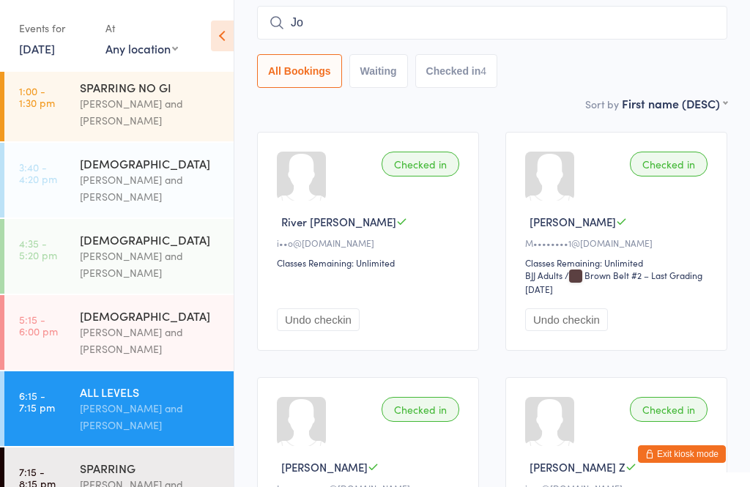
click at [503, 34] on input "Jo" at bounding box center [492, 23] width 470 height 34
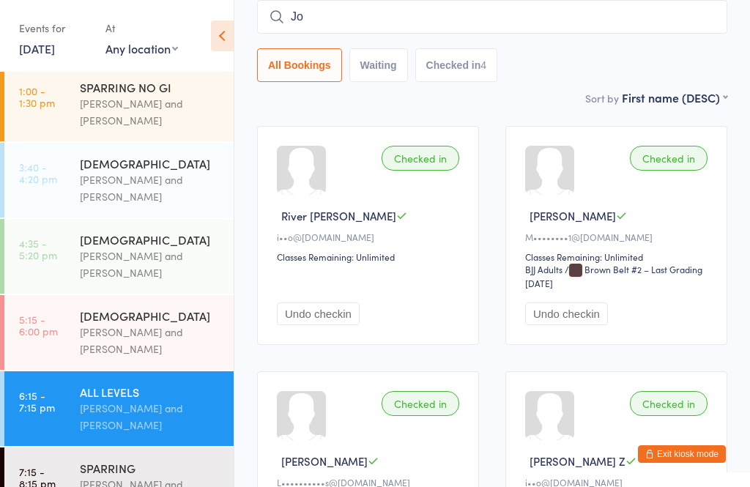
scroll to position [133, 0]
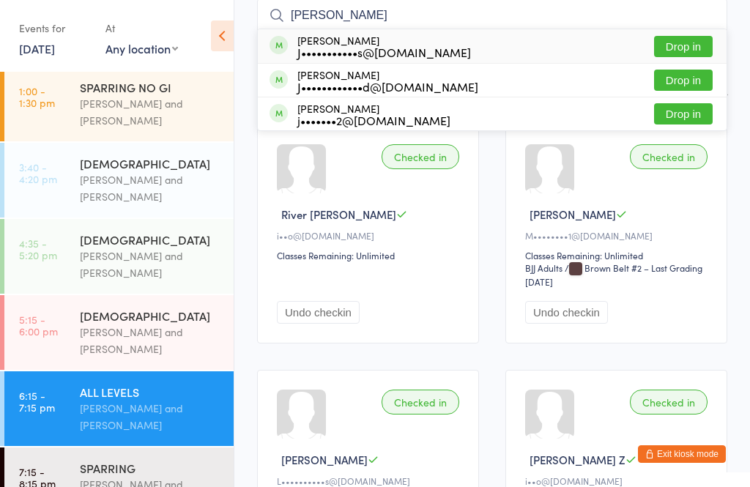
type input "[PERSON_NAME]"
click at [711, 81] on button "Drop in" at bounding box center [683, 80] width 59 height 21
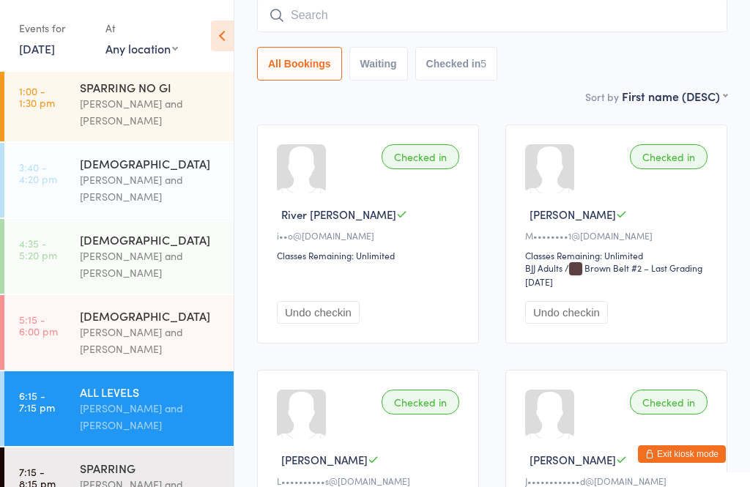
click at [539, 10] on input "search" at bounding box center [492, 16] width 470 height 34
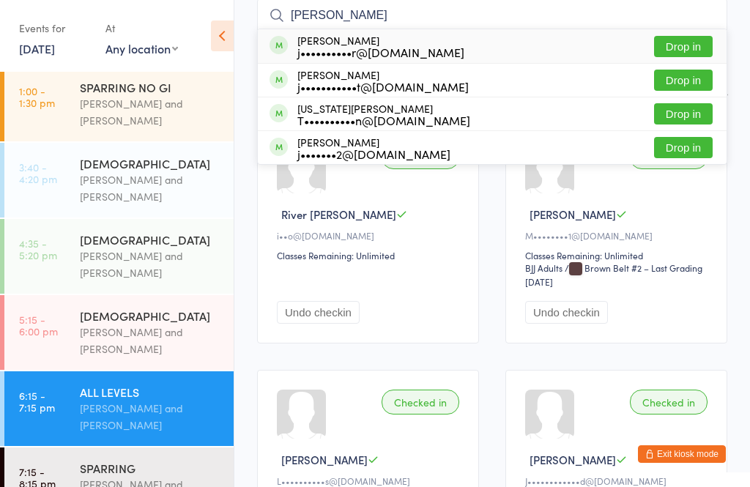
type input "[PERSON_NAME]"
click at [704, 86] on button "Drop in" at bounding box center [683, 80] width 59 height 21
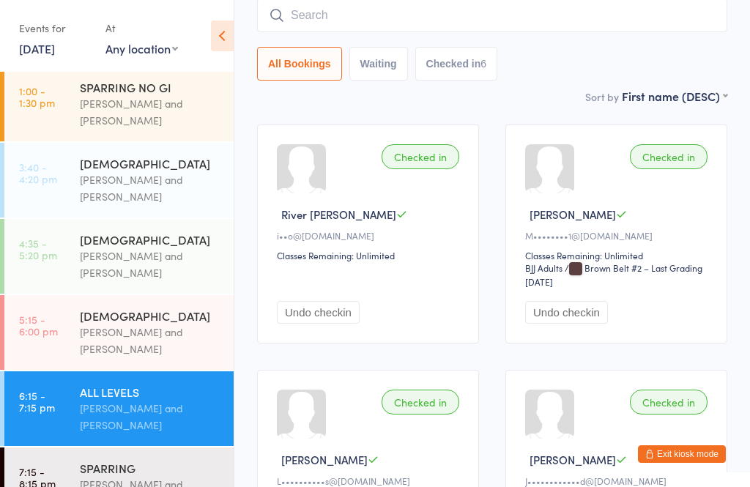
click at [127, 324] on div "[DEMOGRAPHIC_DATA]" at bounding box center [150, 316] width 141 height 16
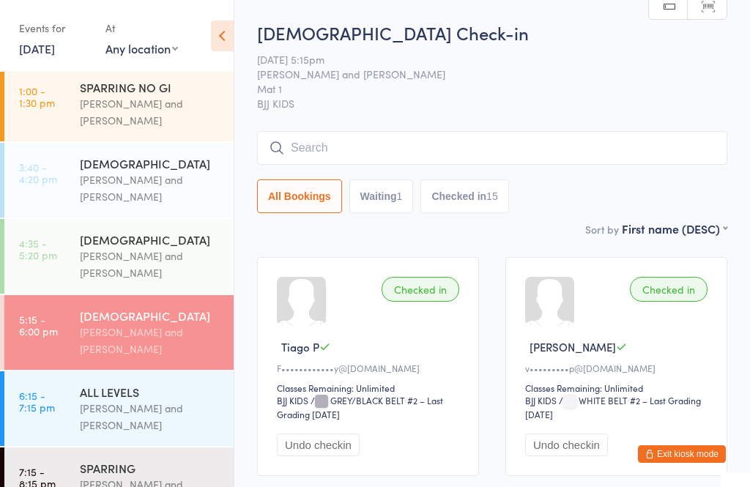
click at [347, 160] on input "search" at bounding box center [492, 148] width 470 height 34
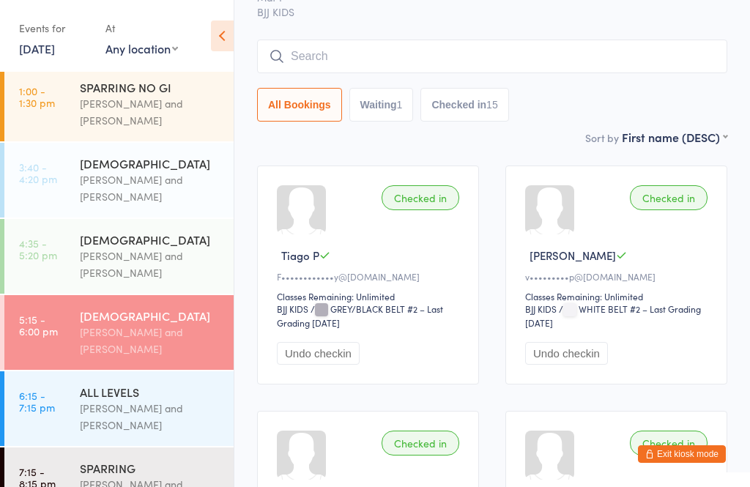
scroll to position [133, 0]
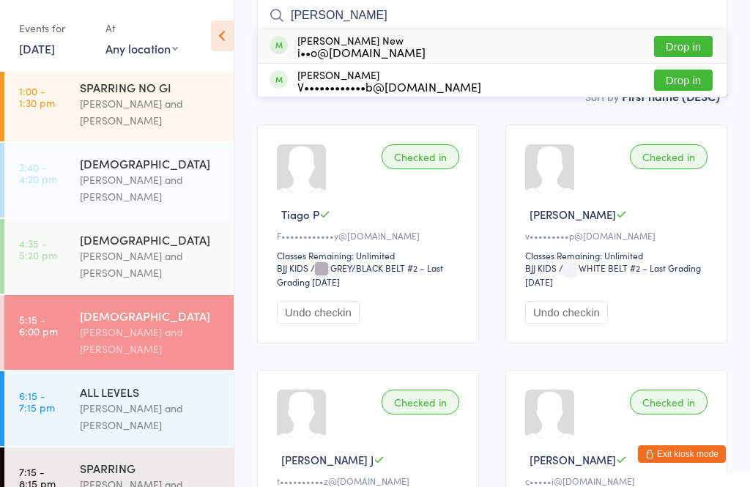
type input "[PERSON_NAME]"
click at [377, 49] on div "i••o@[DOMAIN_NAME]" at bounding box center [361, 52] width 128 height 12
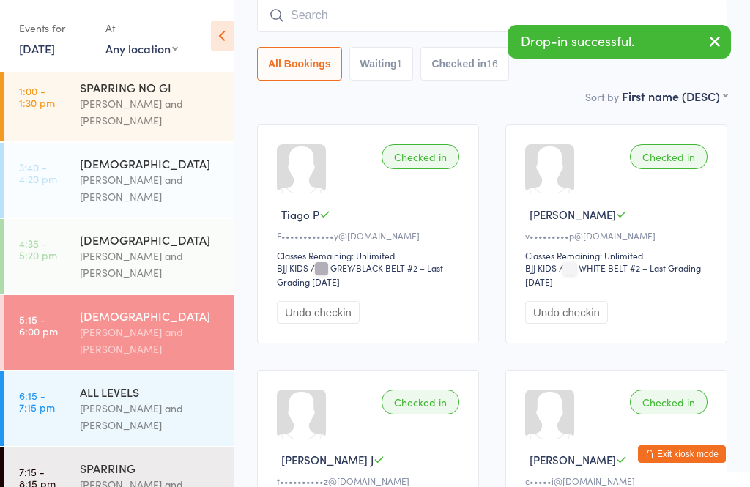
click at [75, 412] on link "6:15 - 7:15 pm ALL LEVELS [PERSON_NAME] and [PERSON_NAME]" at bounding box center [118, 408] width 229 height 75
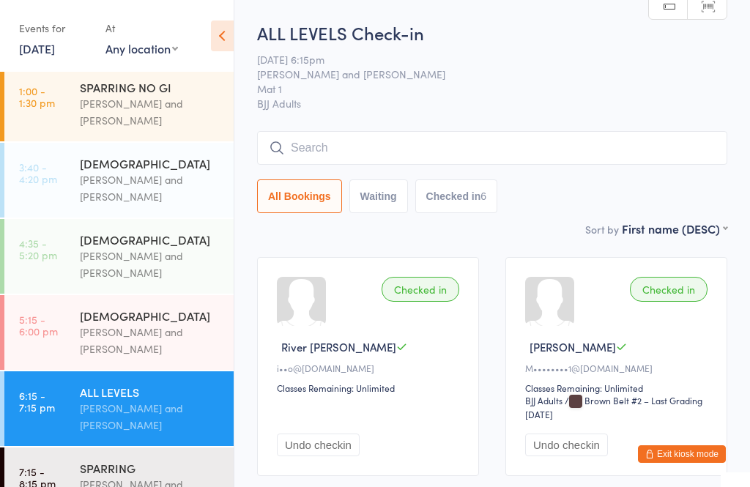
click at [339, 146] on input "search" at bounding box center [492, 148] width 470 height 34
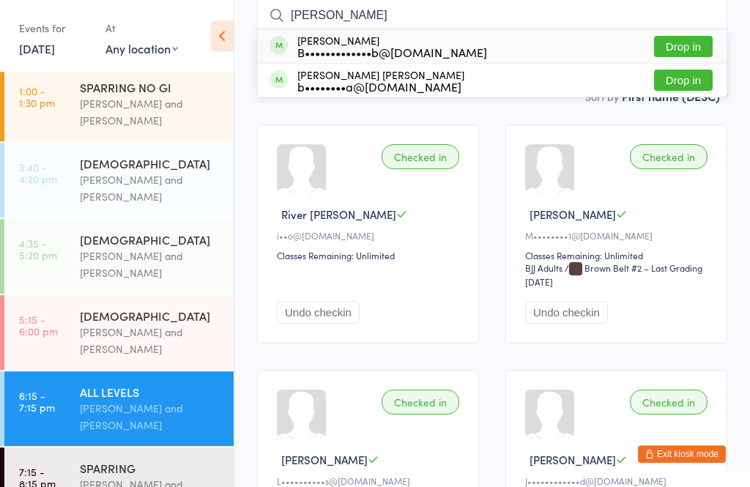
scroll to position [118, 0]
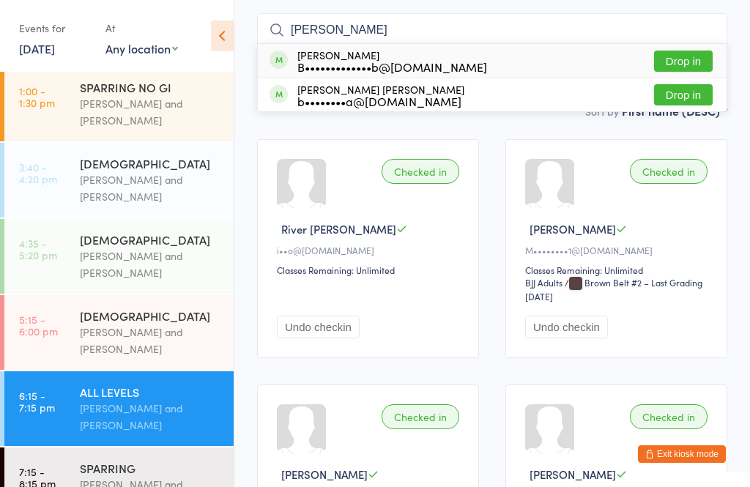
type input "[PERSON_NAME]"
click at [693, 95] on button "Drop in" at bounding box center [683, 94] width 59 height 21
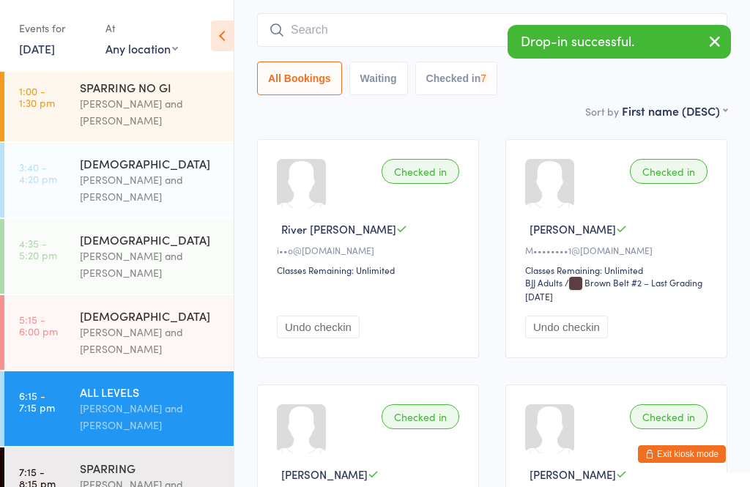
click at [381, 31] on input "search" at bounding box center [492, 30] width 470 height 34
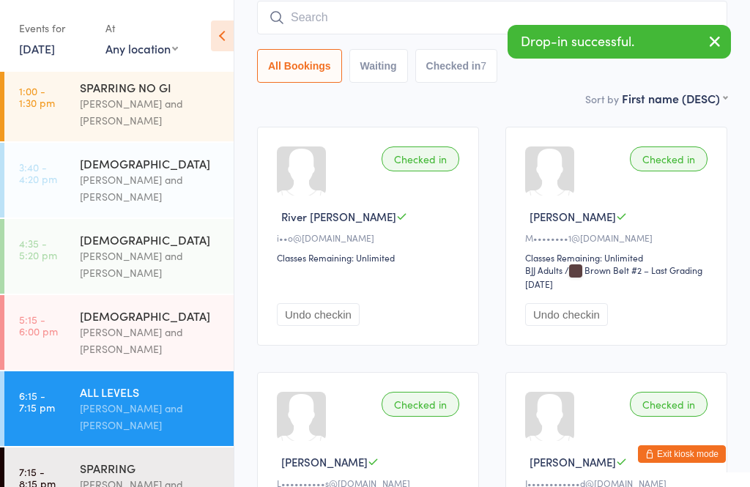
scroll to position [133, 0]
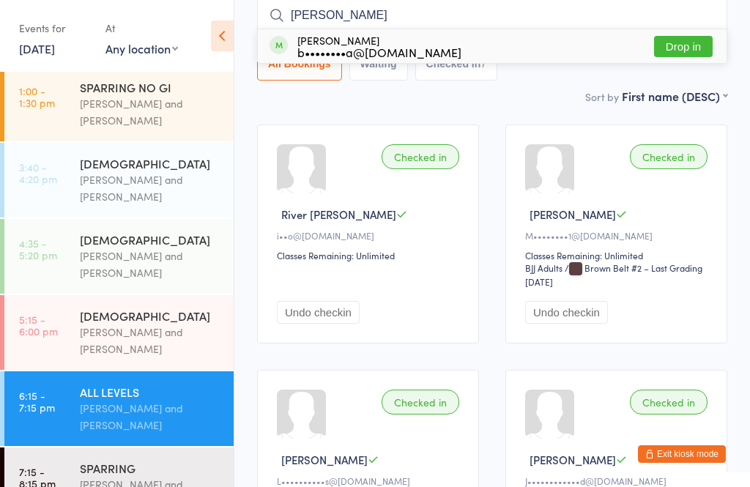
type input "[PERSON_NAME]"
click at [678, 51] on button "Drop in" at bounding box center [683, 46] width 59 height 21
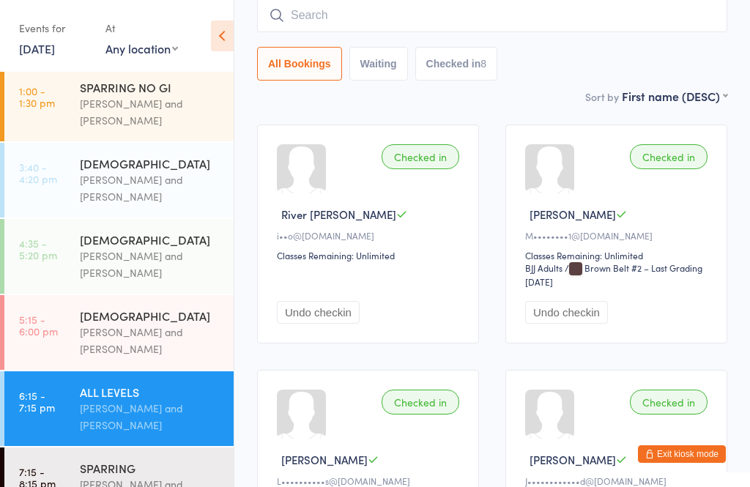
click at [407, 25] on input "search" at bounding box center [492, 16] width 470 height 34
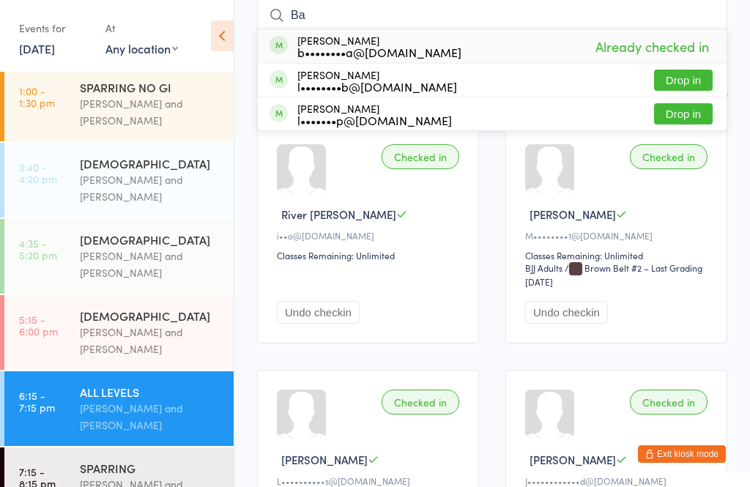
type input "B"
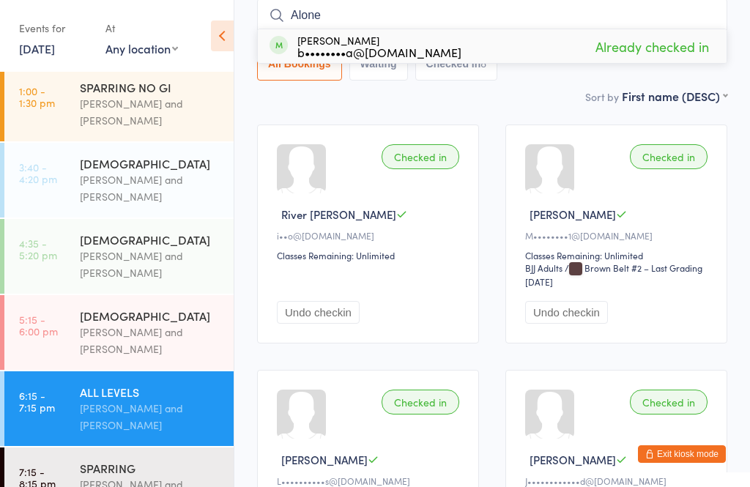
type input "Alone"
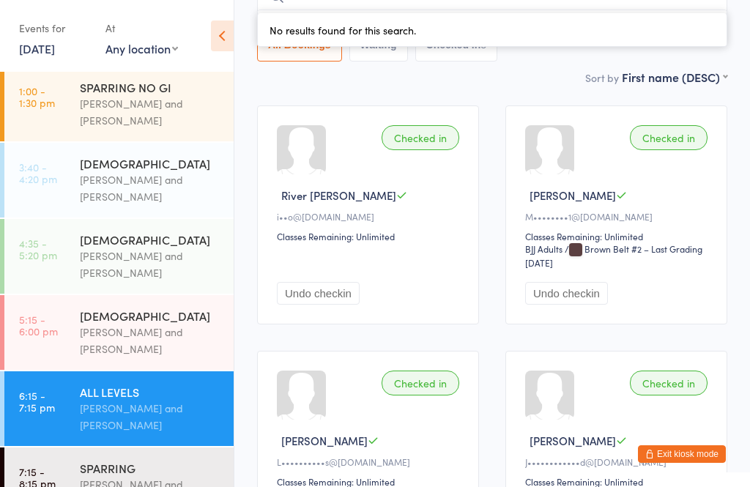
scroll to position [152, 0]
click at [114, 486] on div "[PERSON_NAME] and [PERSON_NAME]" at bounding box center [150, 493] width 141 height 34
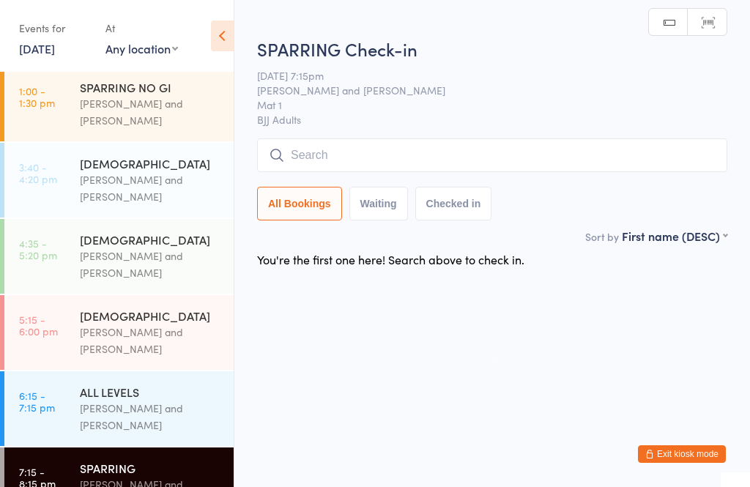
click at [369, 164] on input "search" at bounding box center [492, 155] width 470 height 34
type input "[PERSON_NAME]"
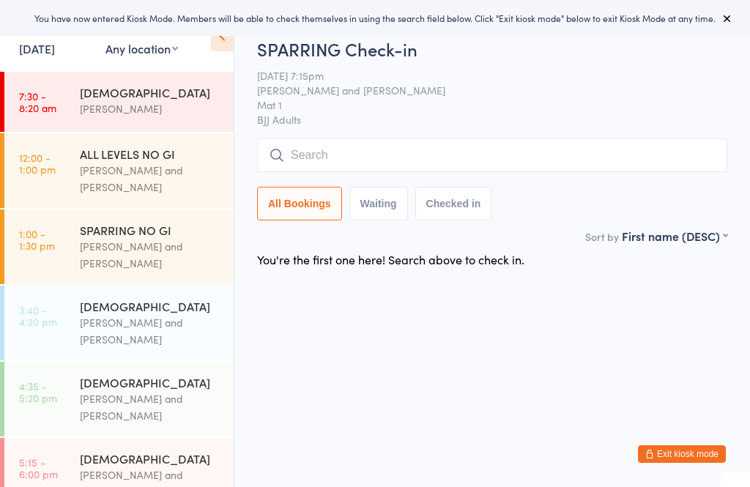
click at [364, 148] on input "search" at bounding box center [492, 155] width 470 height 34
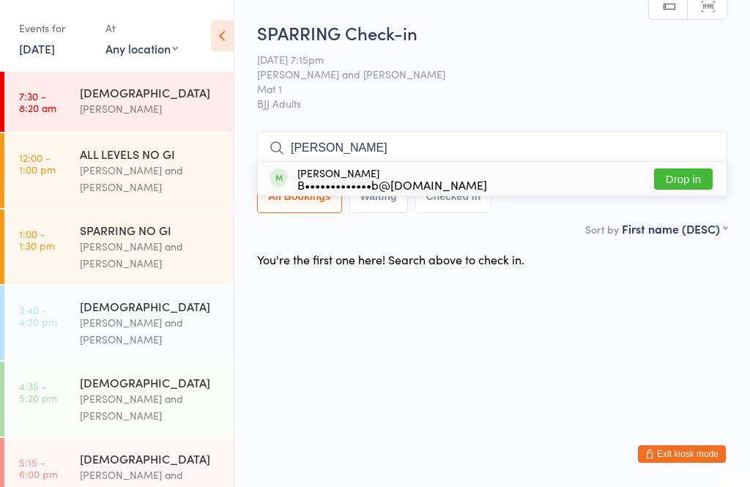
click at [349, 145] on input "[PERSON_NAME]" at bounding box center [492, 148] width 470 height 34
click at [395, 138] on input "[PERSON_NAME]" at bounding box center [492, 148] width 470 height 34
click at [359, 150] on input "[PERSON_NAME]" at bounding box center [492, 148] width 470 height 34
click at [401, 145] on input "[PERSON_NAME]" at bounding box center [492, 148] width 470 height 34
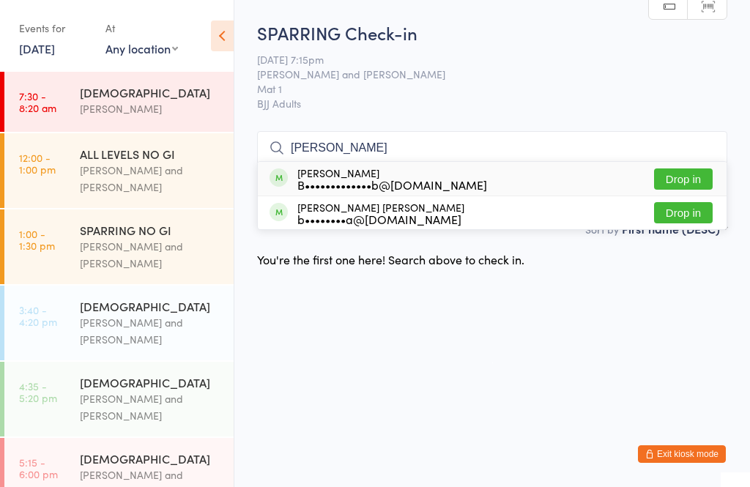
type input "[PERSON_NAME]"
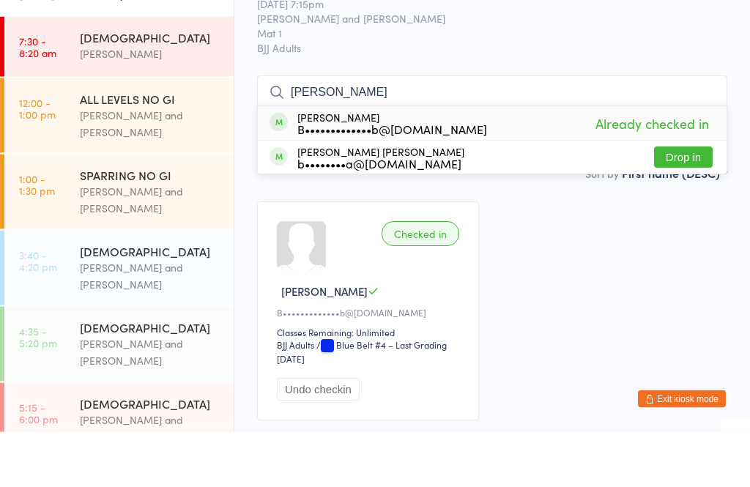
type input "bruno"
click at [681, 202] on button "Drop in" at bounding box center [683, 212] width 59 height 21
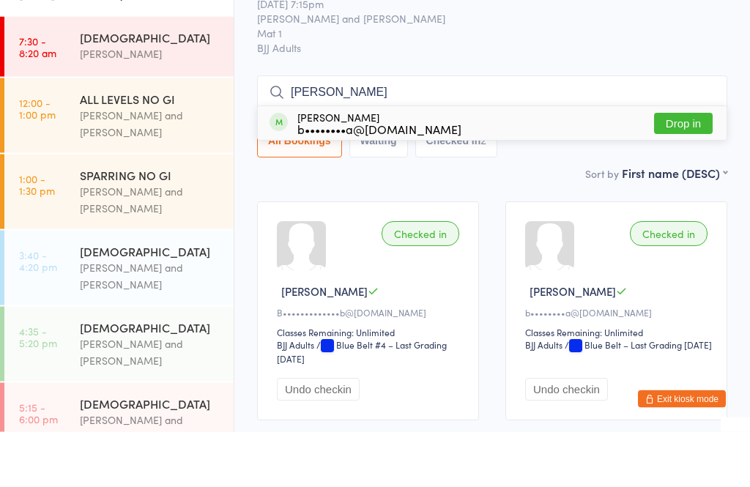
type input "alyne"
click at [698, 169] on button "Drop in" at bounding box center [683, 179] width 59 height 21
